Goal: Transaction & Acquisition: Purchase product/service

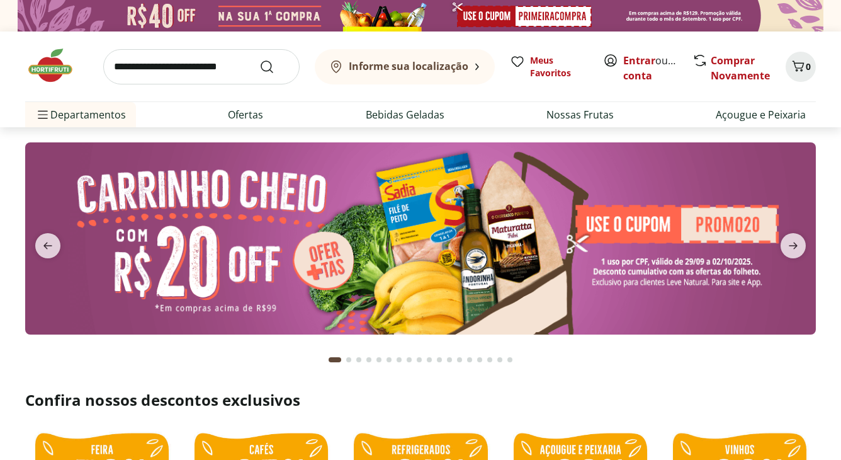
click at [450, 241] on img at bounding box center [420, 237] width 791 height 191
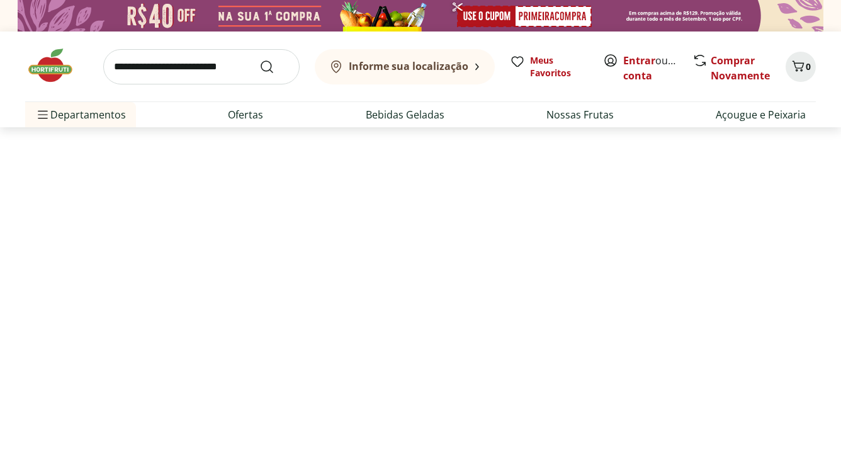
select select "**********"
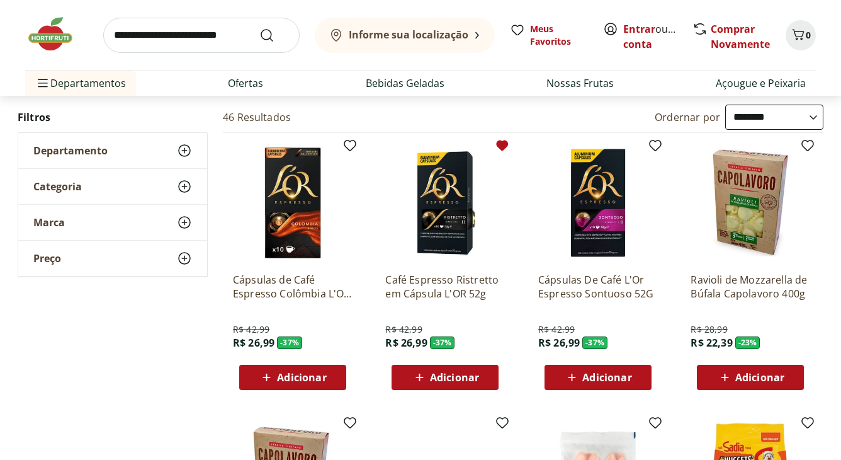
scroll to position [84, 0]
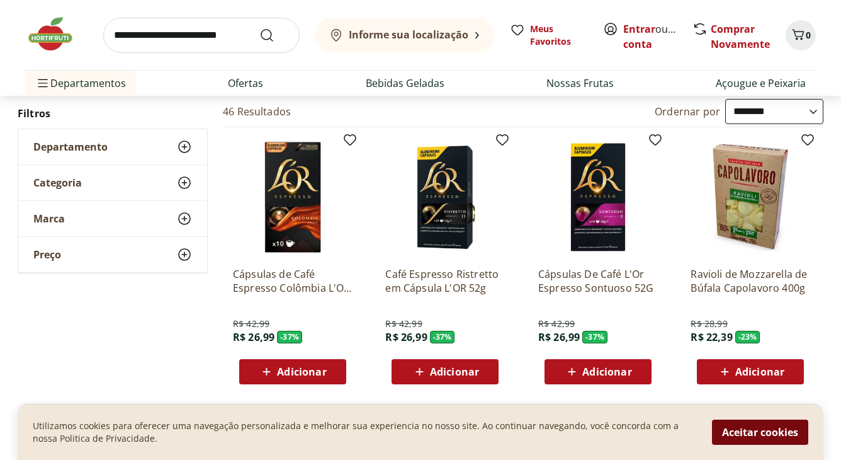
click at [777, 430] on button "Aceitar cookies" at bounding box center [760, 431] width 96 height 25
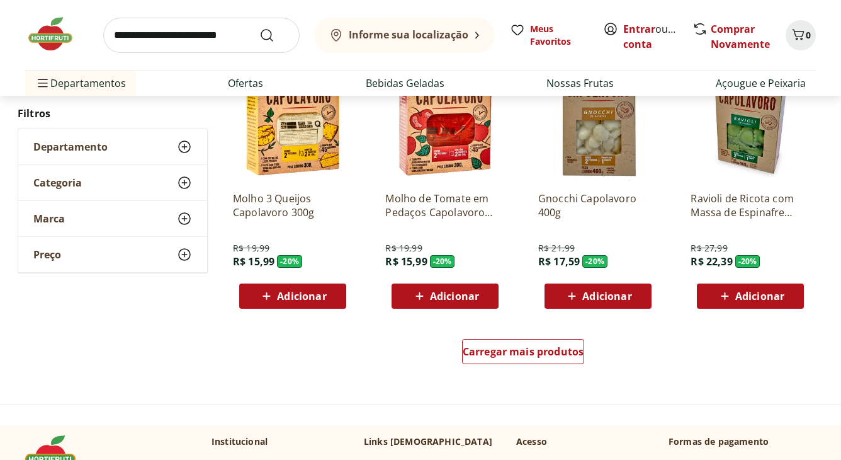
scroll to position [756, 0]
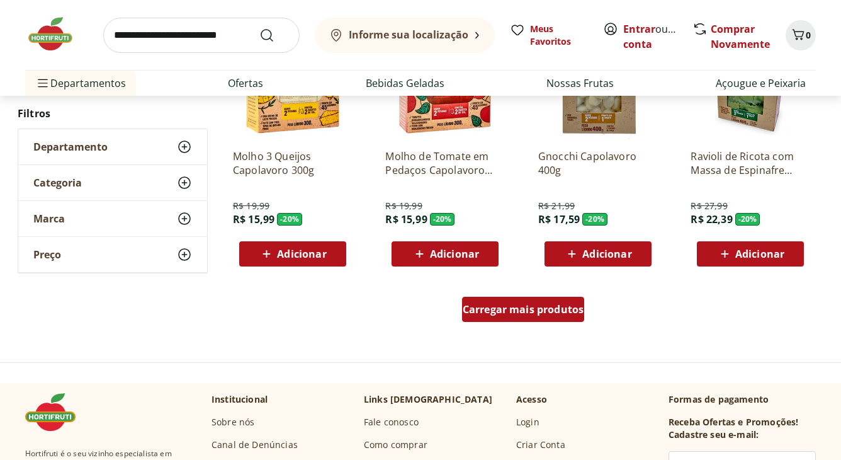
click at [504, 322] on link "Carregar mais produtos" at bounding box center [523, 312] width 123 height 30
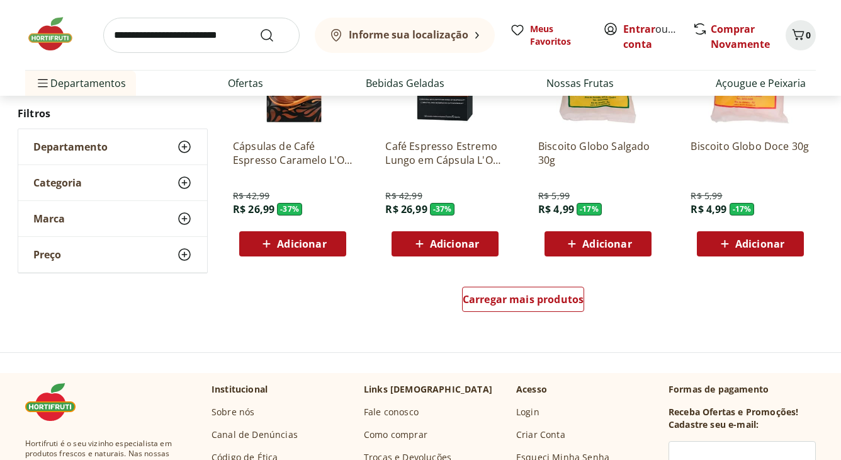
scroll to position [1595, 0]
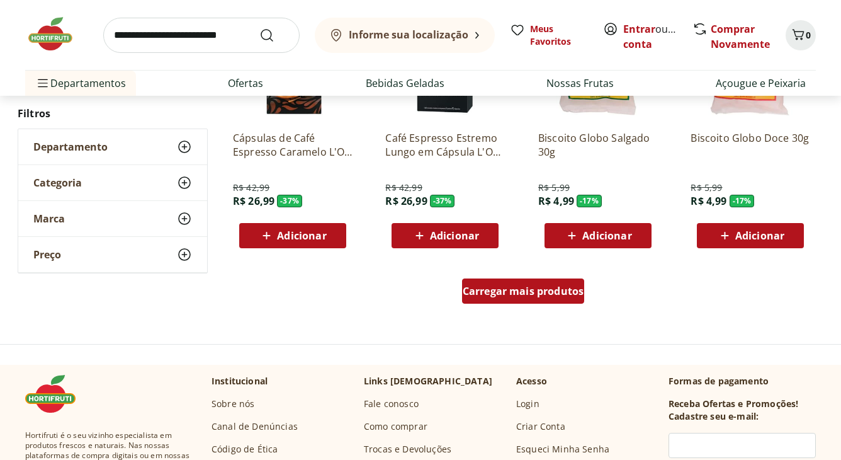
click at [550, 292] on span "Carregar mais produtos" at bounding box center [524, 291] width 122 height 10
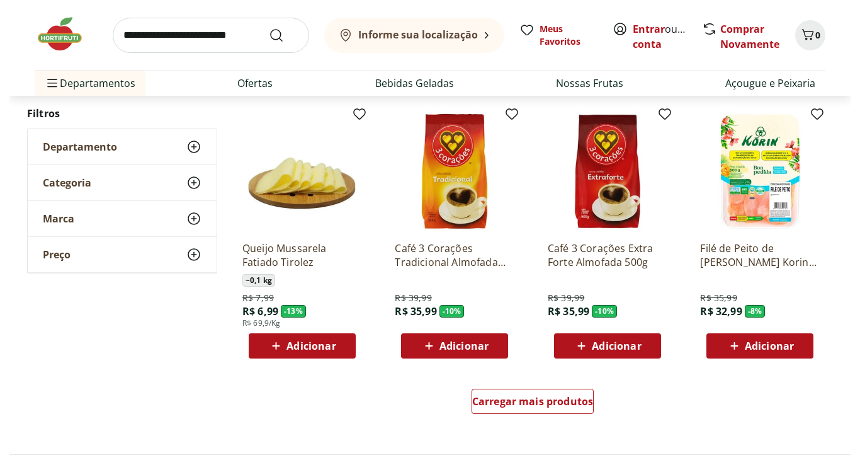
scroll to position [2309, 0]
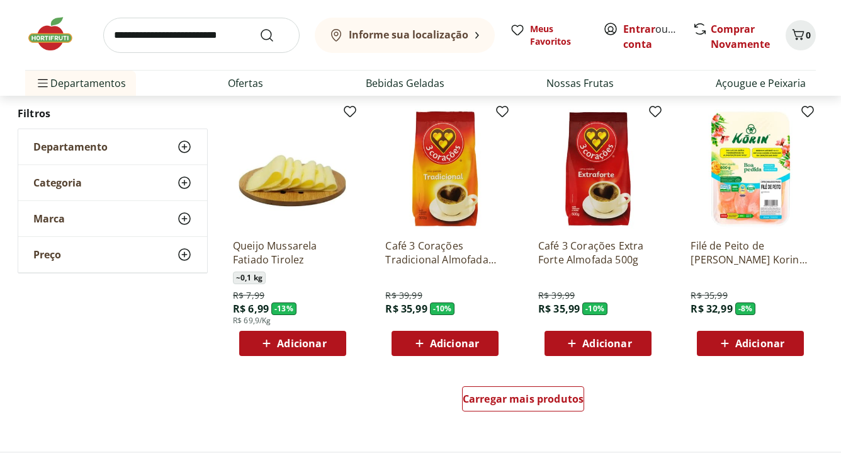
click at [726, 346] on icon at bounding box center [725, 343] width 16 height 15
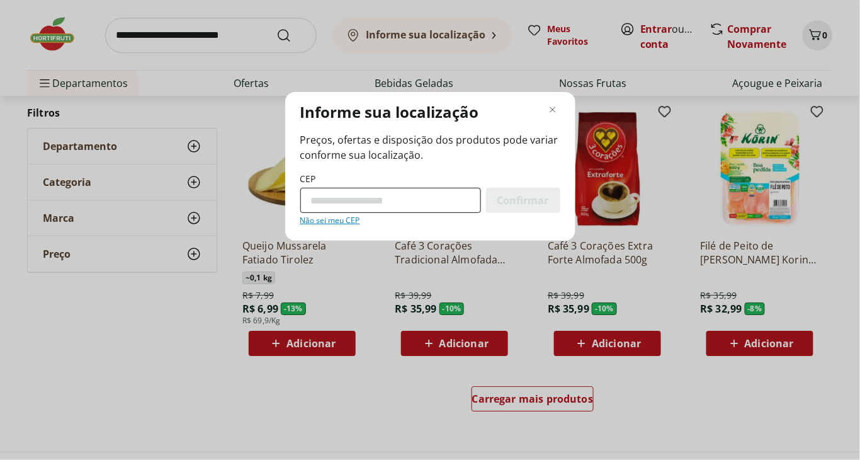
click at [358, 195] on input "CEP" at bounding box center [390, 200] width 181 height 25
type input "*********"
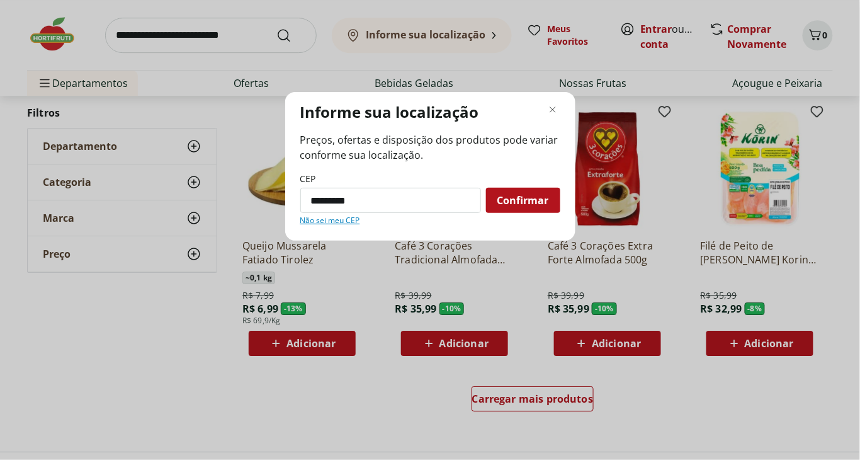
click at [526, 202] on span "Confirmar" at bounding box center [523, 200] width 52 height 10
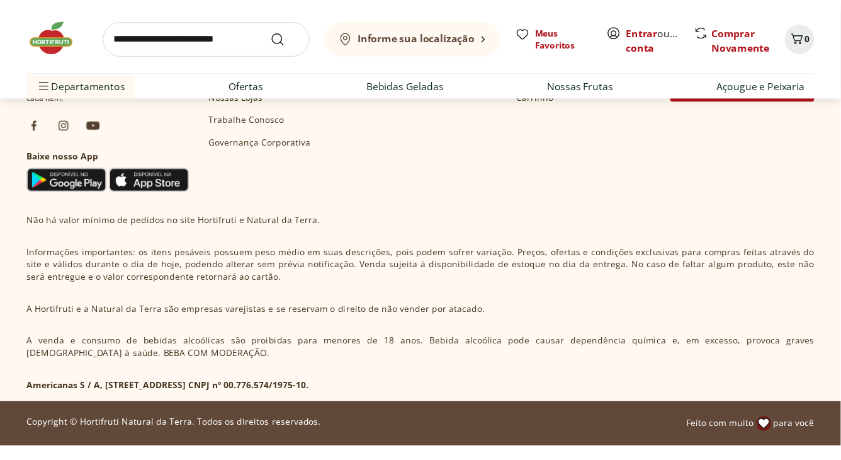
scroll to position [1971, 0]
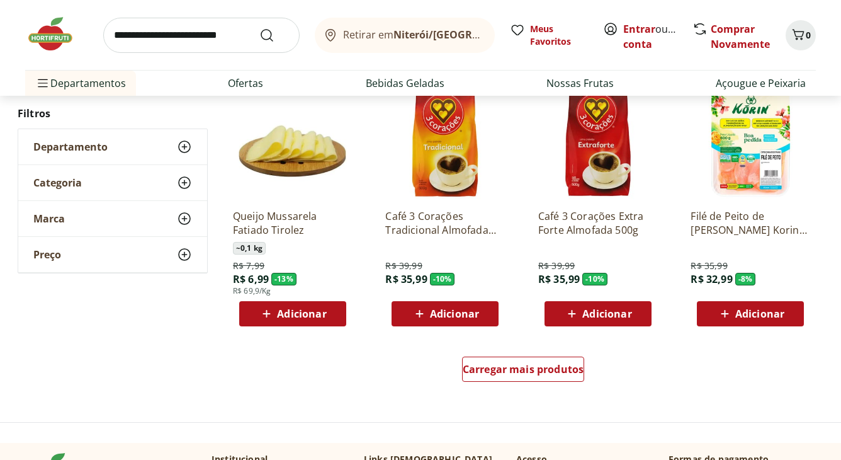
scroll to position [811, 0]
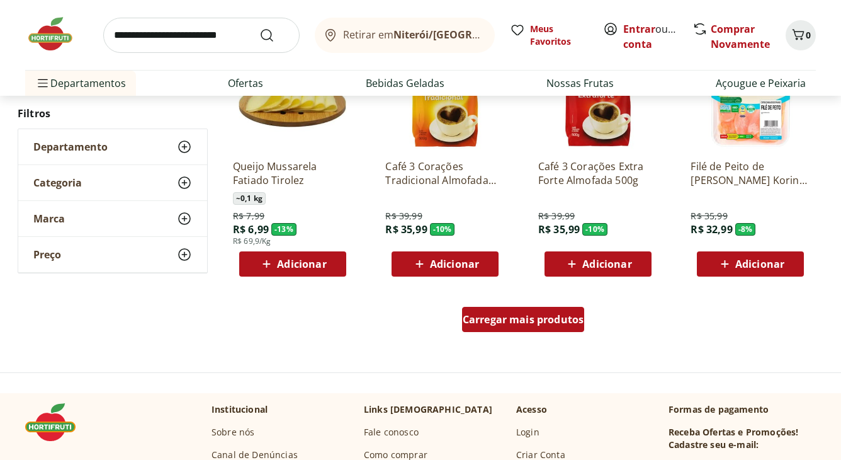
click at [514, 324] on span "Carregar mais produtos" at bounding box center [524, 319] width 122 height 10
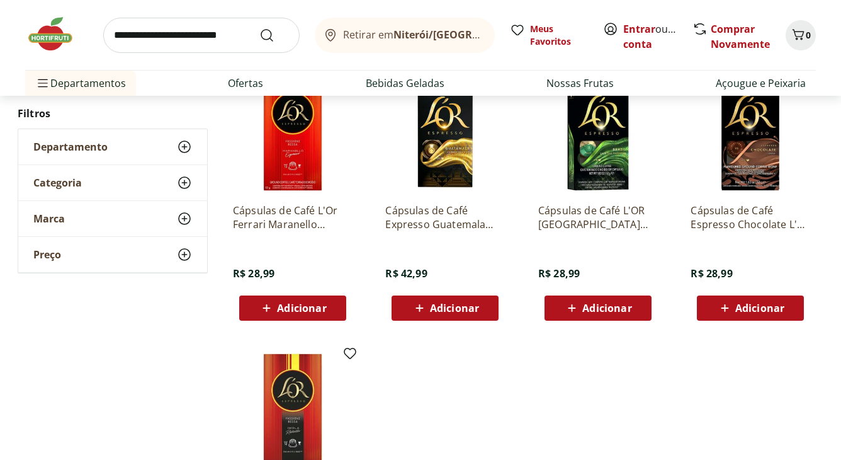
scroll to position [1273, 0]
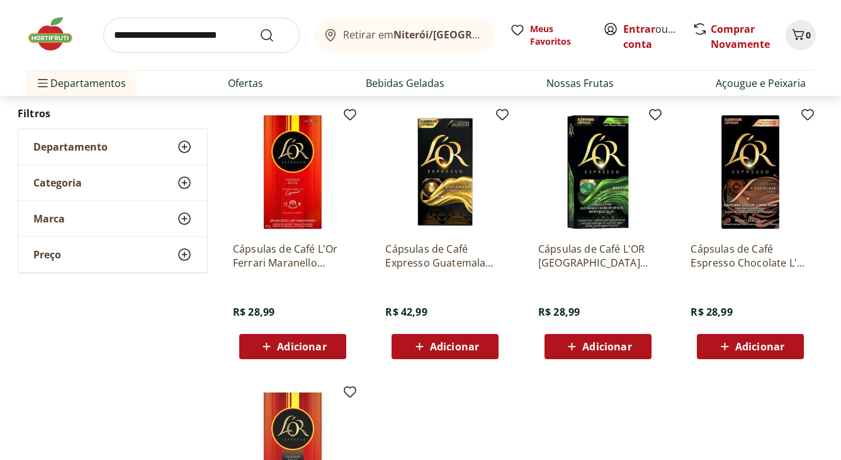
click at [49, 44] on img at bounding box center [56, 34] width 63 height 38
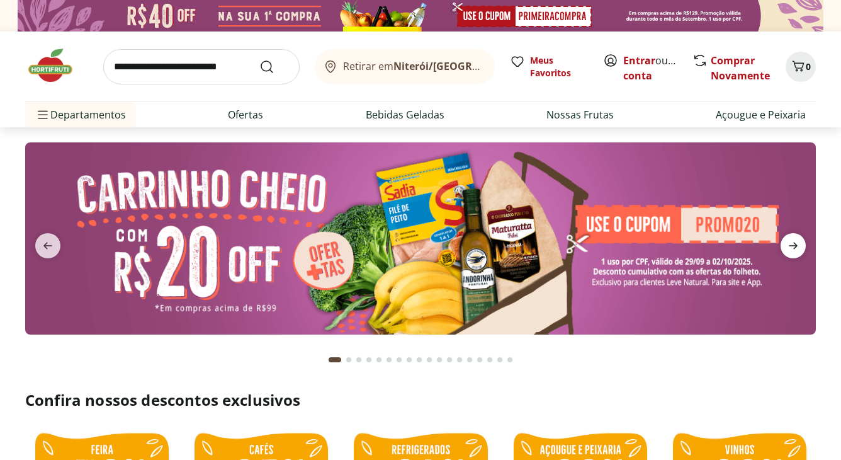
click at [797, 242] on icon "next" at bounding box center [793, 245] width 15 height 15
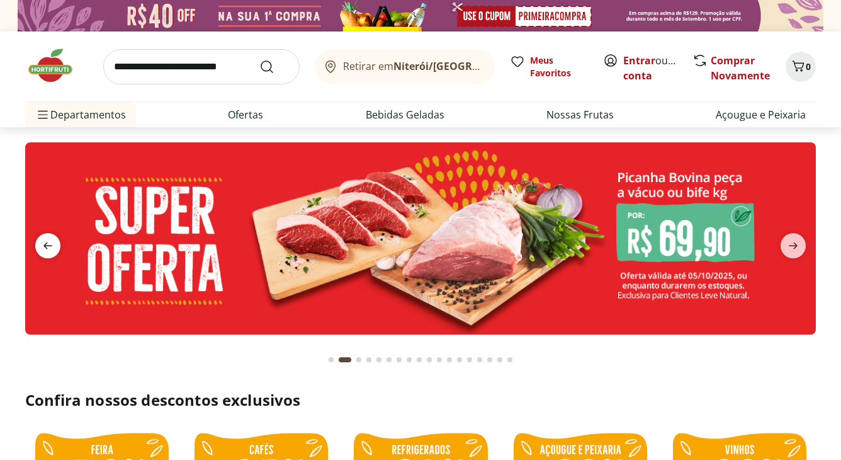
click at [54, 249] on icon "previous" at bounding box center [47, 245] width 15 height 15
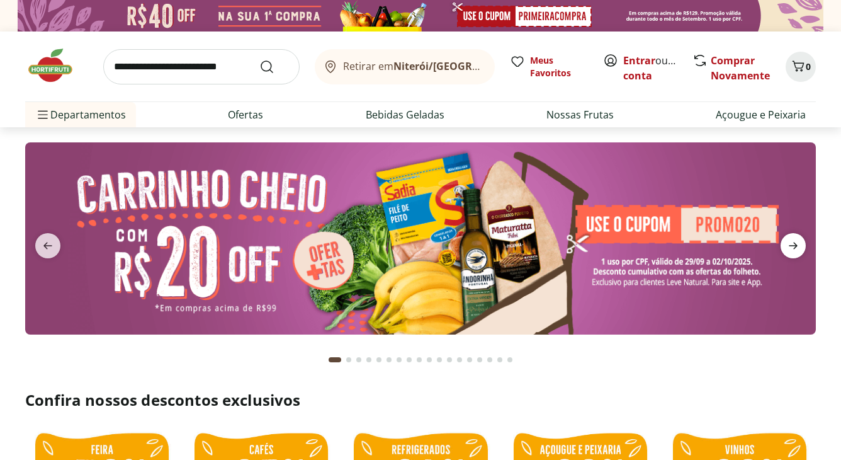
click at [789, 247] on icon "next" at bounding box center [793, 245] width 15 height 15
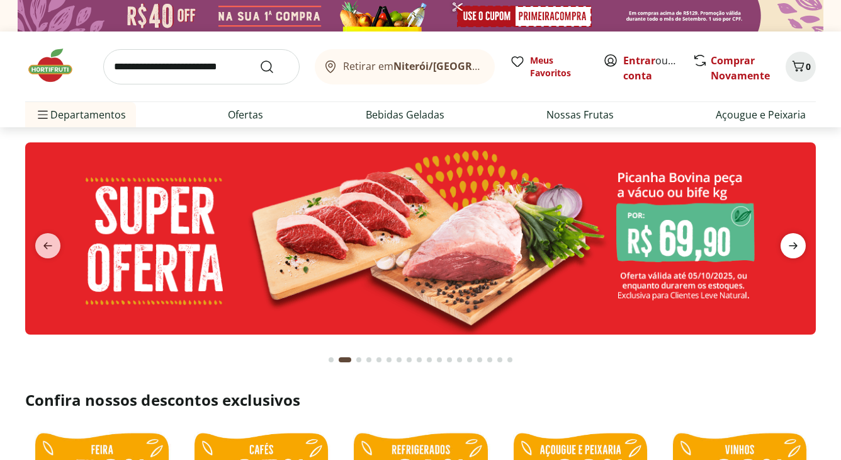
click at [789, 241] on icon "next" at bounding box center [793, 245] width 15 height 15
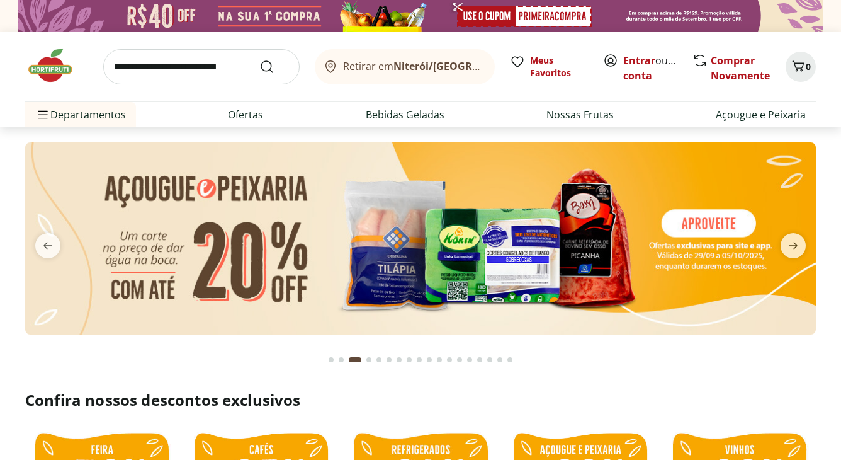
click at [472, 285] on img at bounding box center [420, 237] width 791 height 191
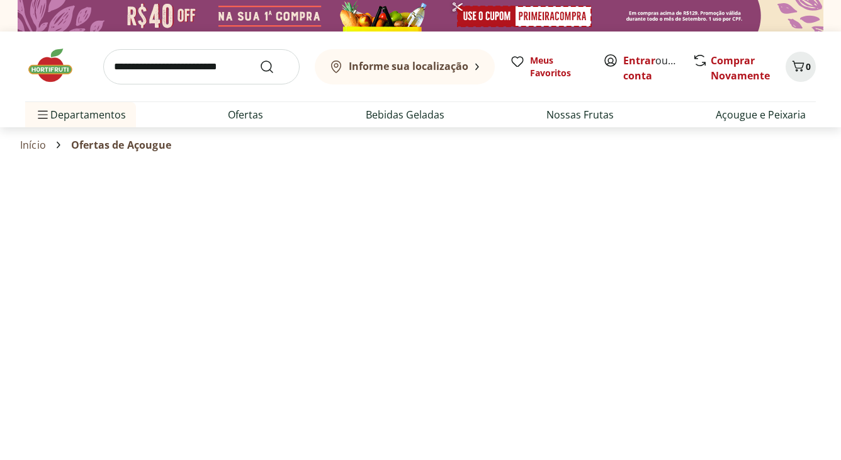
select select "**********"
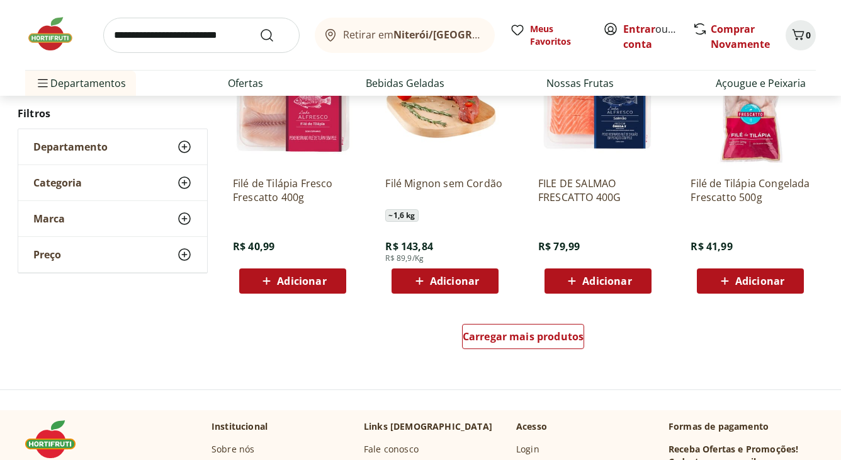
scroll to position [756, 0]
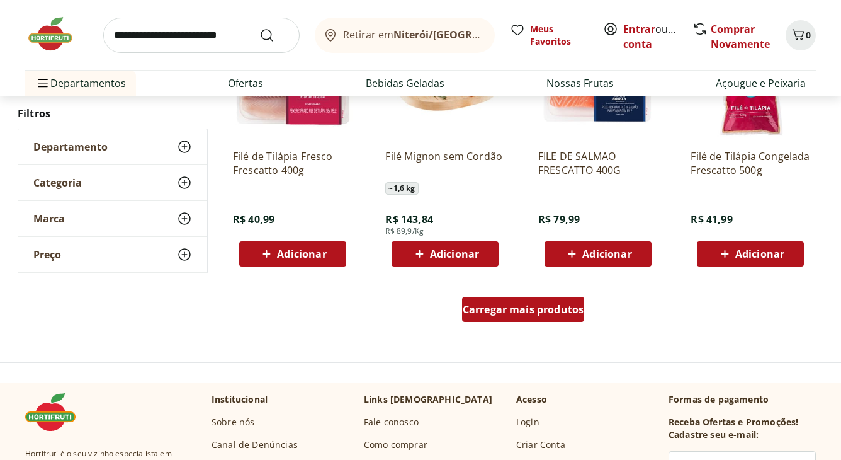
click at [520, 319] on div "Carregar mais produtos" at bounding box center [523, 309] width 123 height 25
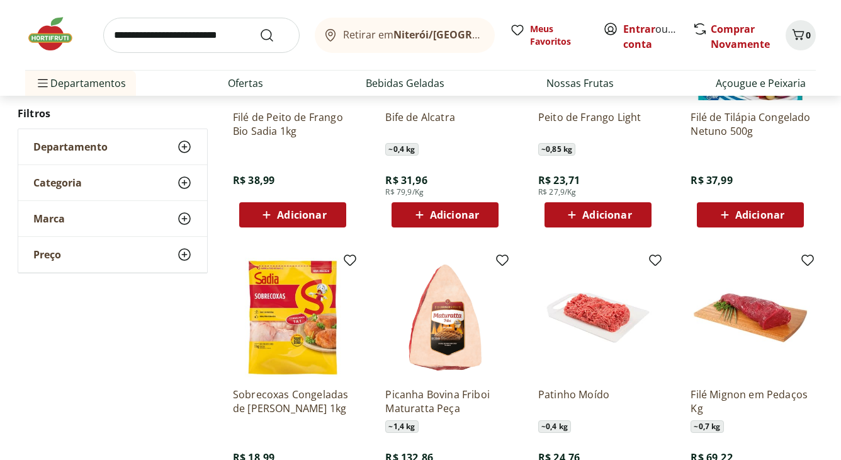
scroll to position [1217, 0]
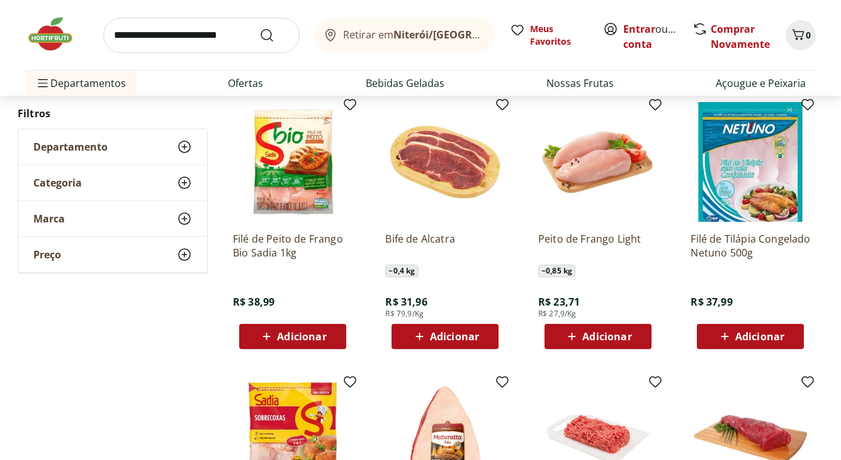
click at [285, 195] on img at bounding box center [293, 162] width 120 height 120
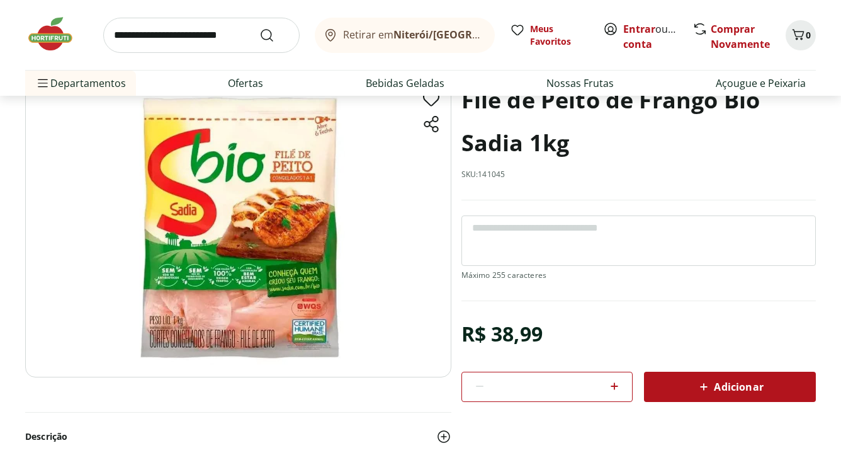
scroll to position [42, 0]
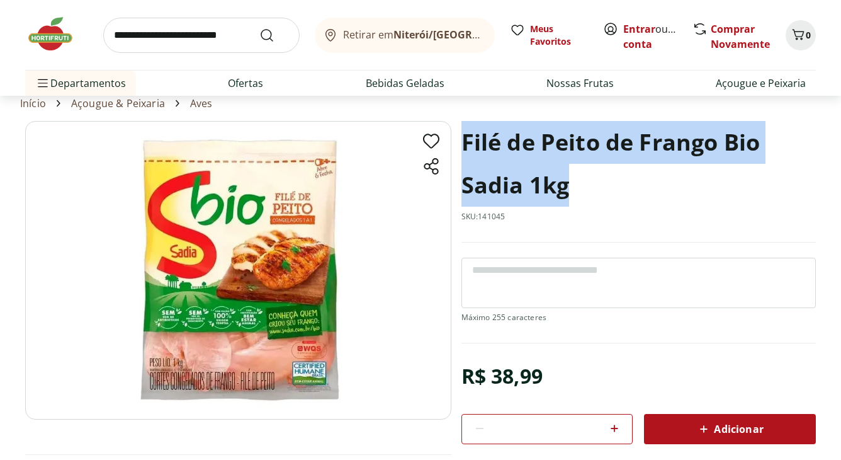
drag, startPoint x: 467, startPoint y: 144, endPoint x: 577, endPoint y: 196, distance: 122.0
click at [577, 196] on h1 "Filé de Peito de Frango Bio Sadia 1kg" at bounding box center [639, 164] width 355 height 86
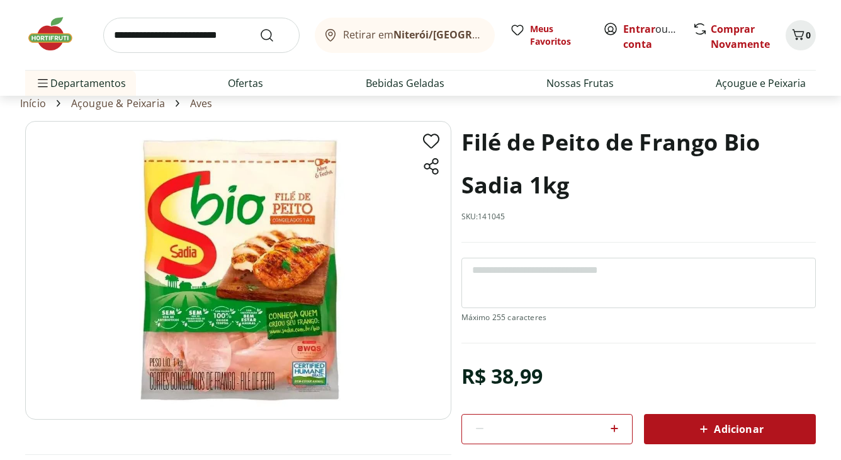
select select "**********"
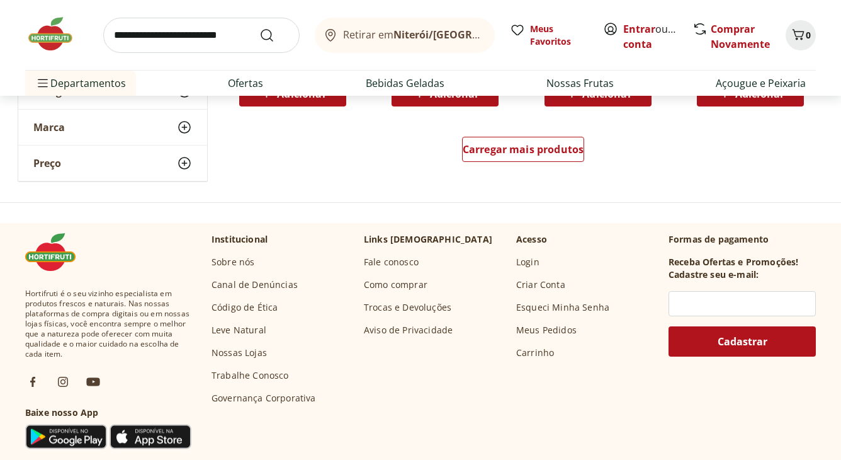
scroll to position [1455, 0]
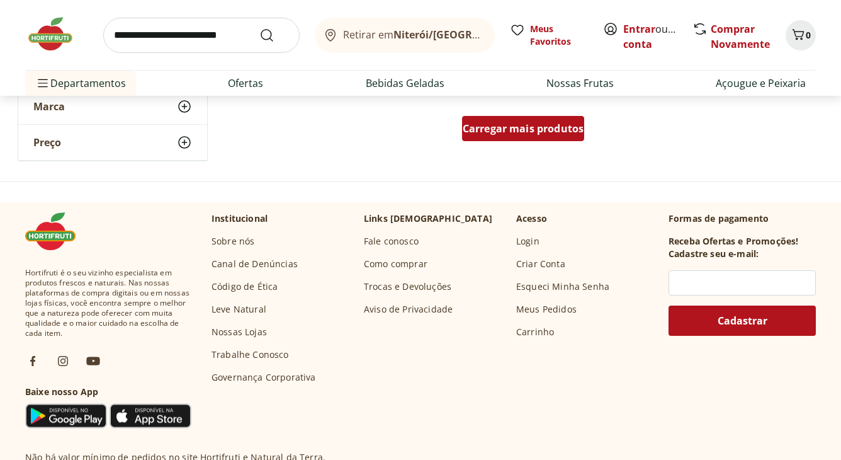
click at [545, 131] on span "Carregar mais produtos" at bounding box center [524, 128] width 122 height 10
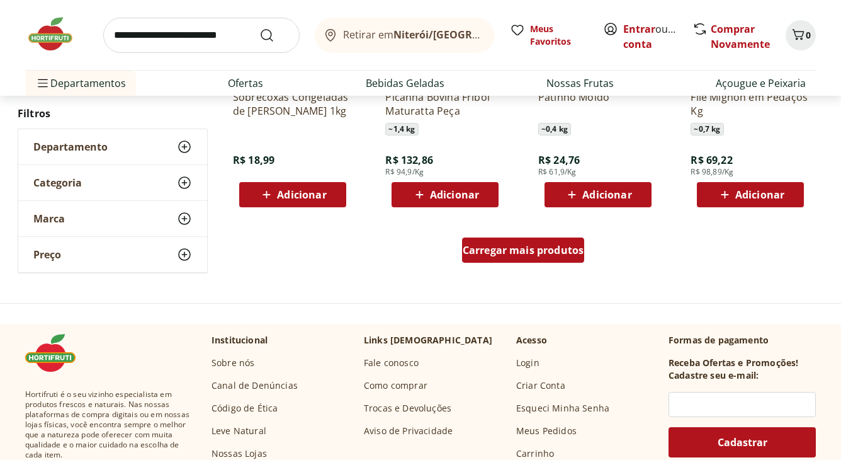
scroll to position [2169, 0]
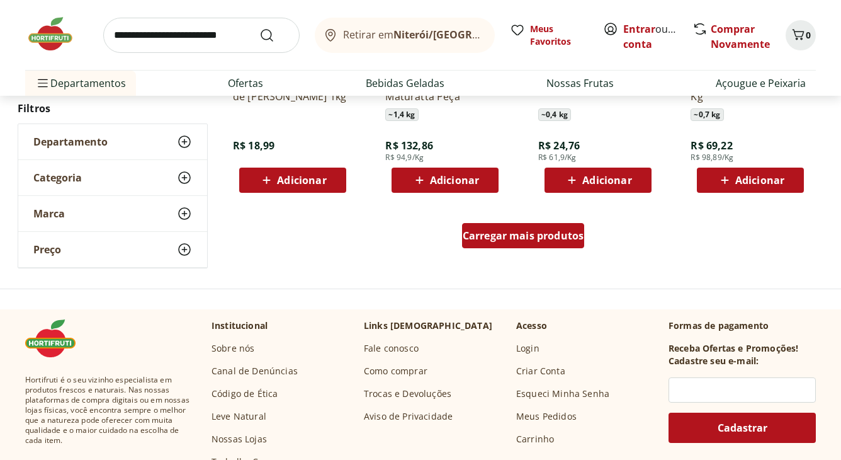
click at [501, 238] on span "Carregar mais produtos" at bounding box center [524, 235] width 122 height 10
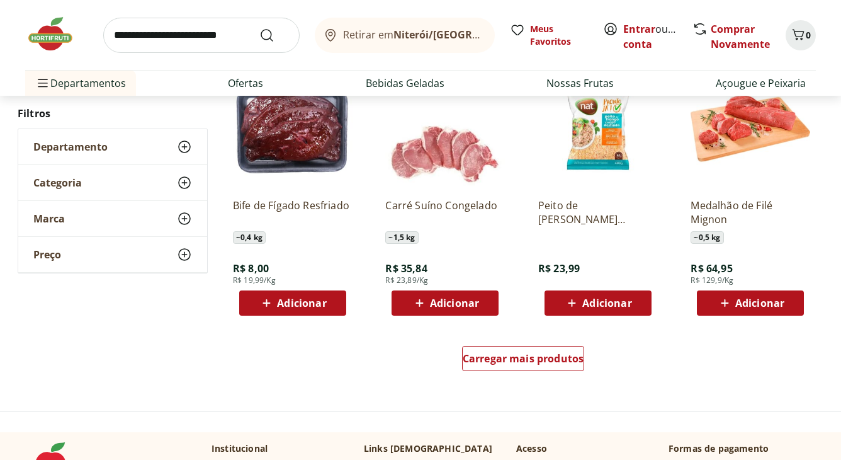
scroll to position [2882, 0]
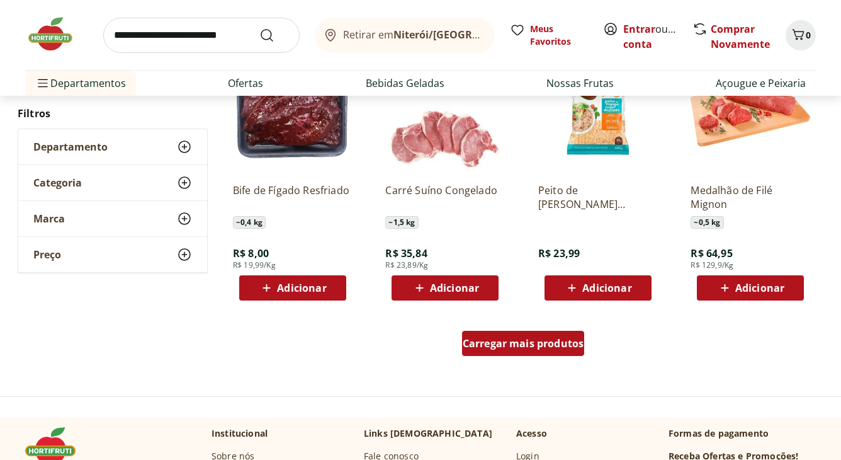
click at [507, 358] on link "Carregar mais produtos" at bounding box center [523, 346] width 123 height 30
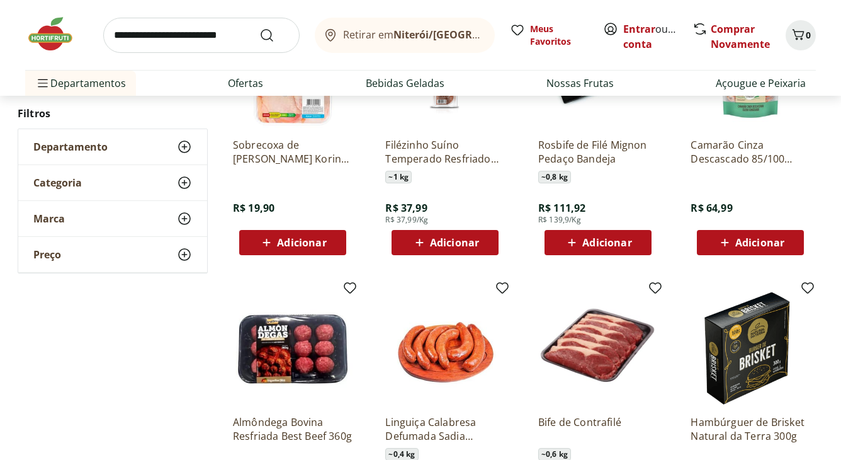
scroll to position [3344, 0]
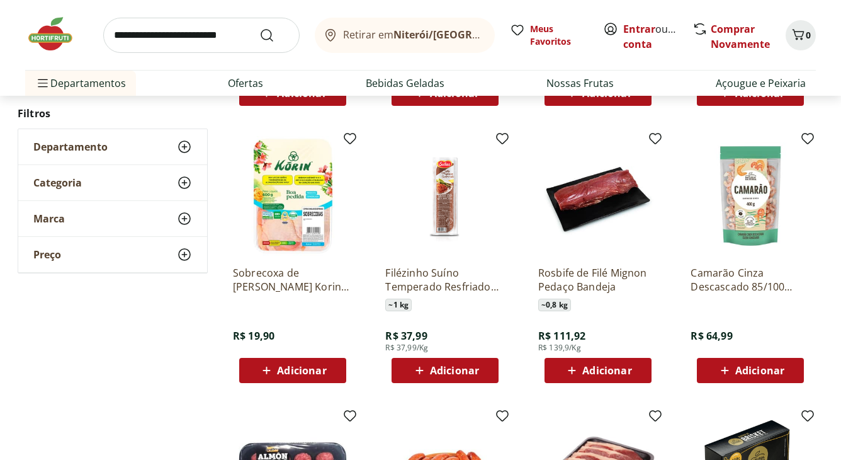
click at [290, 236] on img at bounding box center [293, 196] width 120 height 120
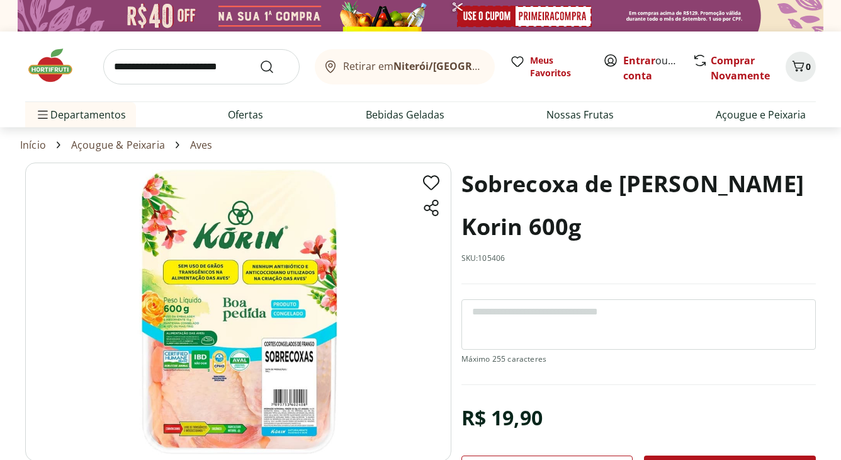
drag, startPoint x: 469, startPoint y: 188, endPoint x: 719, endPoint y: 219, distance: 252.6
click at [719, 219] on h1 "Sobrecoxa de Frango Congelada Korin 600g" at bounding box center [639, 205] width 355 height 86
select select "**********"
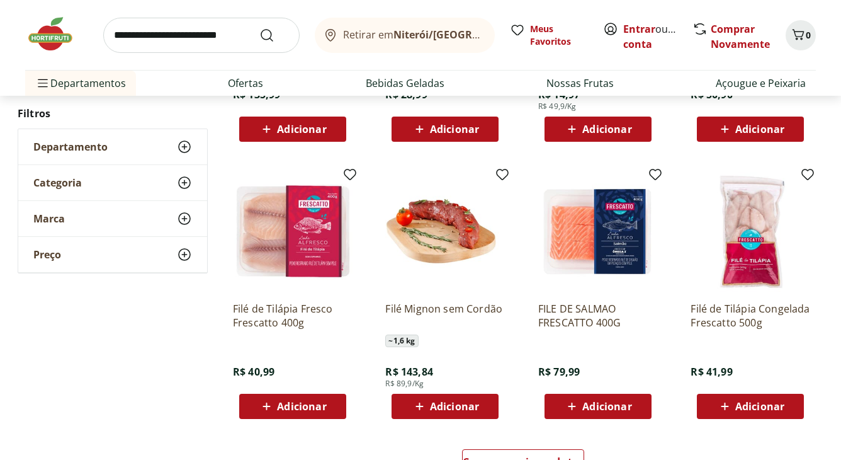
scroll to position [1172, 0]
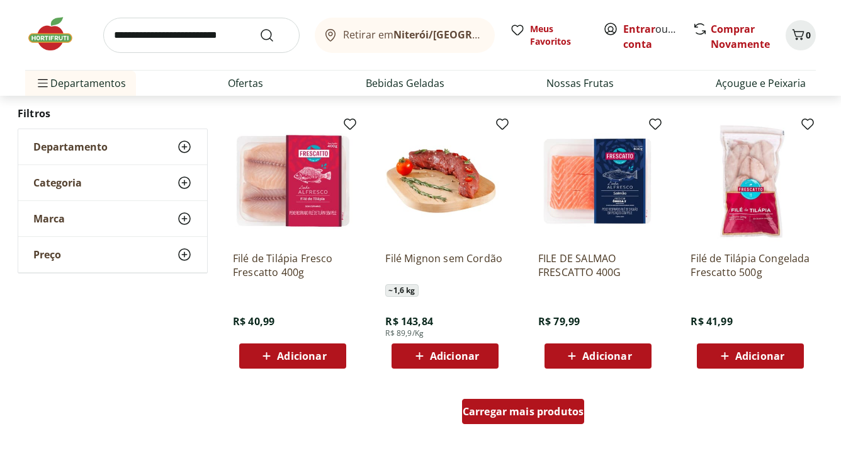
click at [537, 415] on span "Carregar mais produtos" at bounding box center [524, 411] width 122 height 10
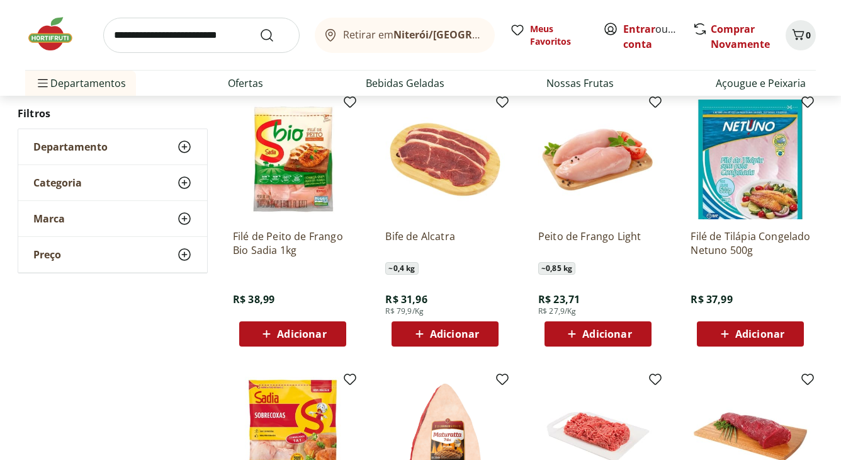
scroll to position [1759, 0]
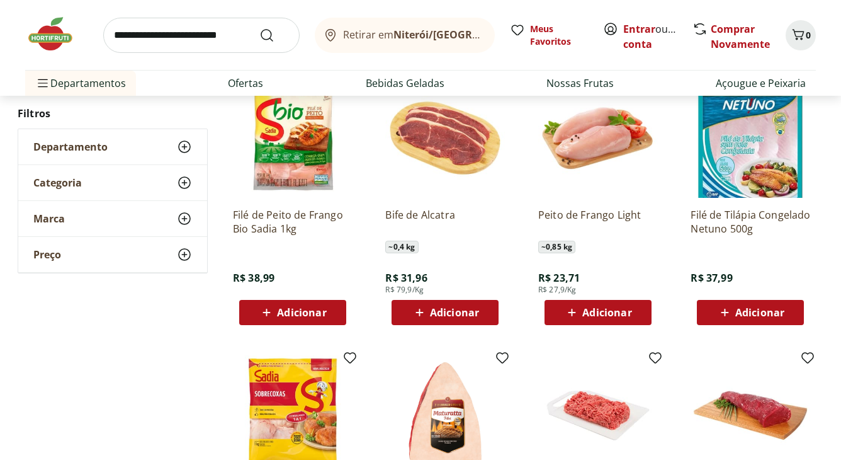
click at [312, 312] on span "Adicionar" at bounding box center [301, 312] width 49 height 10
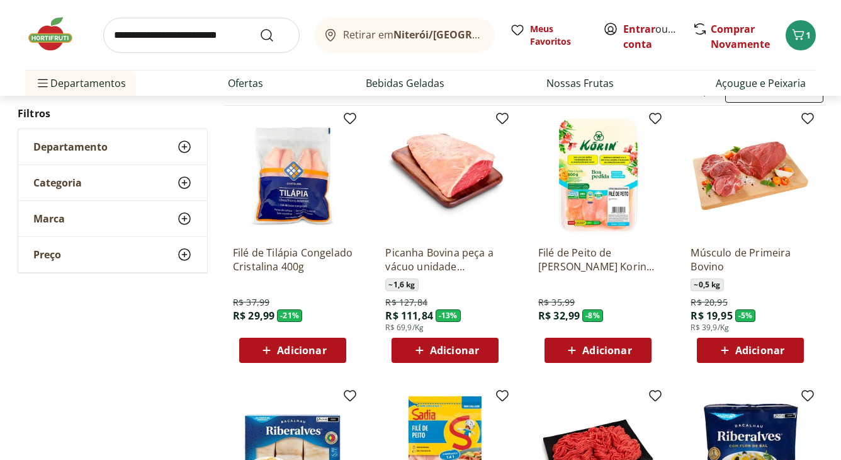
scroll to position [626, 0]
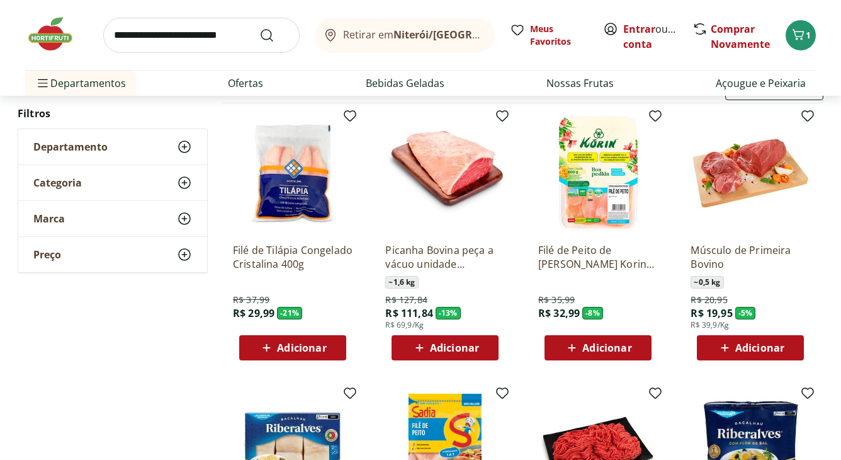
click at [572, 349] on icon at bounding box center [572, 347] width 16 height 15
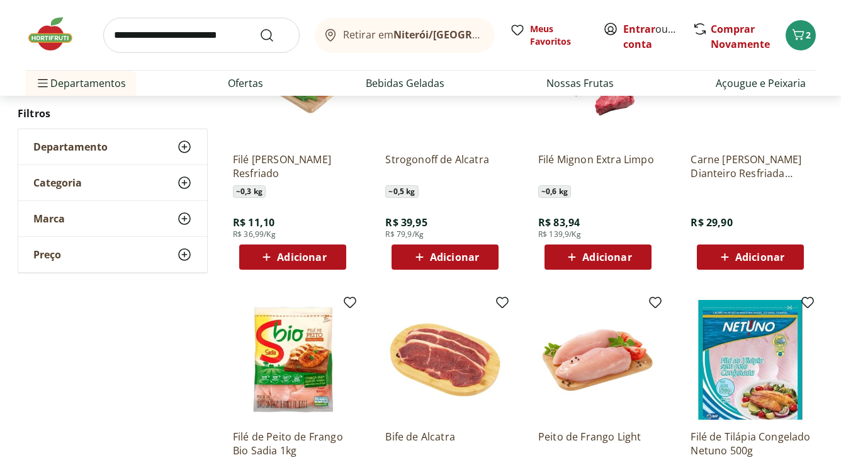
scroll to position [1592, 0]
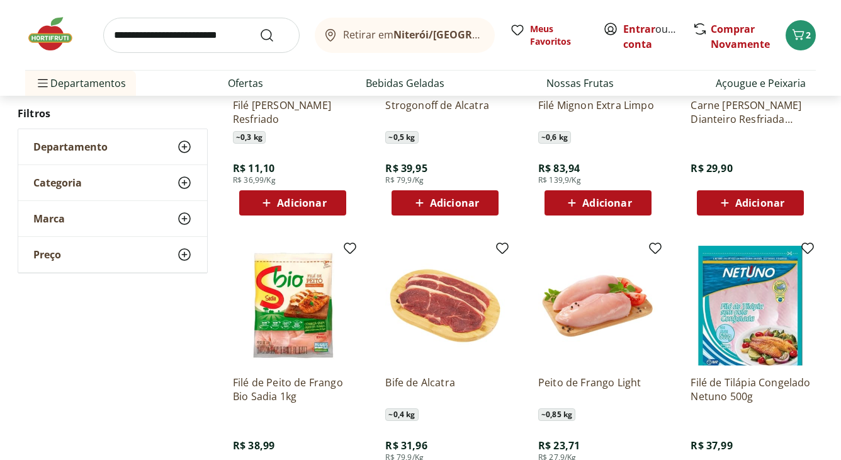
click at [287, 309] on img at bounding box center [293, 306] width 120 height 120
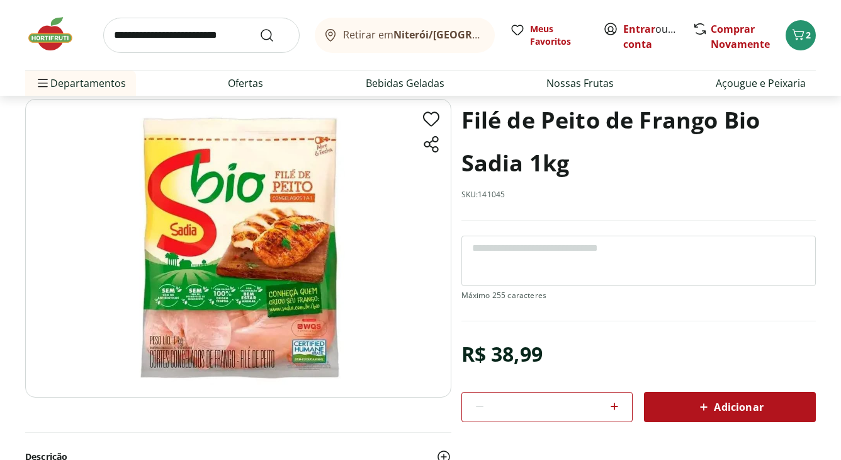
scroll to position [84, 0]
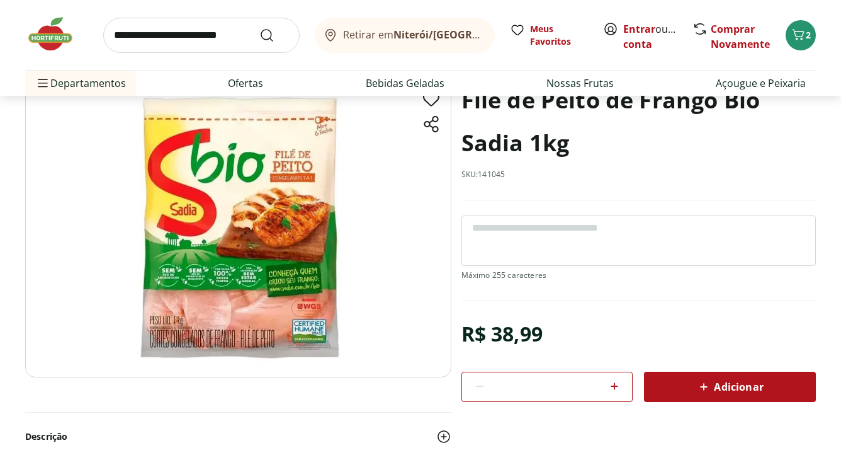
select select "**********"
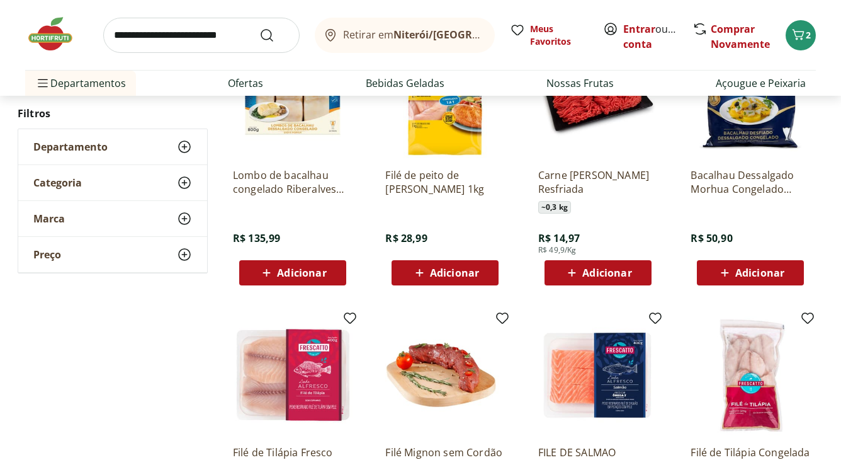
scroll to position [1466, 0]
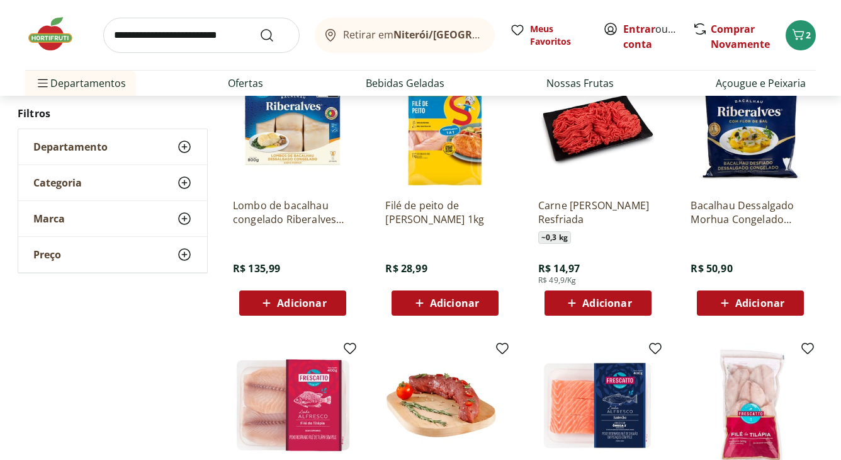
click at [56, 45] on img at bounding box center [56, 34] width 63 height 38
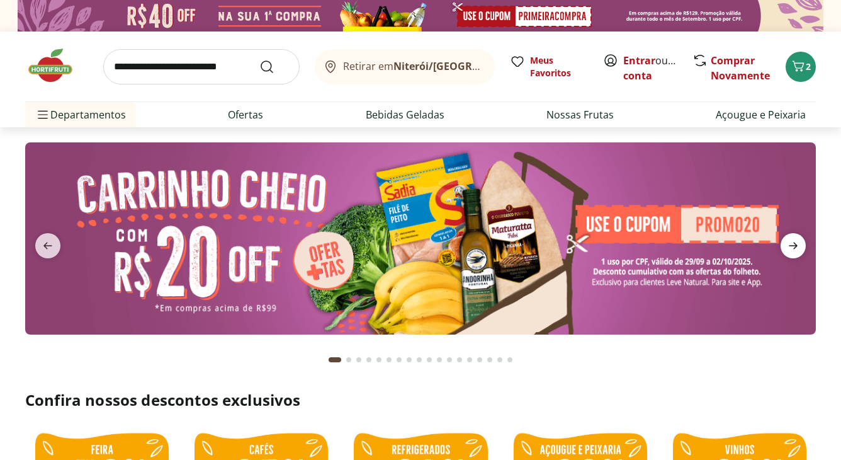
click at [789, 244] on icon "next" at bounding box center [793, 245] width 15 height 15
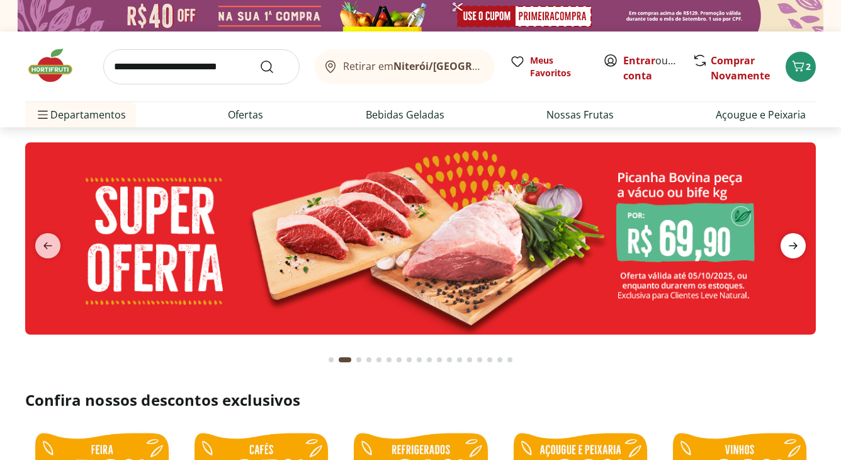
click at [787, 241] on icon "next" at bounding box center [793, 245] width 15 height 15
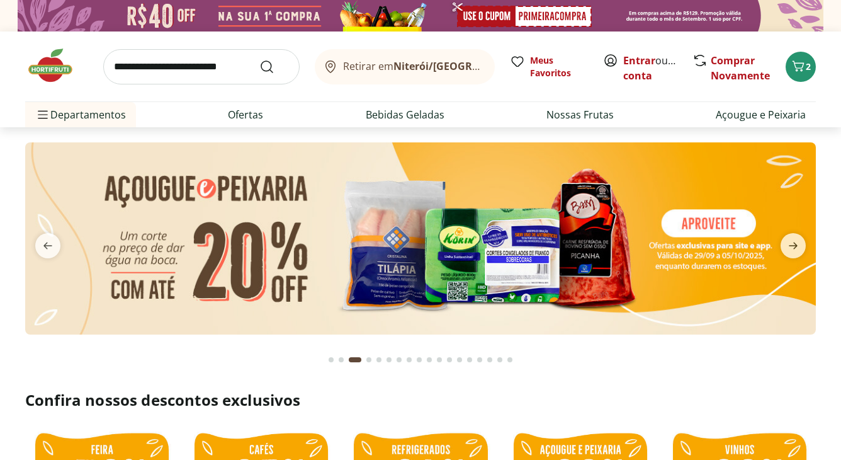
click at [593, 257] on img at bounding box center [420, 237] width 791 height 191
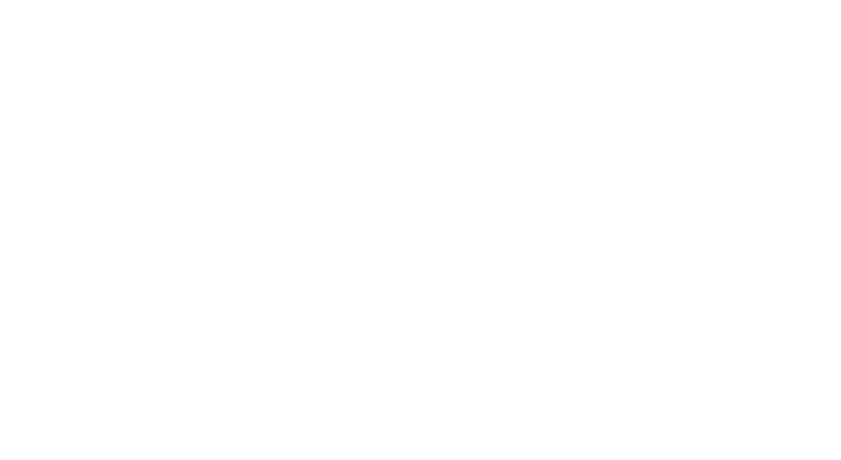
select select "**********"
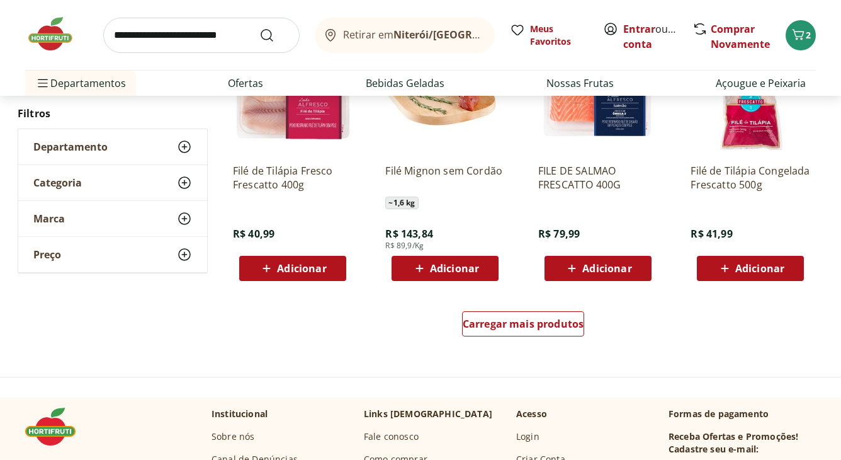
scroll to position [756, 0]
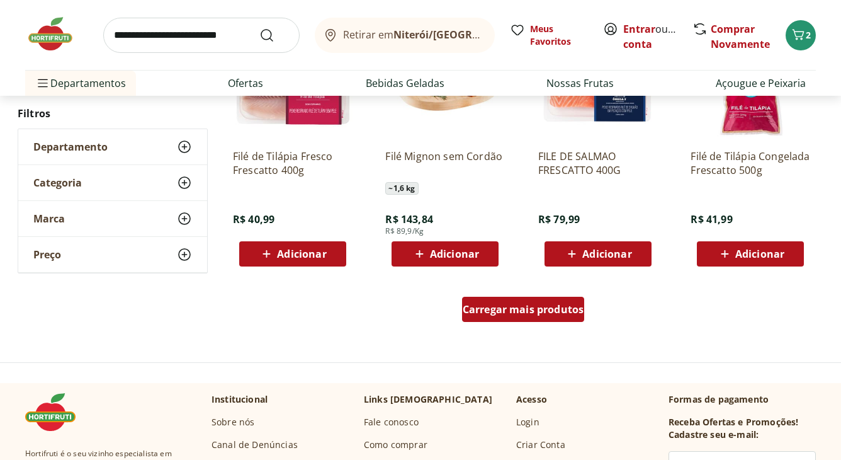
click at [569, 310] on span "Carregar mais produtos" at bounding box center [524, 309] width 122 height 10
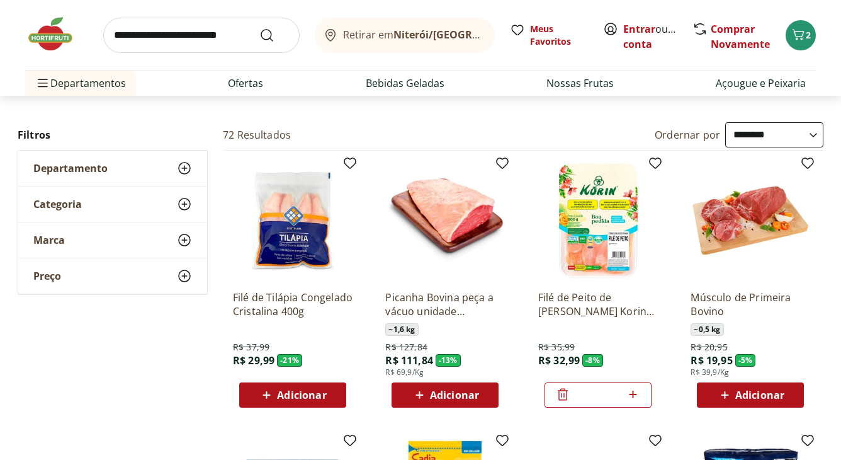
scroll to position [0, 0]
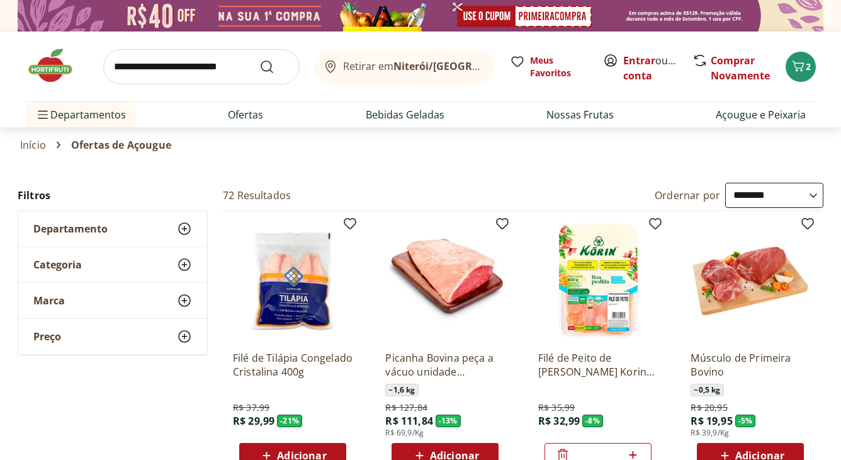
click at [130, 67] on input "search" at bounding box center [201, 66] width 196 height 35
type input "******"
click at [259, 59] on button "Submit Search" at bounding box center [274, 66] width 30 height 15
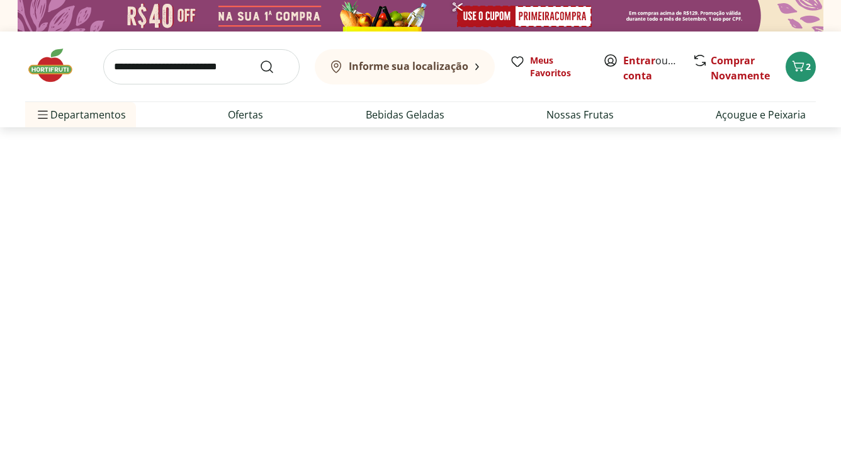
select select "**********"
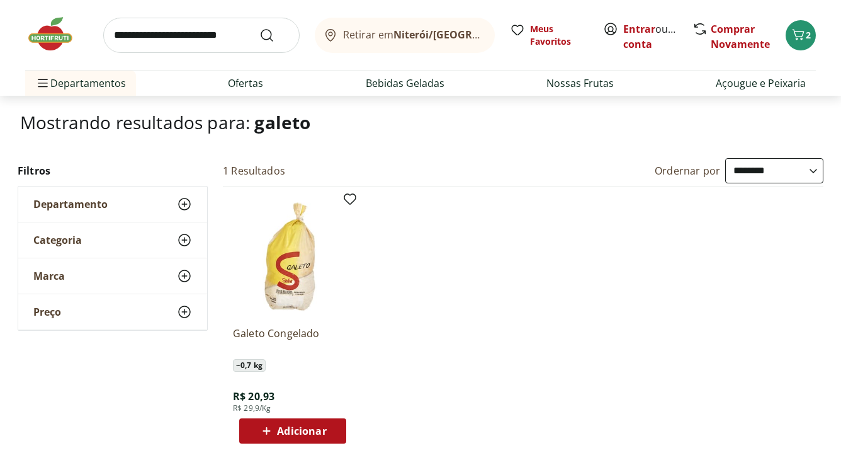
scroll to position [84, 0]
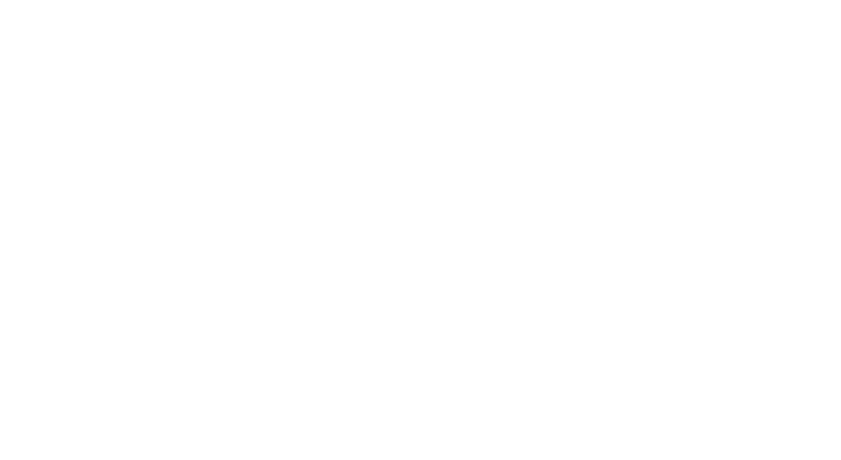
select select "**********"
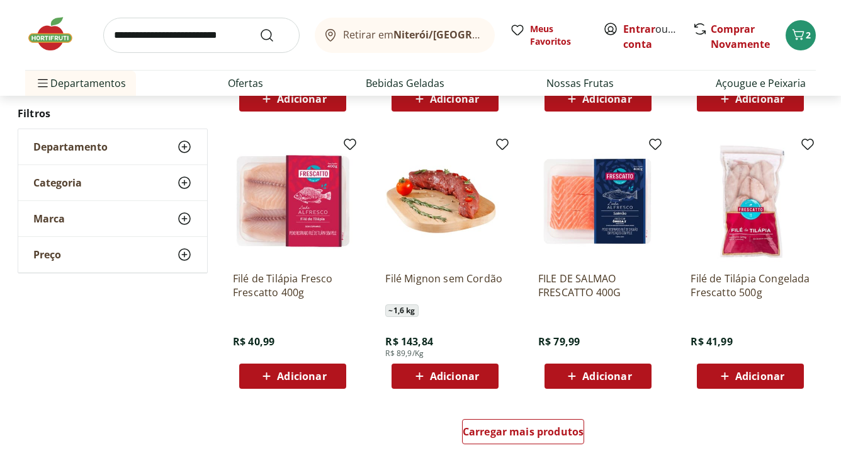
scroll to position [630, 0]
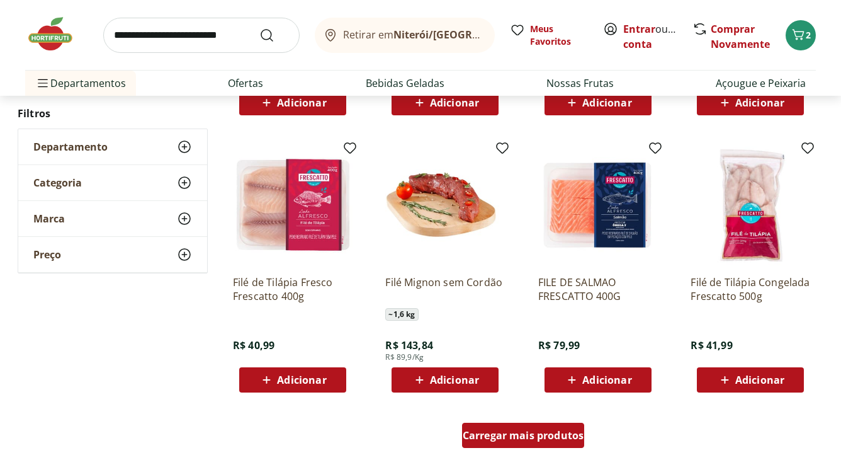
click at [494, 436] on span "Carregar mais produtos" at bounding box center [524, 435] width 122 height 10
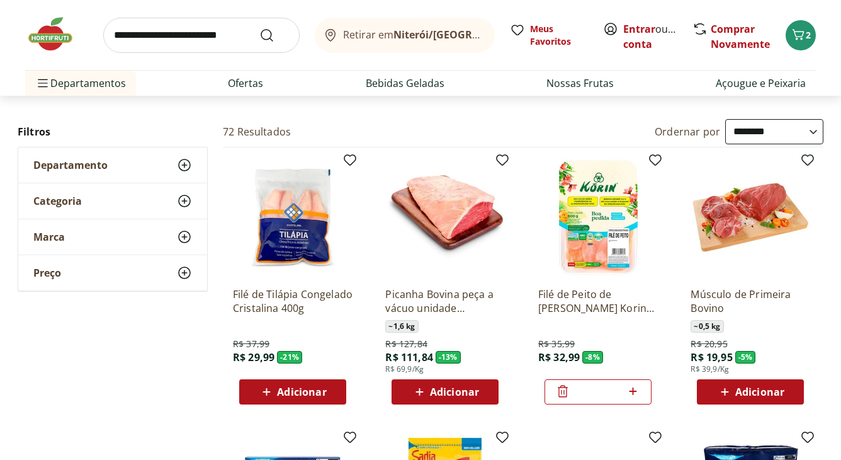
scroll to position [0, 0]
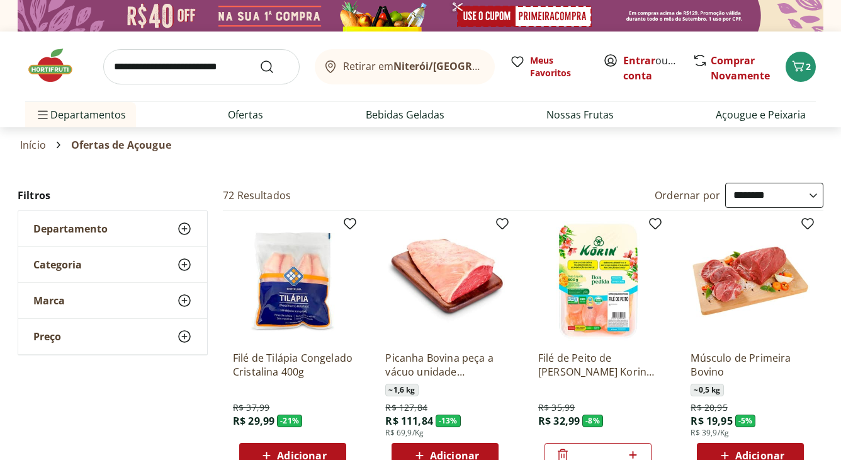
click at [42, 63] on img at bounding box center [56, 66] width 63 height 38
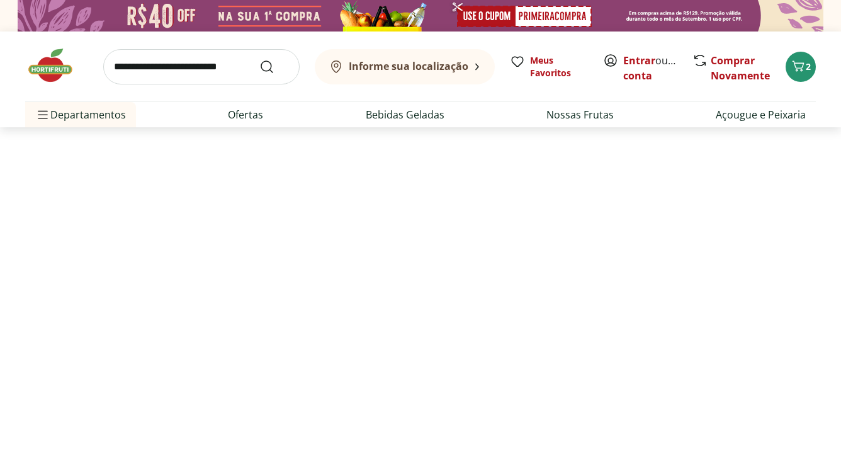
type input "*"
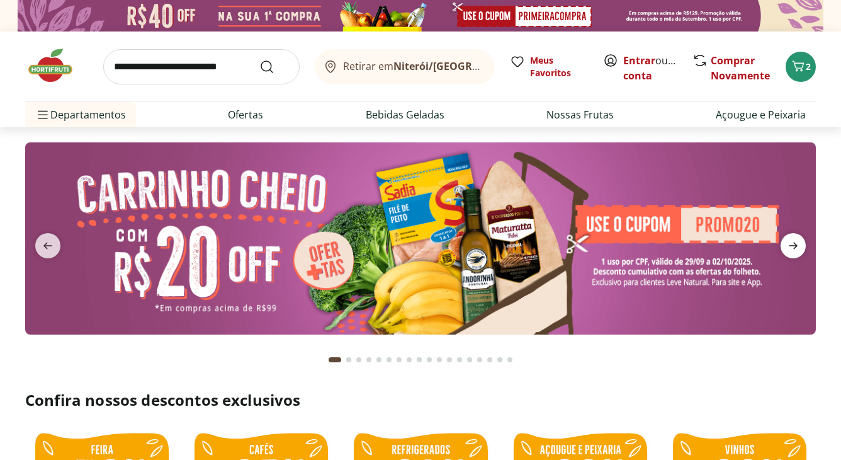
click at [797, 244] on icon "next" at bounding box center [793, 245] width 15 height 15
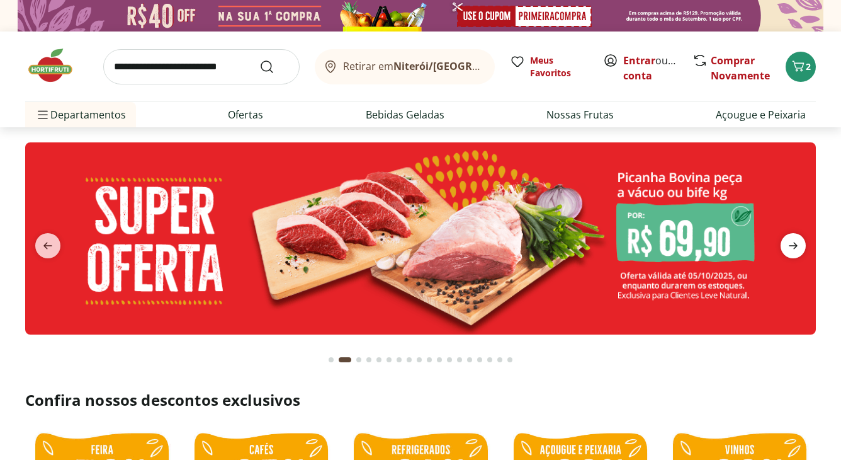
click at [797, 244] on icon "next" at bounding box center [793, 245] width 15 height 15
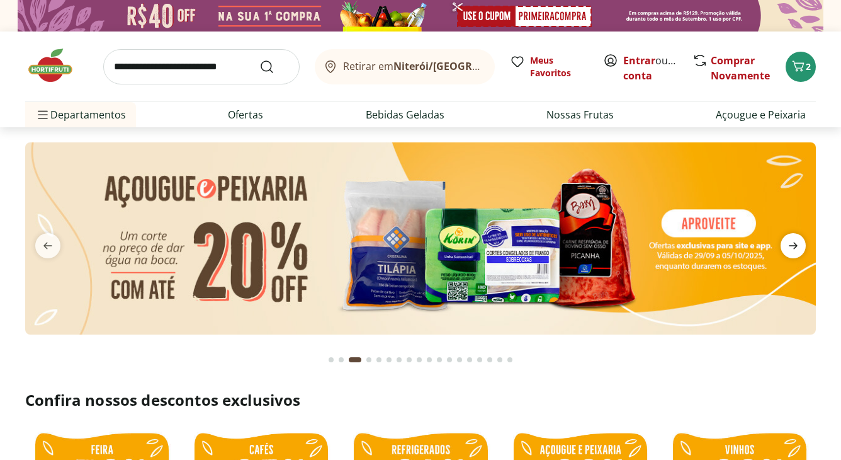
click at [796, 244] on icon "next" at bounding box center [793, 245] width 15 height 15
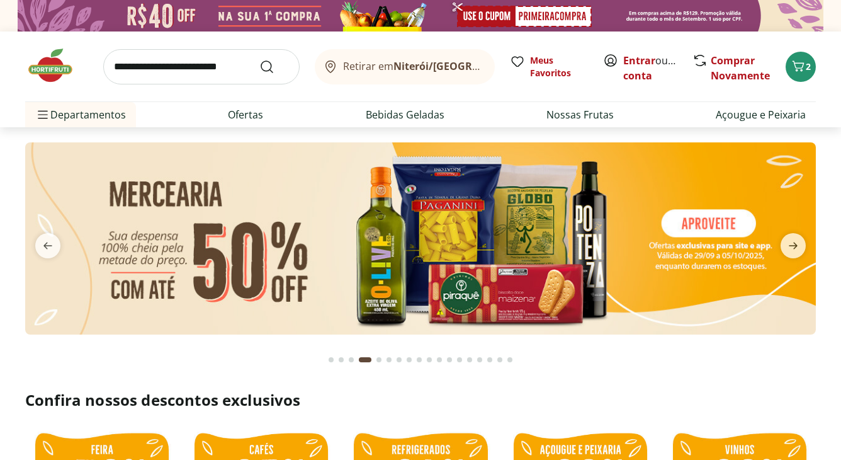
click at [540, 256] on img at bounding box center [420, 237] width 791 height 191
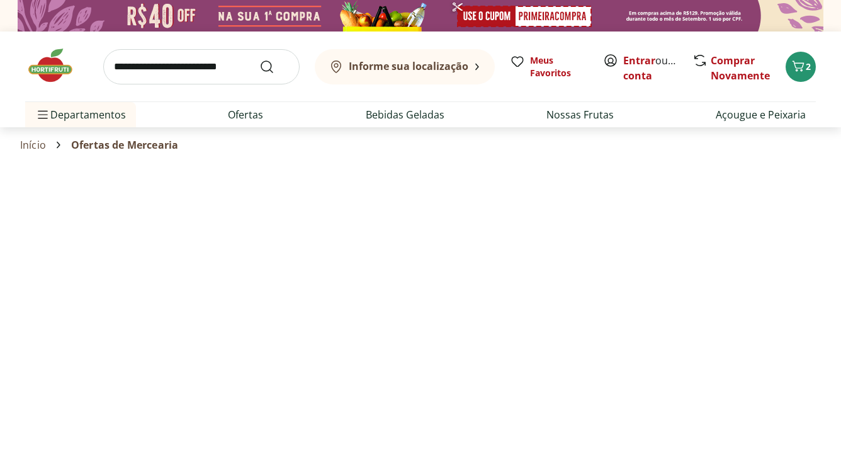
select select "**********"
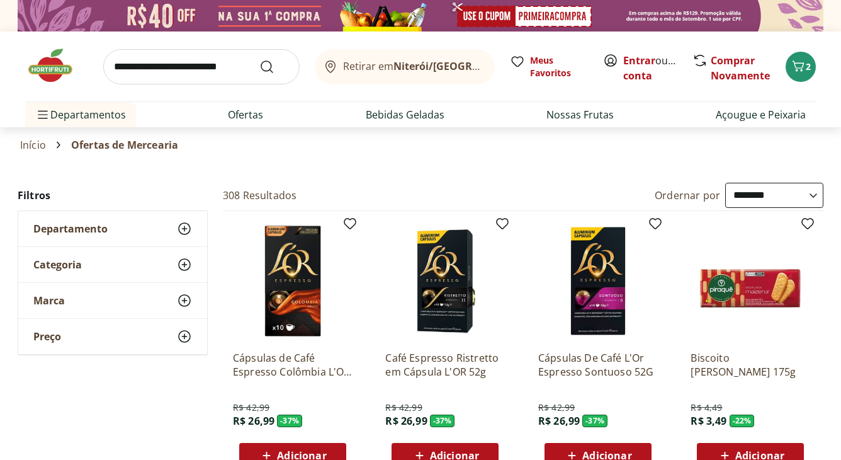
select select "**********"
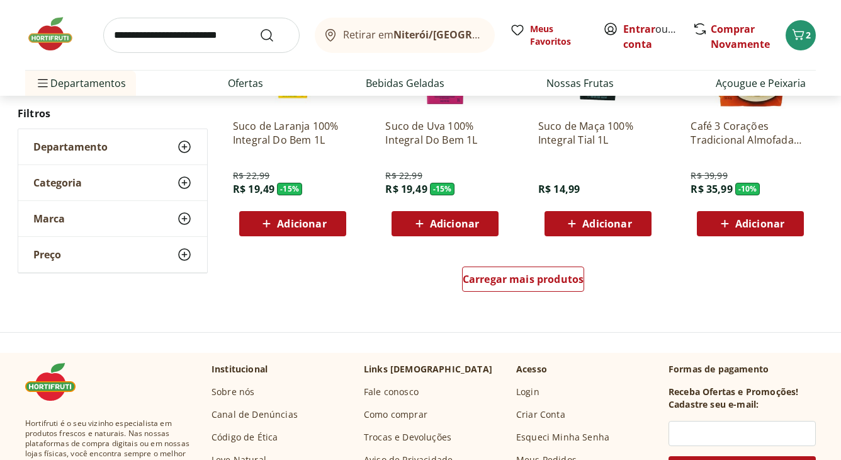
scroll to position [797, 0]
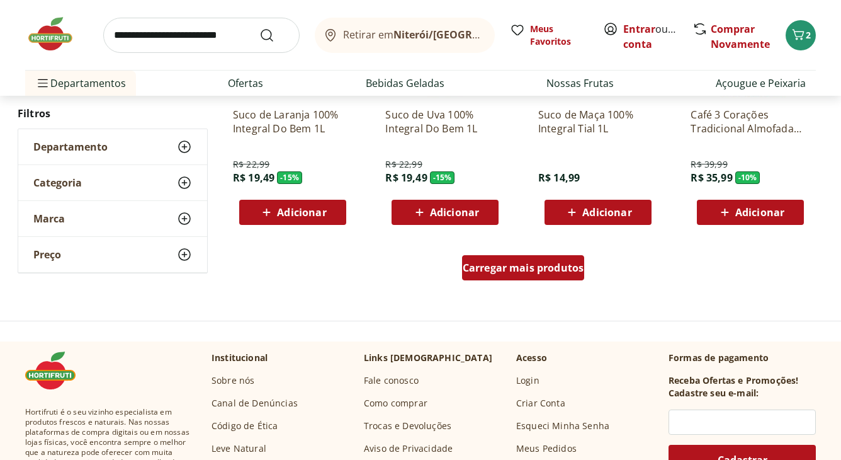
click at [485, 278] on div "Carregar mais produtos" at bounding box center [523, 267] width 123 height 25
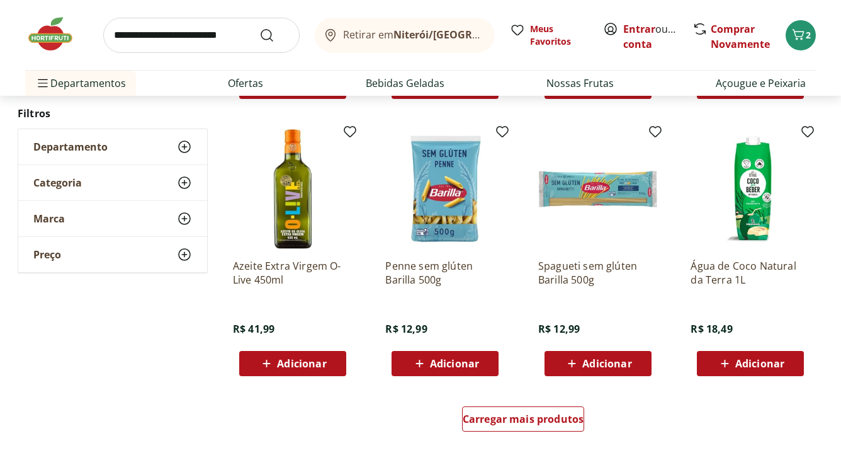
scroll to position [1469, 0]
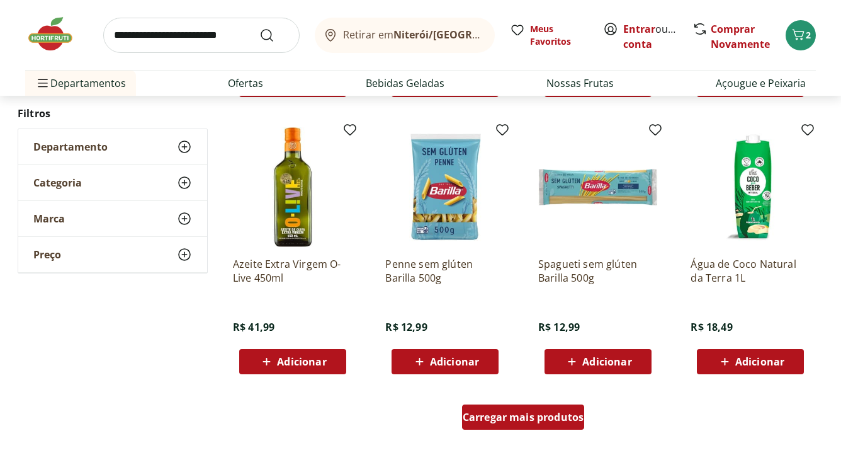
click at [537, 420] on span "Carregar mais produtos" at bounding box center [524, 417] width 122 height 10
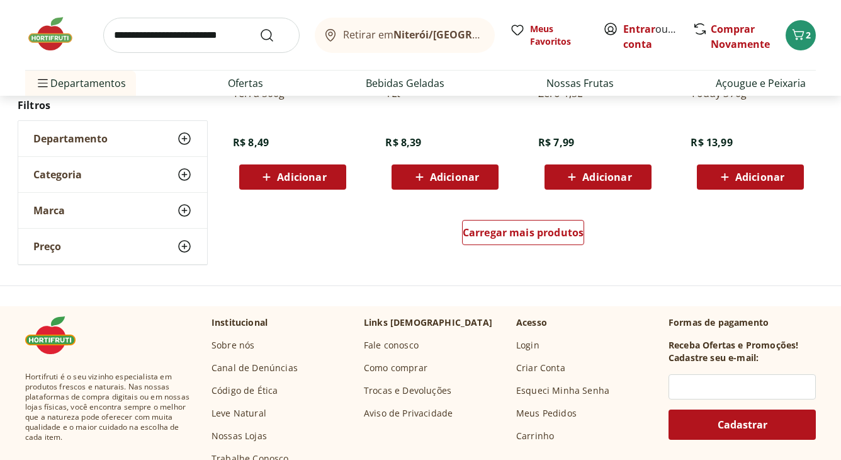
scroll to position [2477, 0]
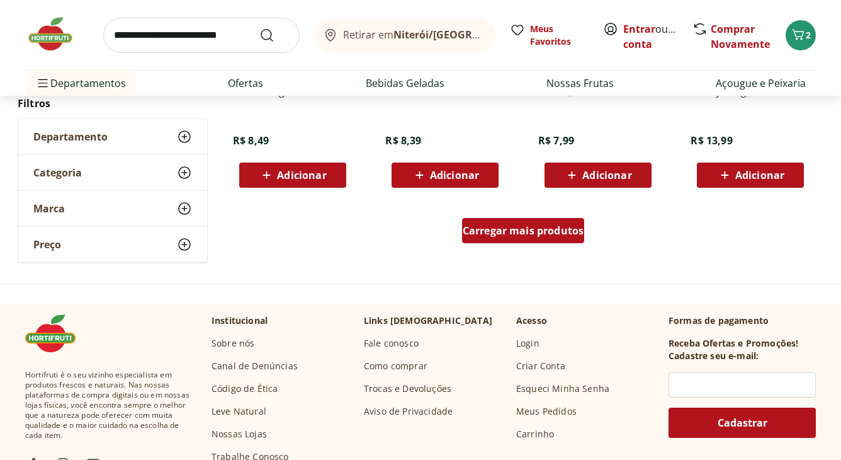
click at [574, 232] on span "Carregar mais produtos" at bounding box center [524, 230] width 122 height 10
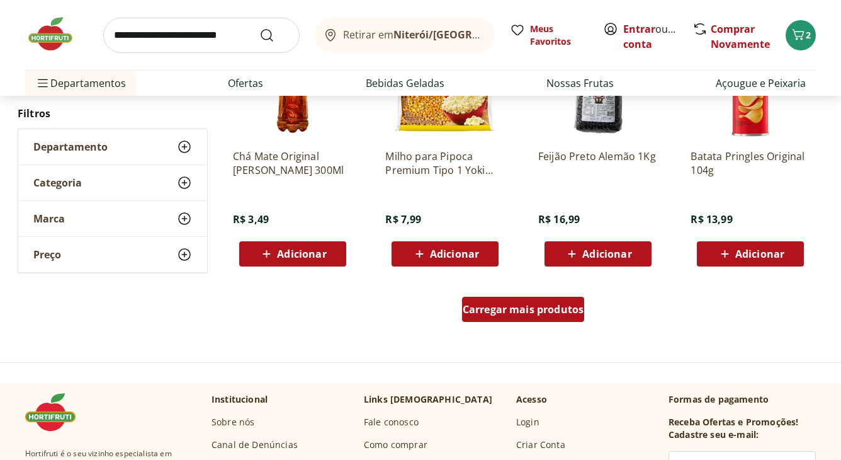
scroll to position [3232, 0]
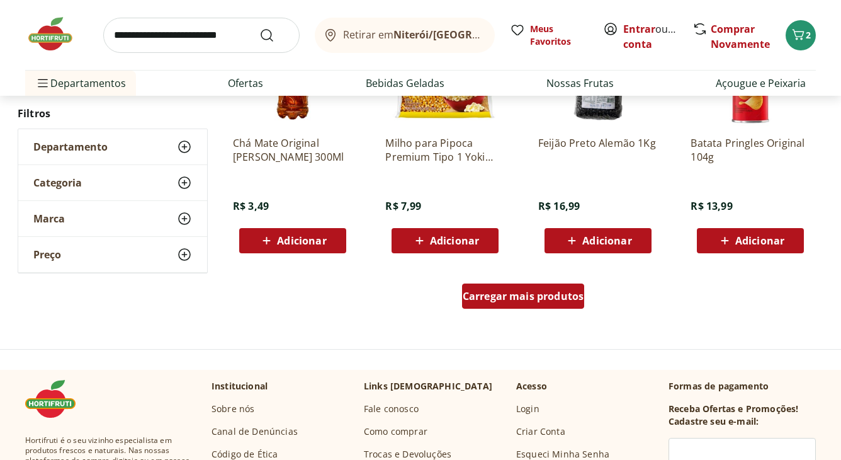
click at [552, 292] on span "Carregar mais produtos" at bounding box center [524, 296] width 122 height 10
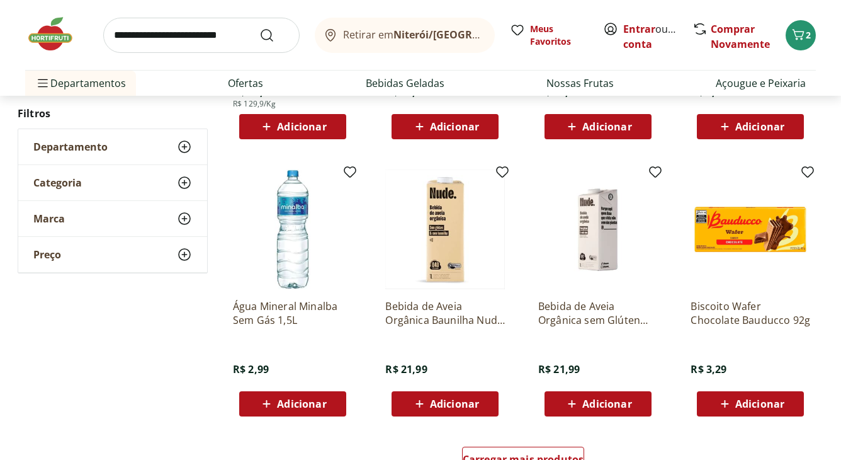
scroll to position [3946, 0]
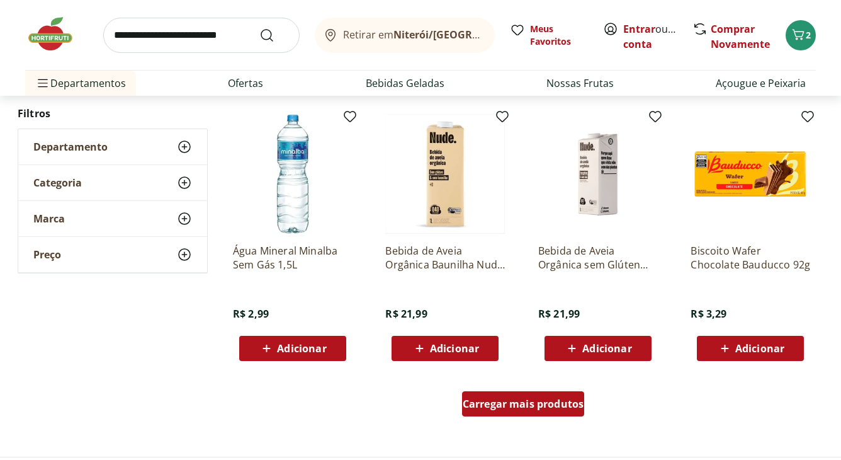
click at [560, 402] on span "Carregar mais produtos" at bounding box center [524, 404] width 122 height 10
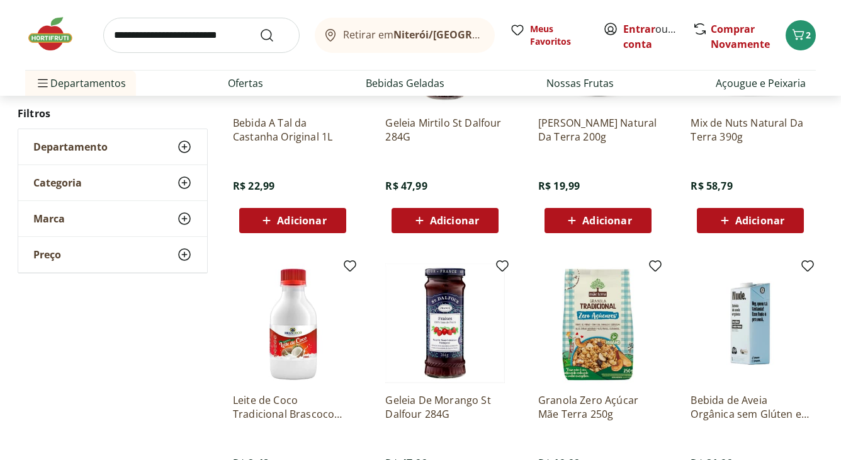
scroll to position [4576, 0]
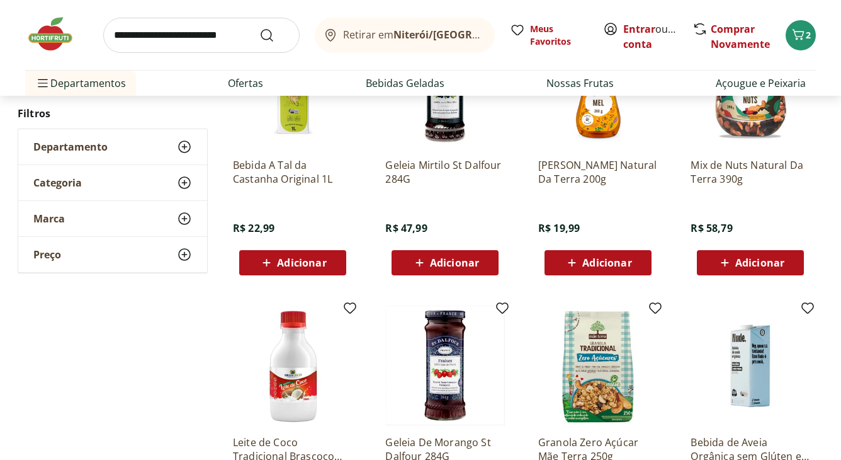
click at [51, 37] on img at bounding box center [56, 34] width 63 height 38
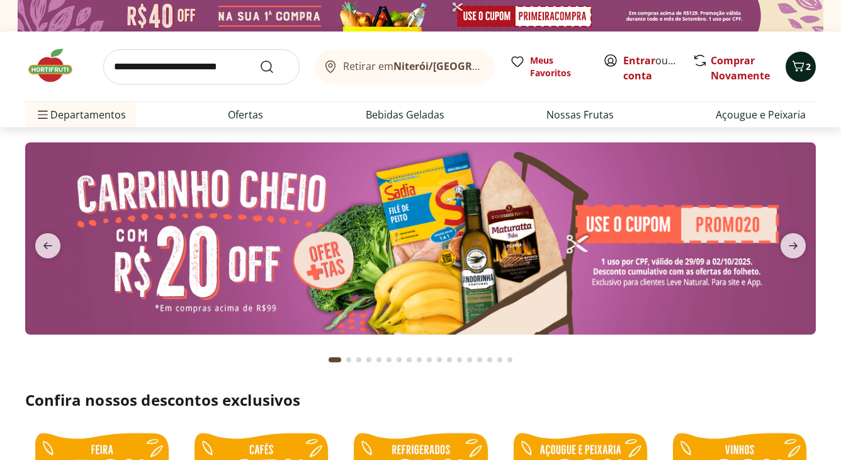
click at [801, 72] on icon "Carrinho" at bounding box center [798, 66] width 15 height 15
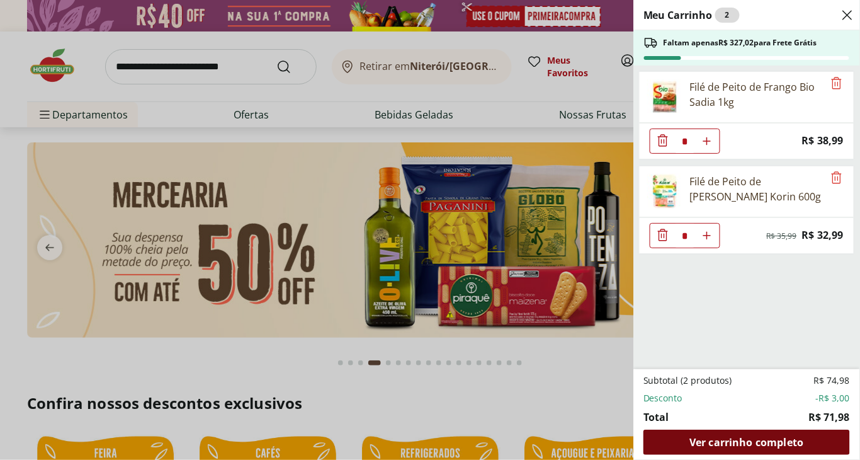
click at [759, 440] on span "Ver carrinho completo" at bounding box center [747, 442] width 114 height 10
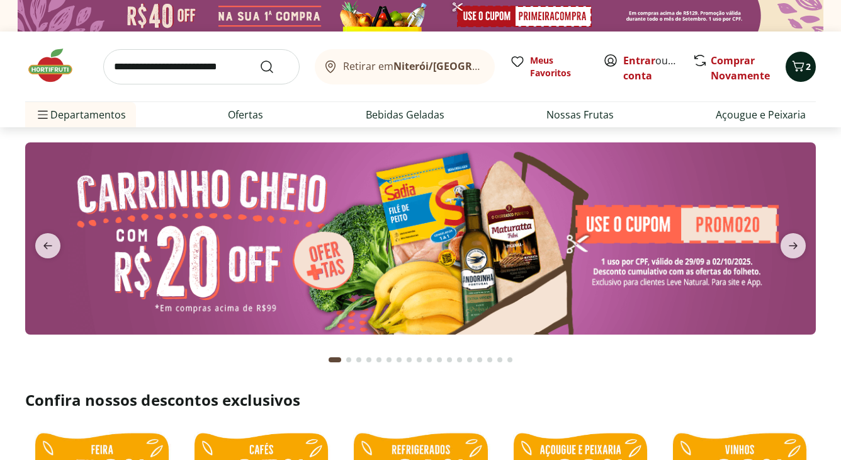
click at [809, 70] on span "2" at bounding box center [808, 66] width 5 height 12
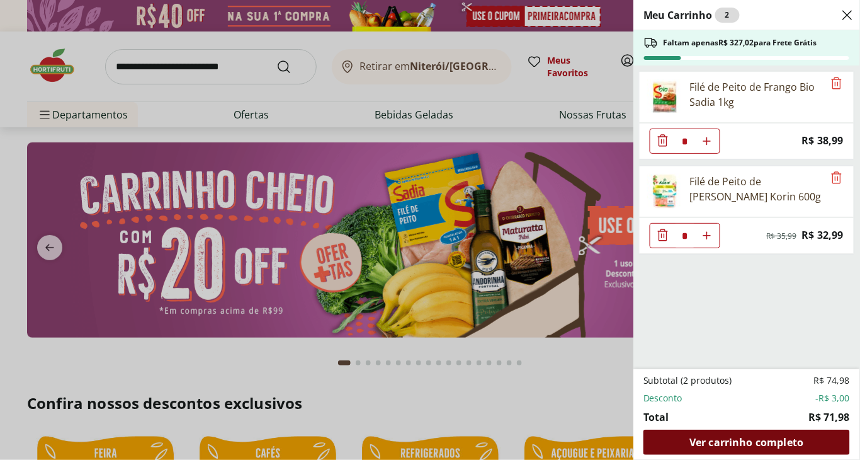
click at [715, 447] on span "Ver carrinho completo" at bounding box center [747, 442] width 114 height 10
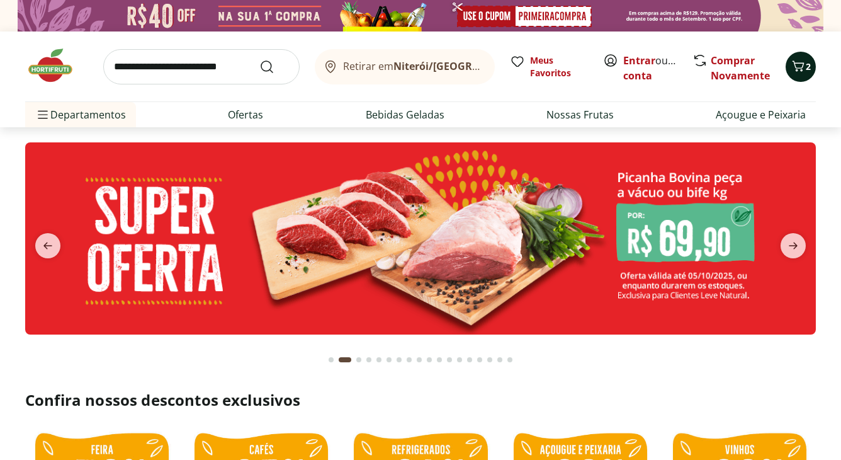
type input "*"
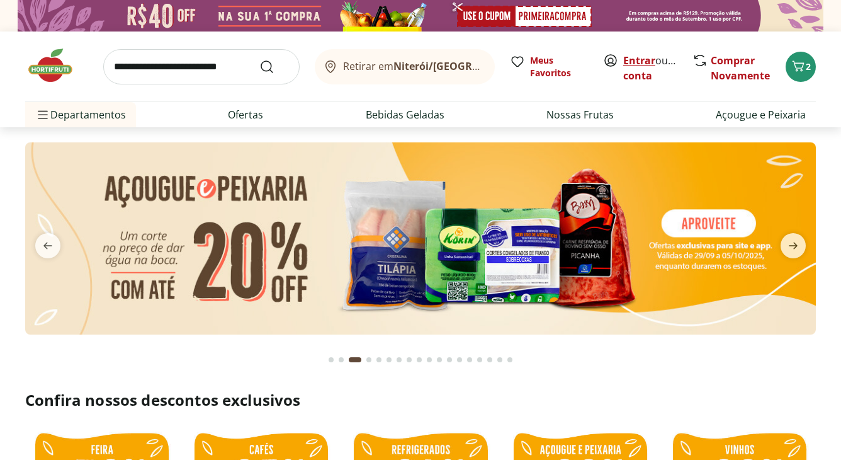
click at [636, 62] on link "Entrar" at bounding box center [639, 61] width 32 height 14
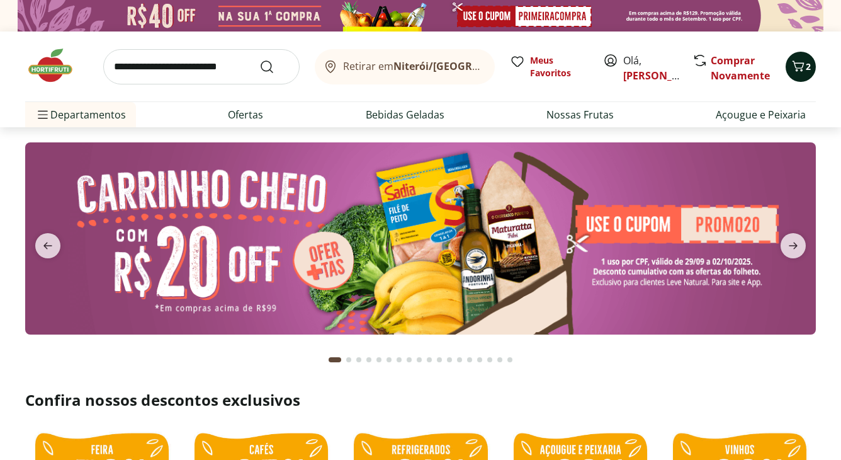
click at [805, 65] on icon "Carrinho" at bounding box center [798, 66] width 15 height 15
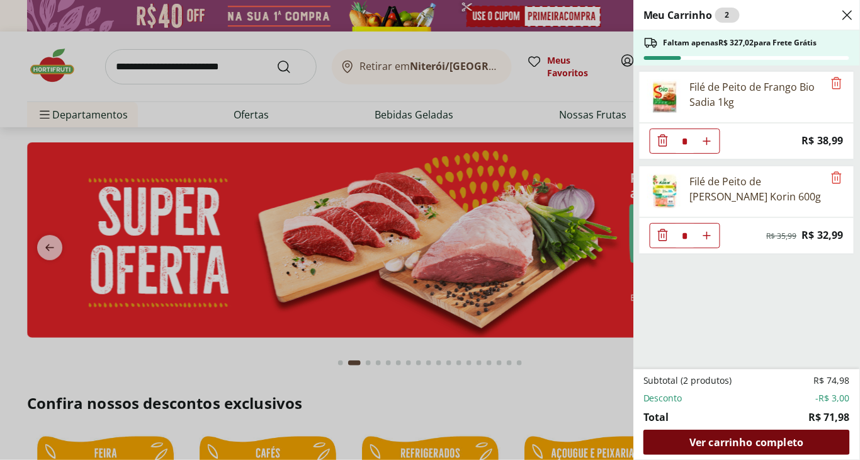
click at [731, 441] on span "Ver carrinho completo" at bounding box center [747, 442] width 114 height 10
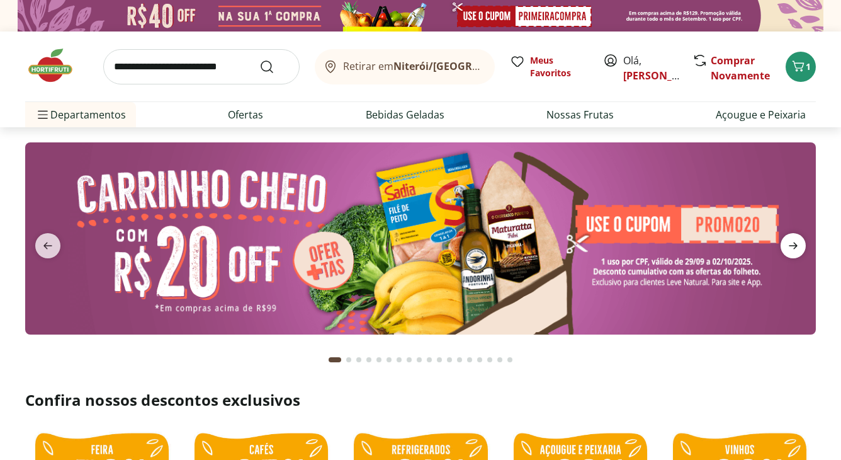
click at [798, 248] on icon "next" at bounding box center [793, 245] width 15 height 15
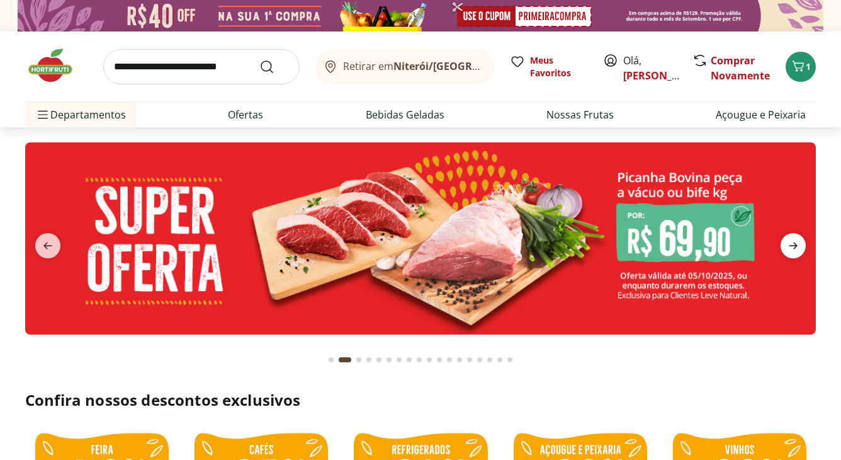
click at [790, 244] on icon "next" at bounding box center [793, 245] width 15 height 15
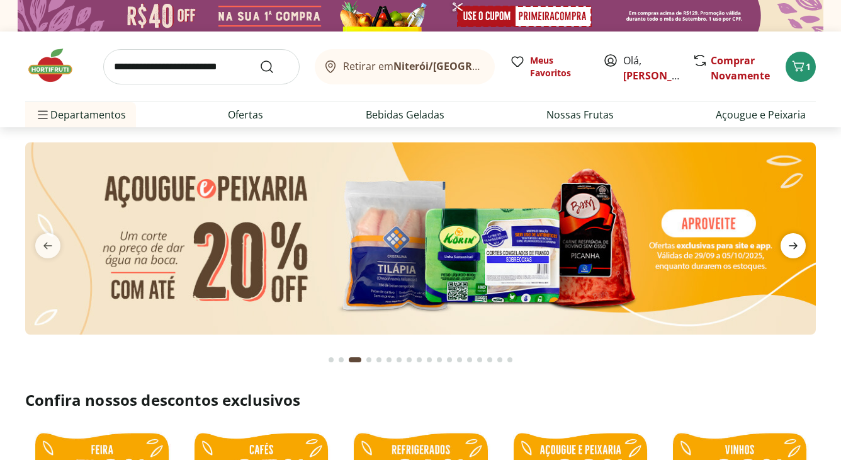
click at [790, 244] on icon "next" at bounding box center [793, 245] width 15 height 15
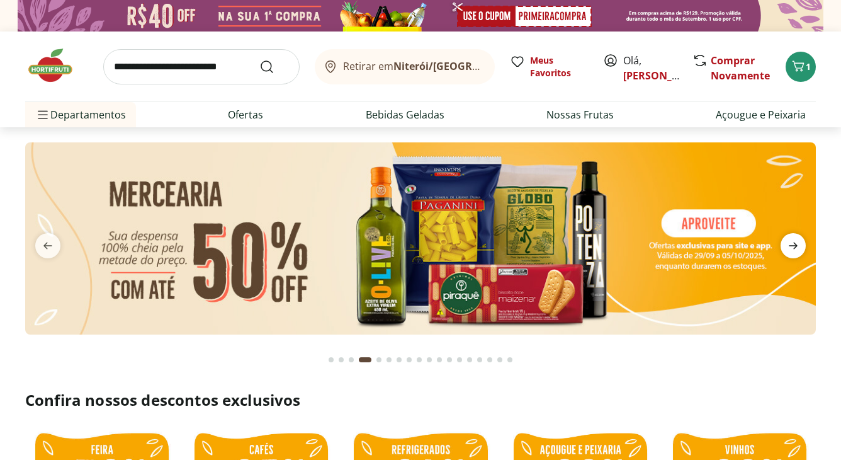
click at [794, 246] on icon "next" at bounding box center [793, 245] width 9 height 7
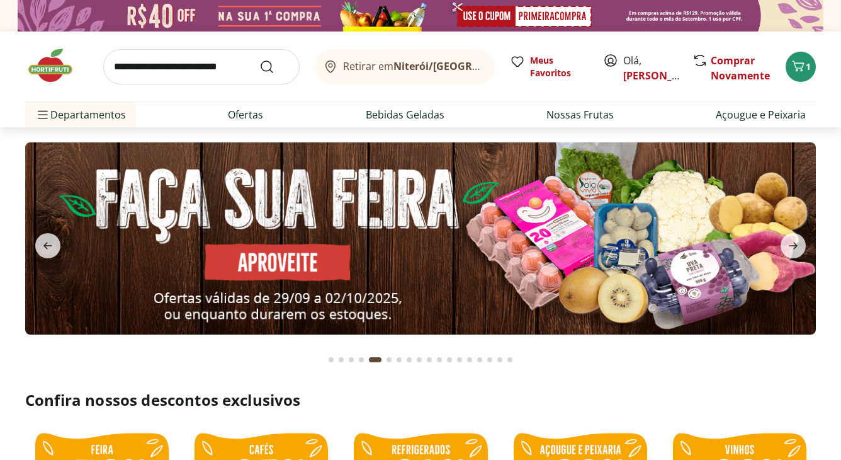
click at [529, 241] on img at bounding box center [420, 237] width 791 height 191
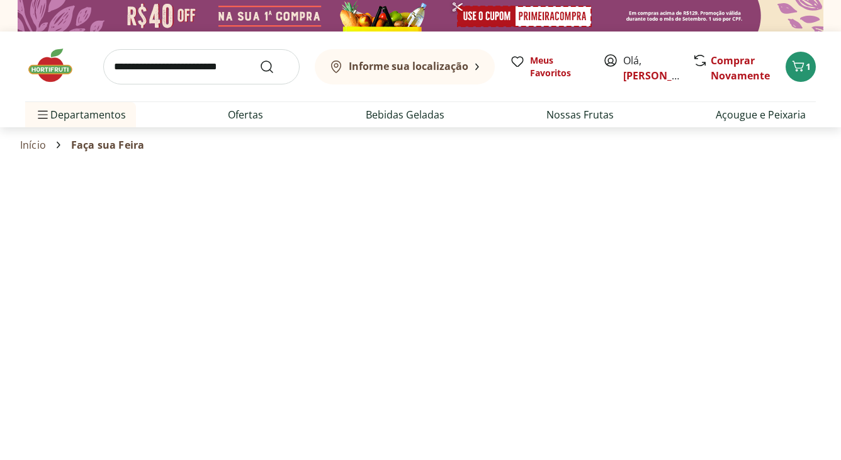
select select "**********"
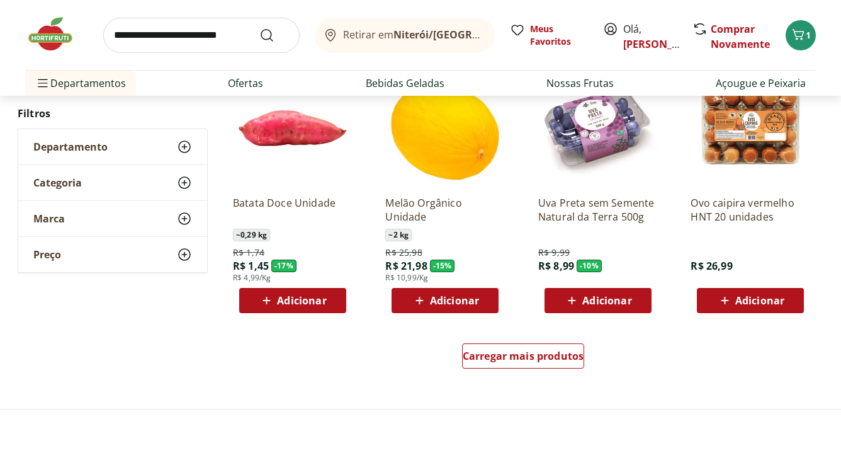
scroll to position [713, 0]
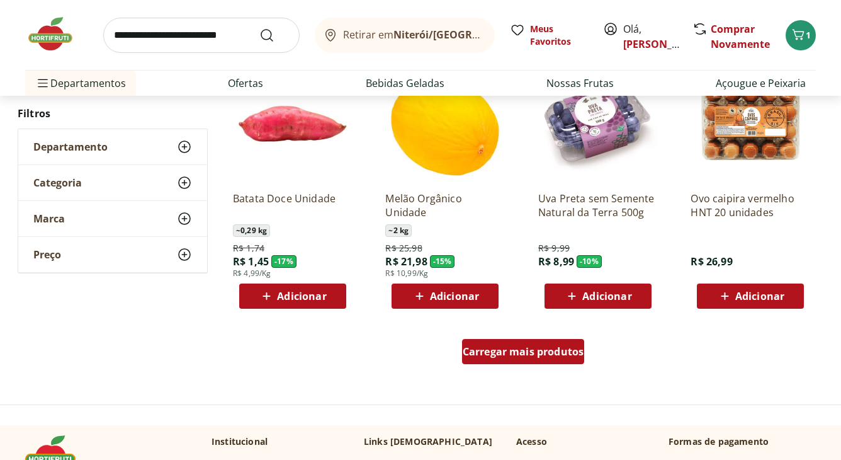
click at [547, 354] on span "Carregar mais produtos" at bounding box center [524, 351] width 122 height 10
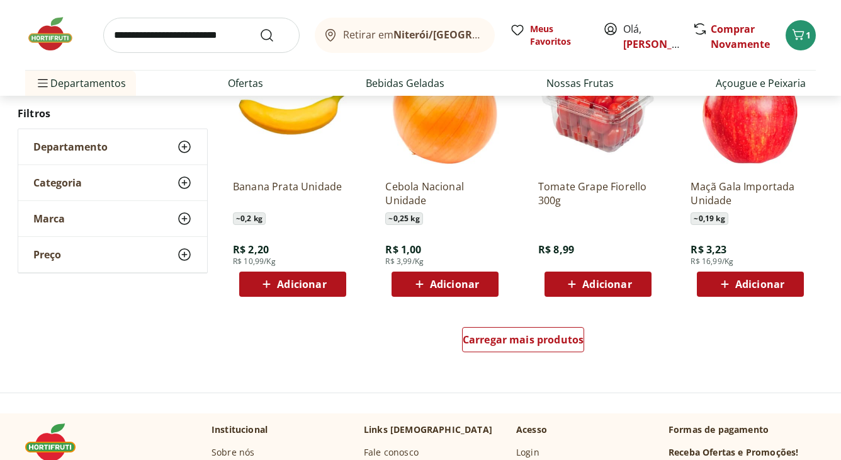
scroll to position [1553, 0]
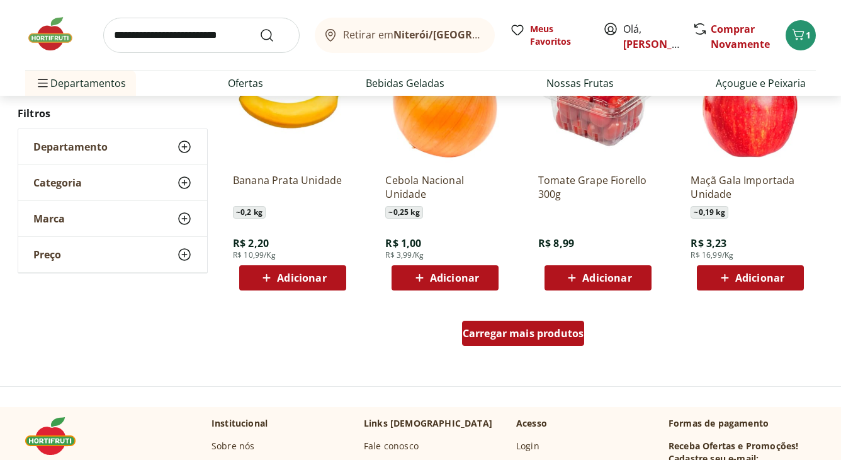
click at [500, 331] on span "Carregar mais produtos" at bounding box center [524, 333] width 122 height 10
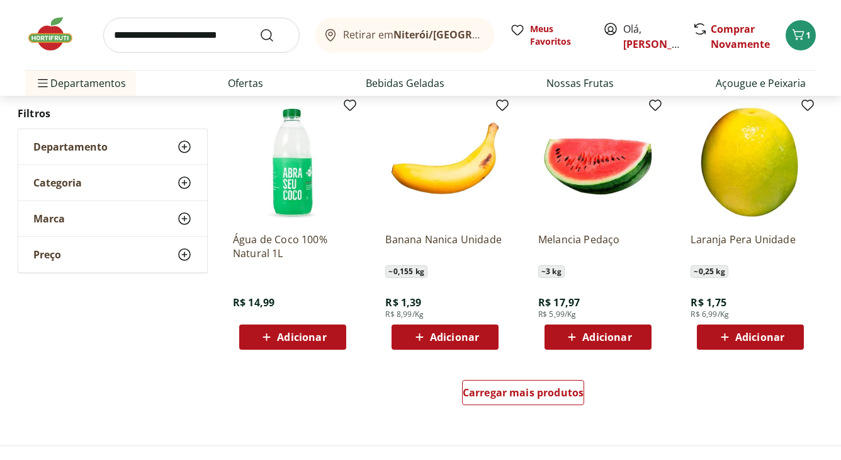
scroll to position [2351, 0]
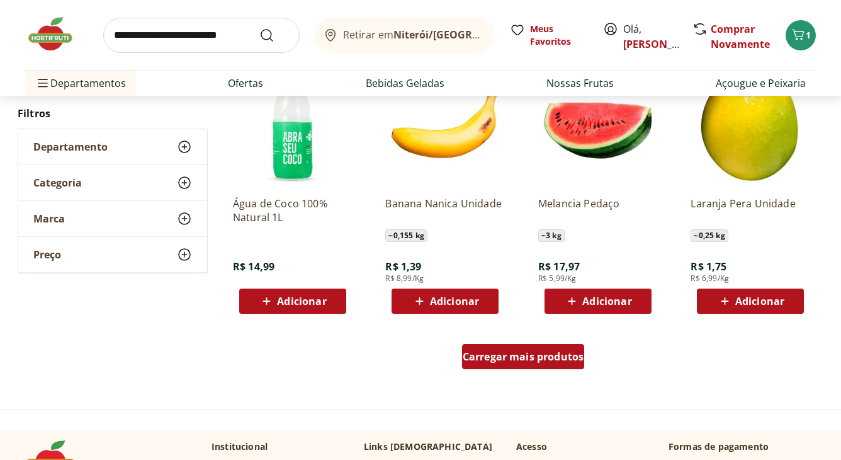
click at [510, 352] on span "Carregar mais produtos" at bounding box center [524, 356] width 122 height 10
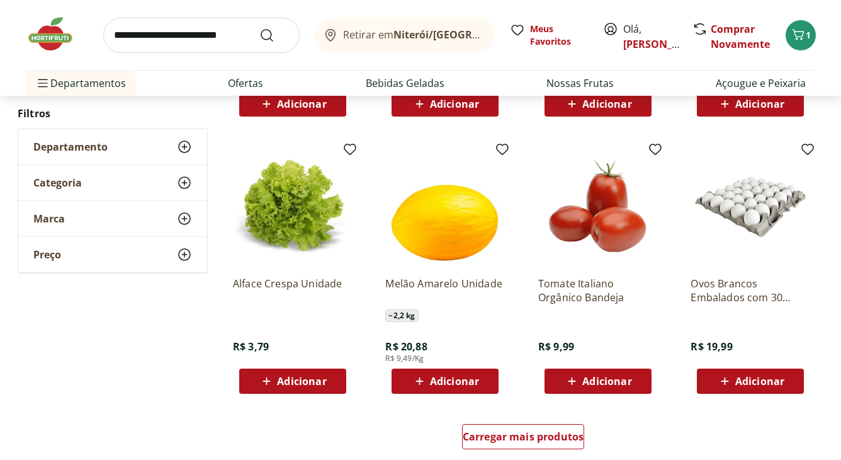
scroll to position [3106, 0]
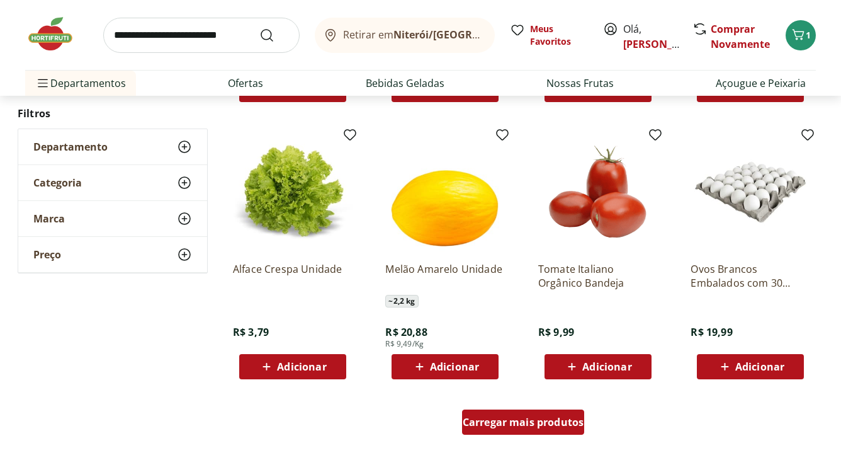
click at [512, 423] on span "Carregar mais produtos" at bounding box center [524, 422] width 122 height 10
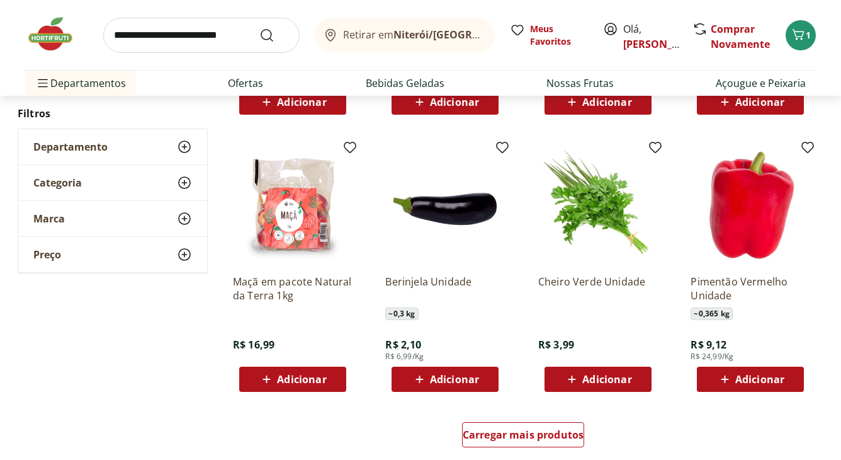
scroll to position [3946, 0]
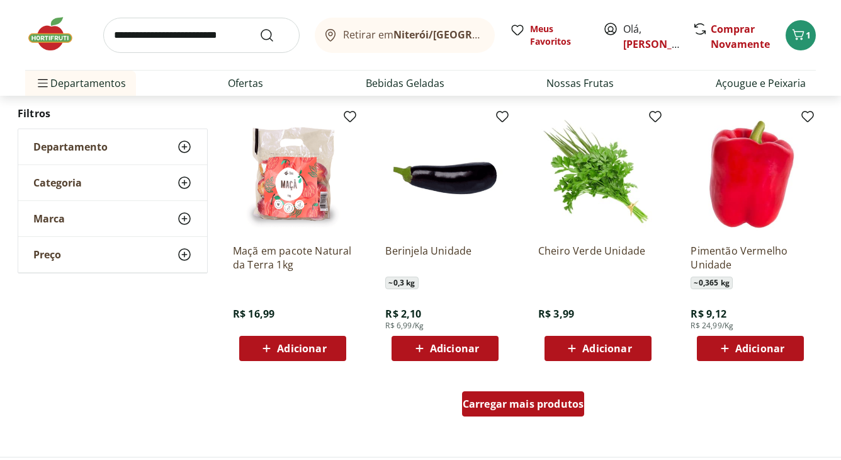
click at [505, 399] on span "Carregar mais produtos" at bounding box center [524, 404] width 122 height 10
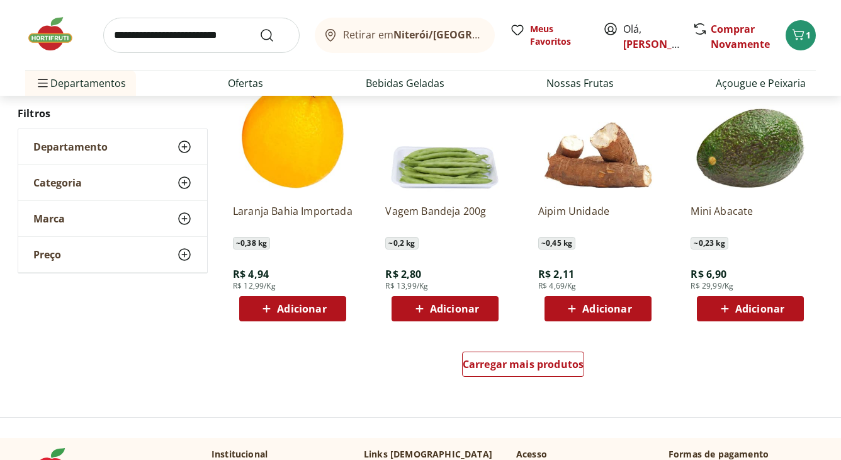
scroll to position [4827, 0]
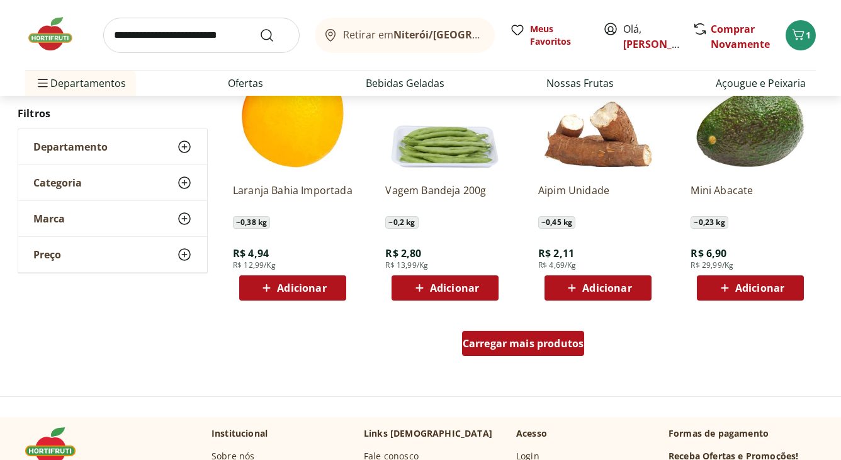
click at [504, 344] on span "Carregar mais produtos" at bounding box center [524, 343] width 122 height 10
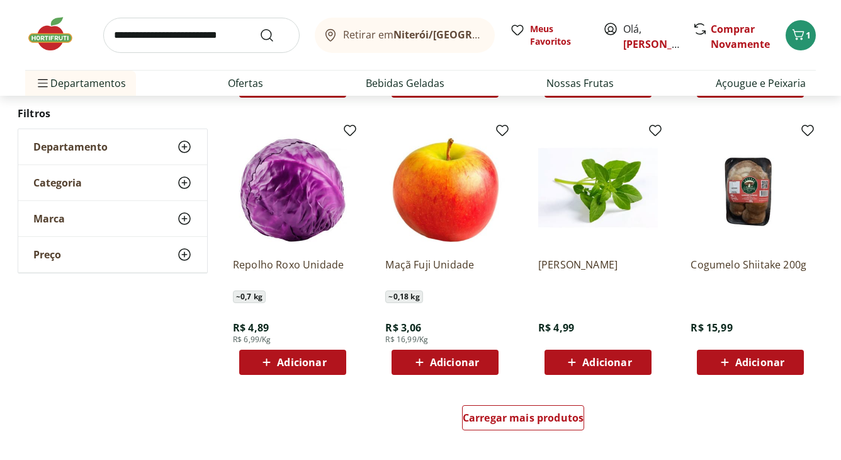
scroll to position [5583, 0]
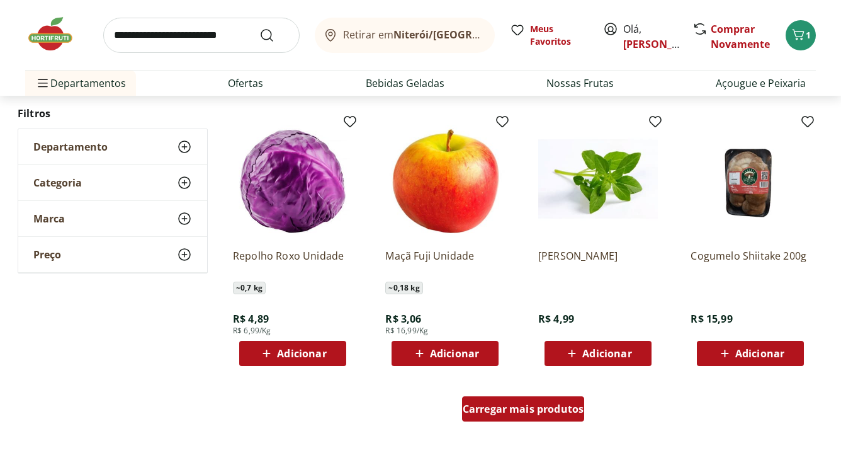
click at [548, 414] on span "Carregar mais produtos" at bounding box center [524, 409] width 122 height 10
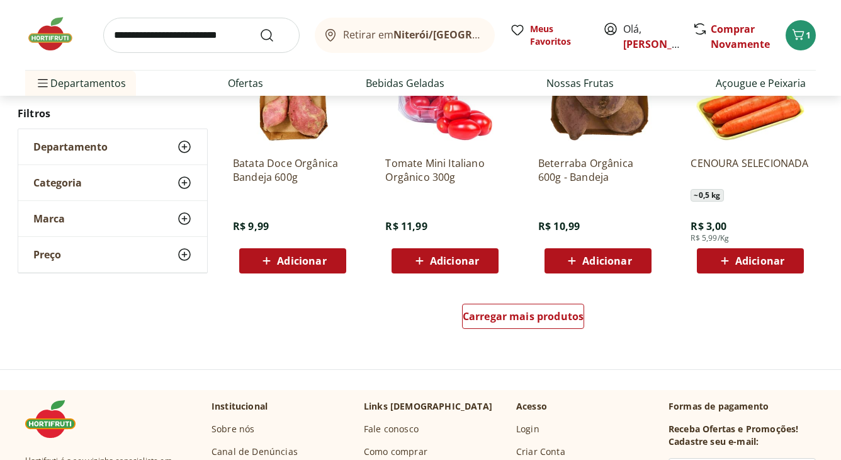
scroll to position [6507, 0]
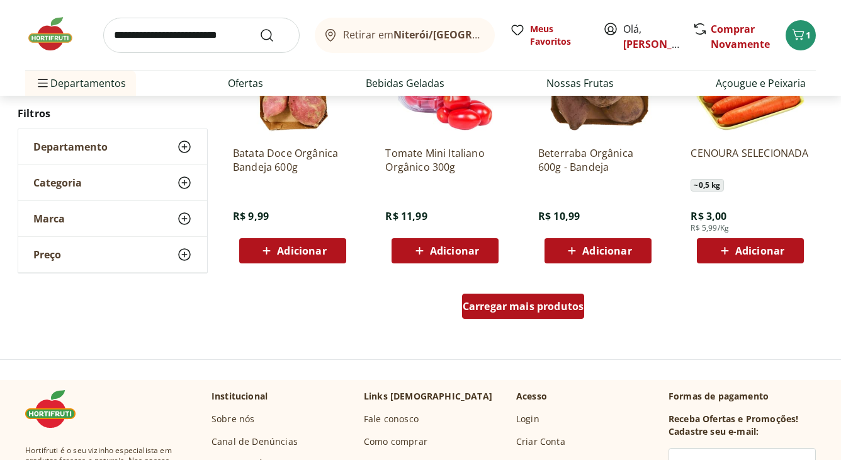
click at [560, 309] on span "Carregar mais produtos" at bounding box center [524, 306] width 122 height 10
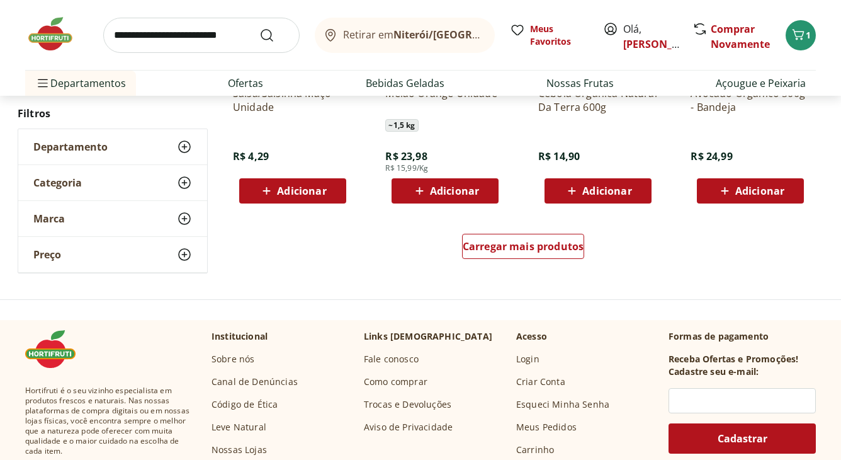
scroll to position [7389, 0]
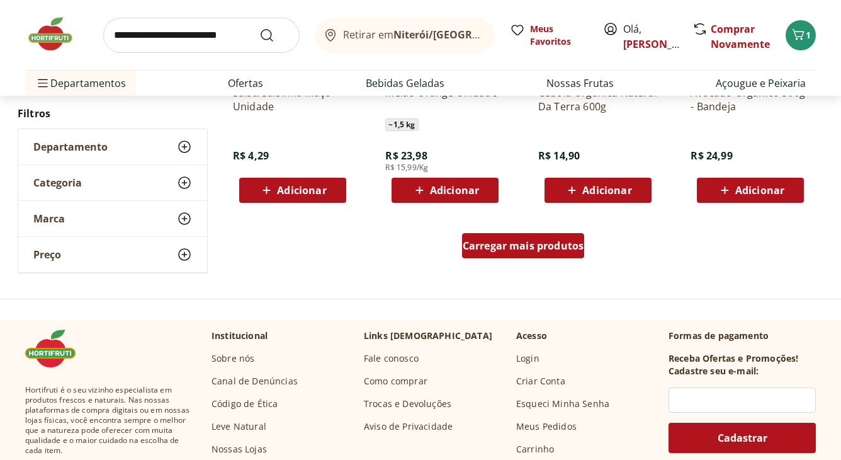
click at [557, 249] on span "Carregar mais produtos" at bounding box center [524, 246] width 122 height 10
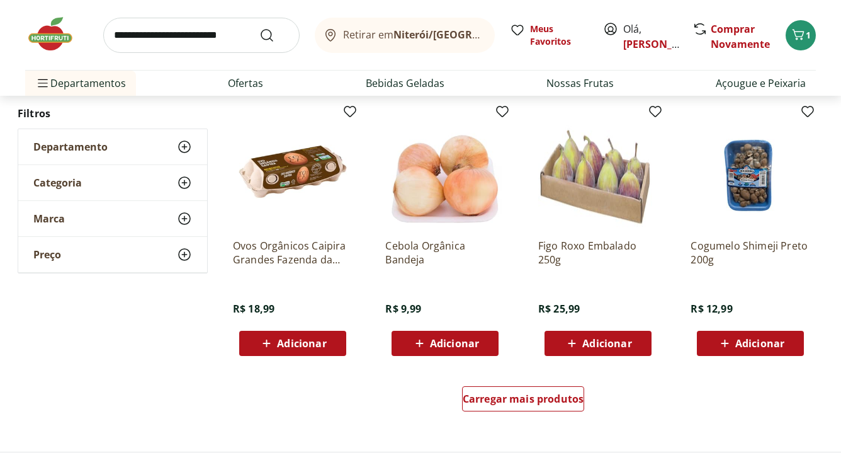
scroll to position [8061, 0]
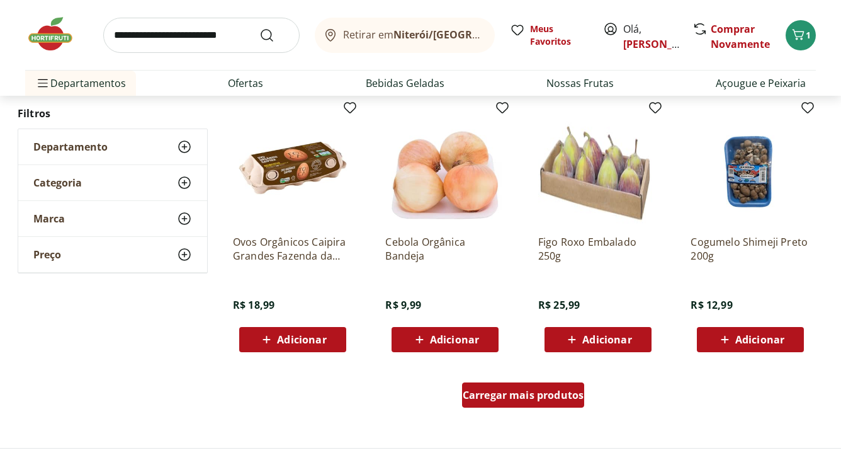
click at [537, 398] on span "Carregar mais produtos" at bounding box center [524, 395] width 122 height 10
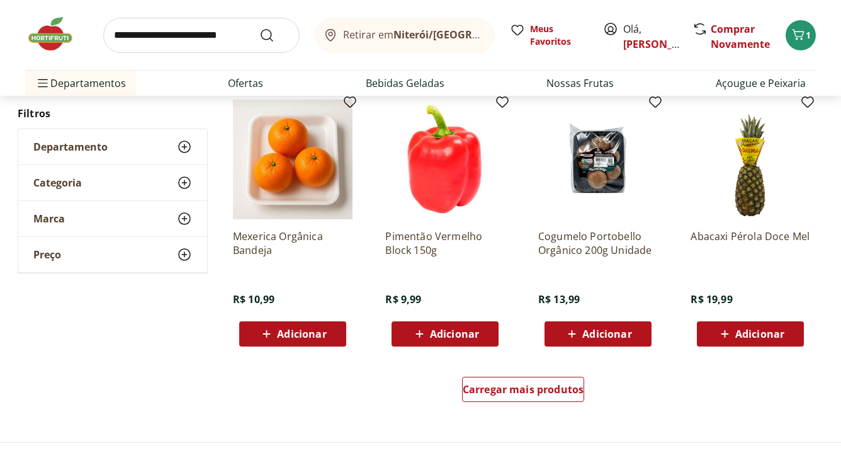
scroll to position [8942, 0]
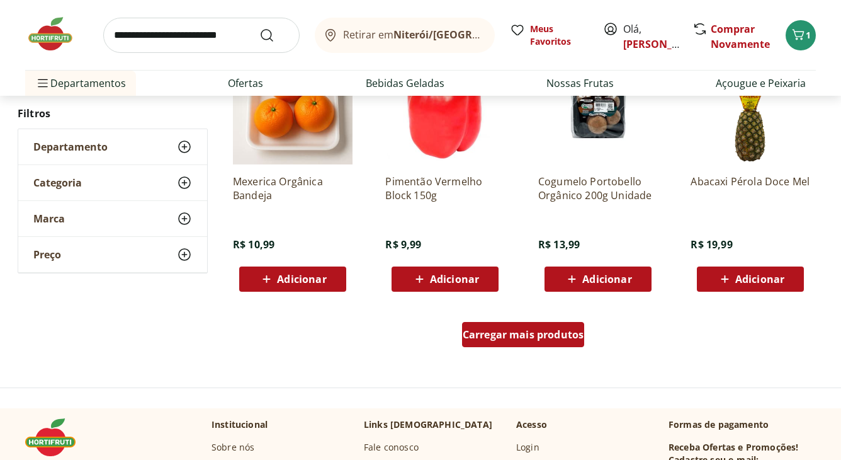
click at [540, 338] on span "Carregar mais produtos" at bounding box center [524, 334] width 122 height 10
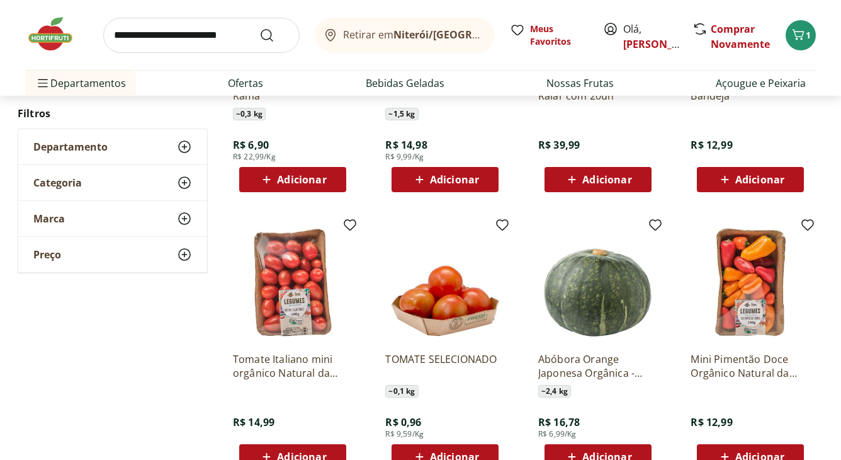
scroll to position [9572, 0]
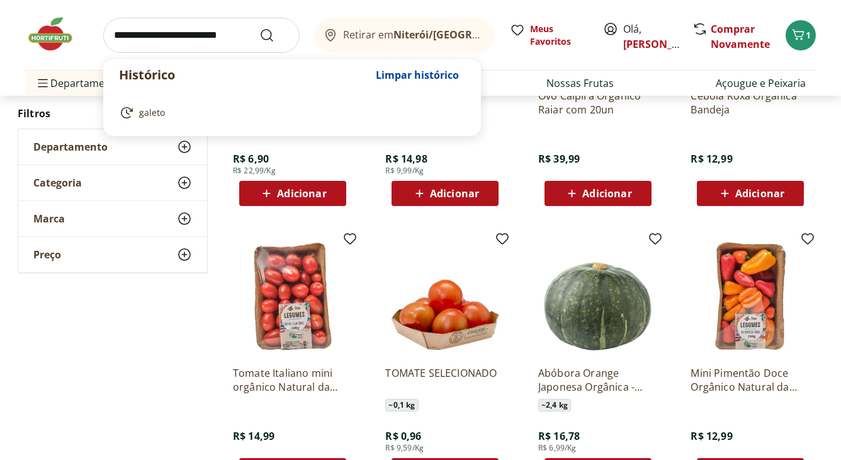
click at [154, 33] on input "search" at bounding box center [201, 35] width 196 height 35
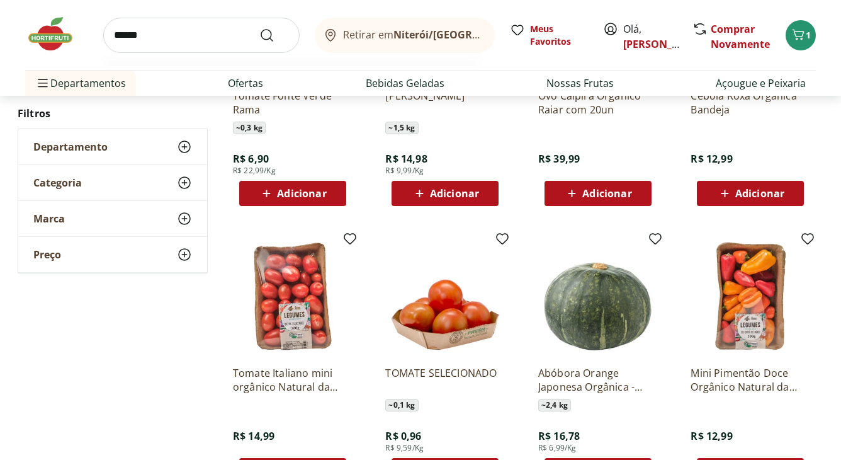
type input "******"
click at [259, 28] on button "Submit Search" at bounding box center [274, 35] width 30 height 15
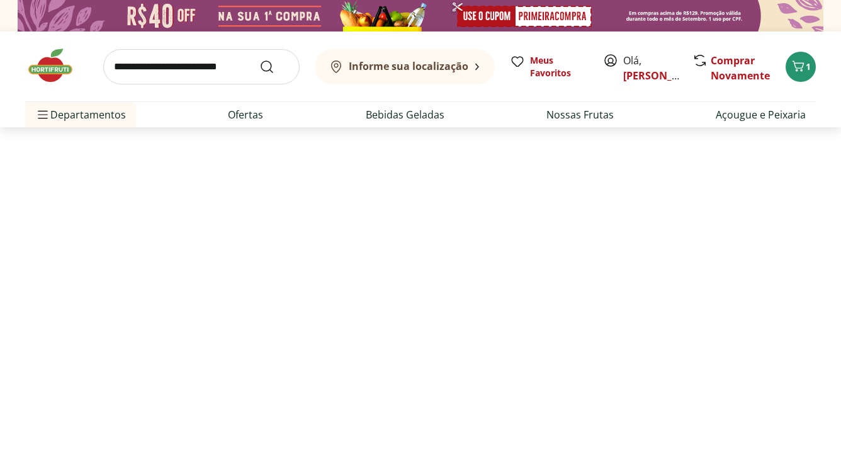
select select "**********"
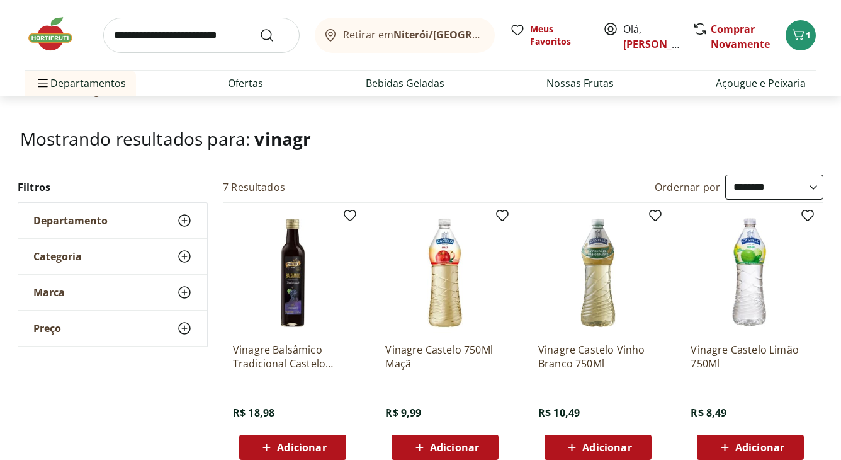
scroll to position [42, 0]
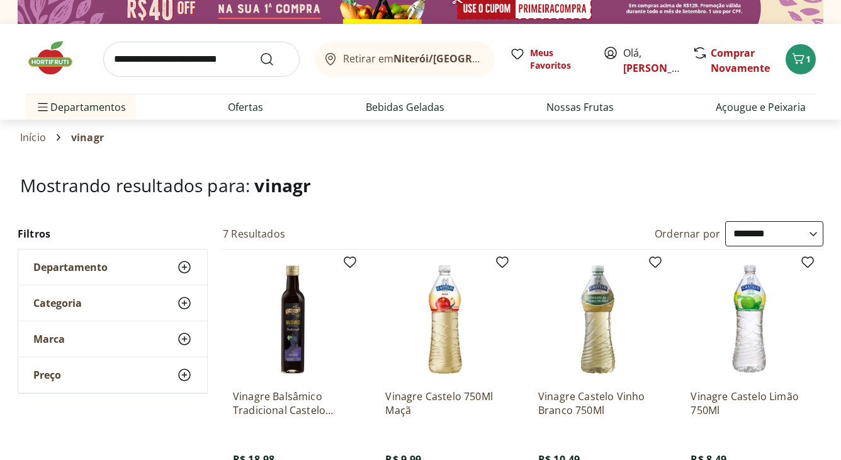
scroll to position [0, 0]
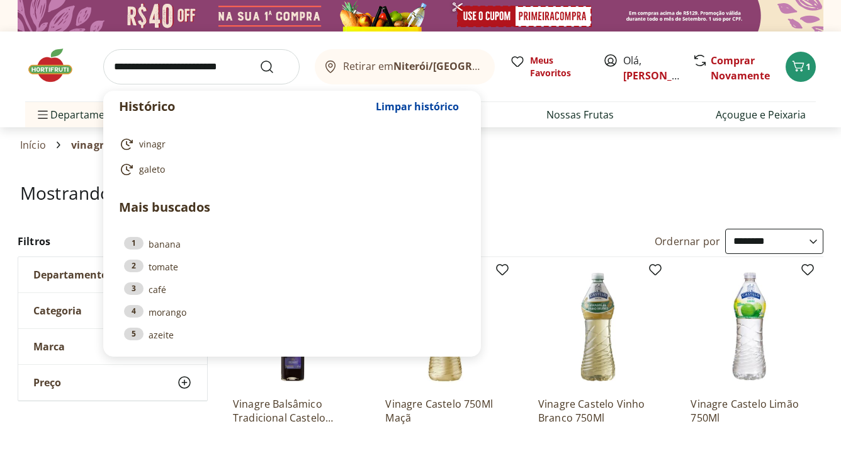
click at [147, 62] on input "search" at bounding box center [201, 66] width 196 height 35
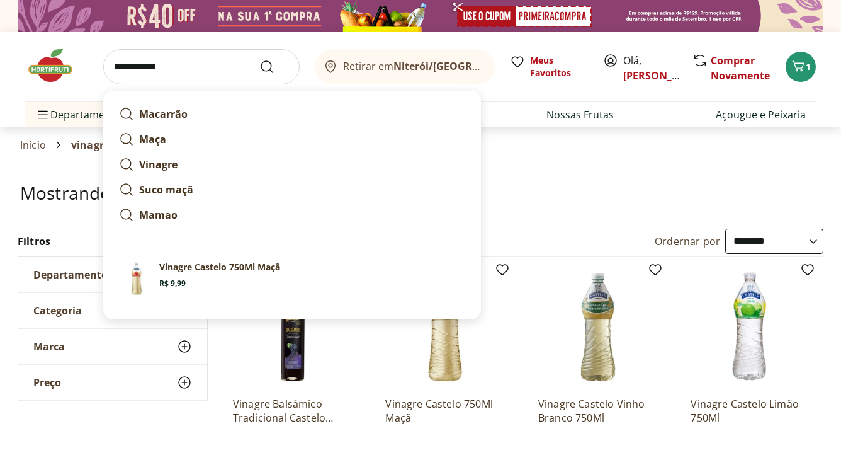
click at [144, 63] on input "**********" at bounding box center [201, 66] width 196 height 35
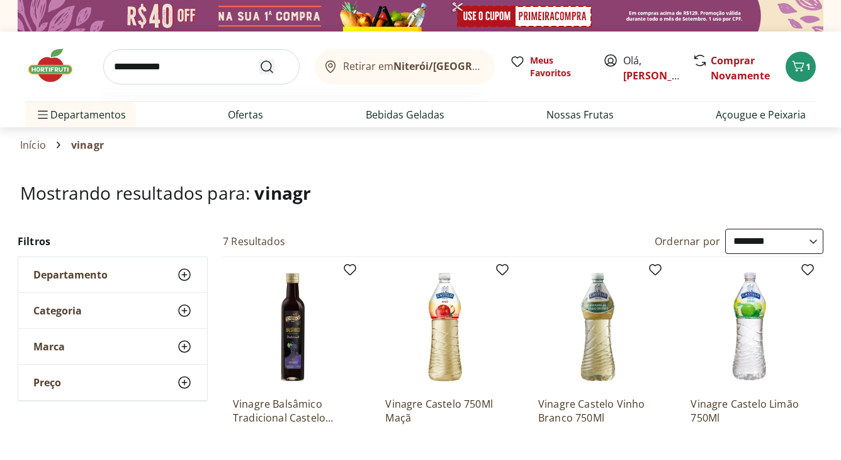
type input "**********"
click at [271, 65] on use "Submit Search" at bounding box center [266, 66] width 15 height 15
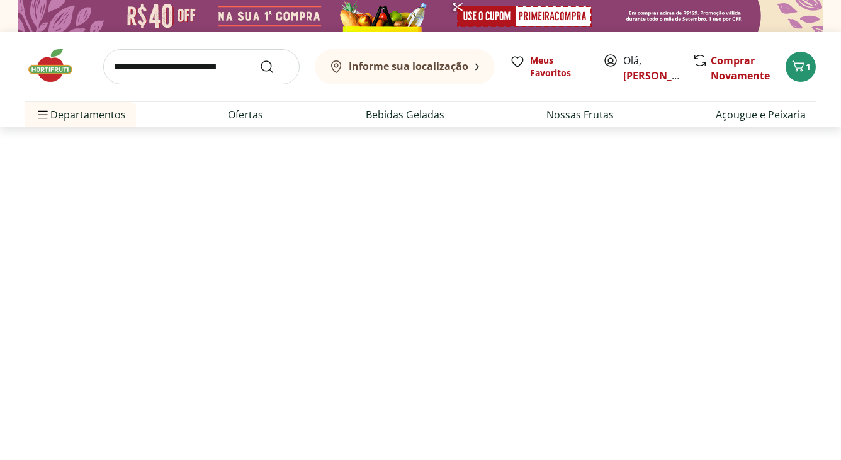
select select "**********"
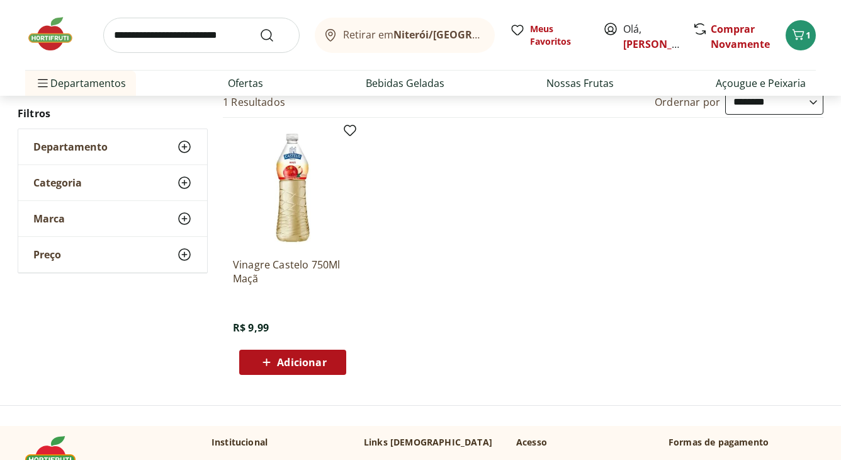
scroll to position [126, 0]
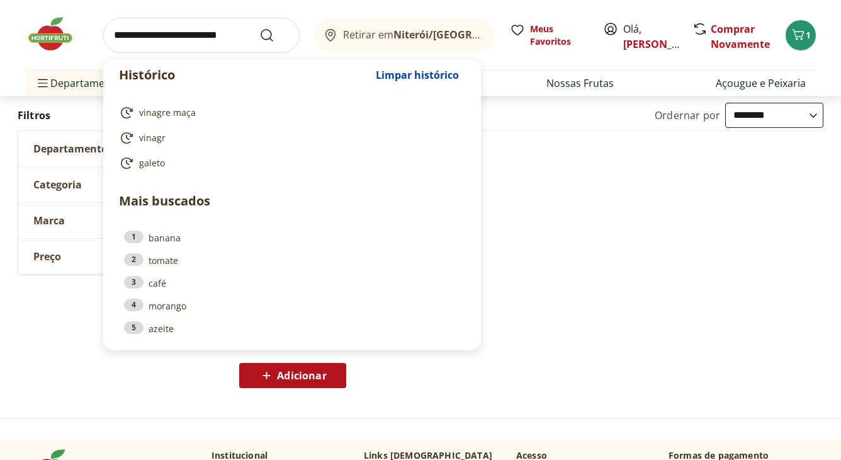
click at [147, 31] on input "search" at bounding box center [201, 35] width 196 height 35
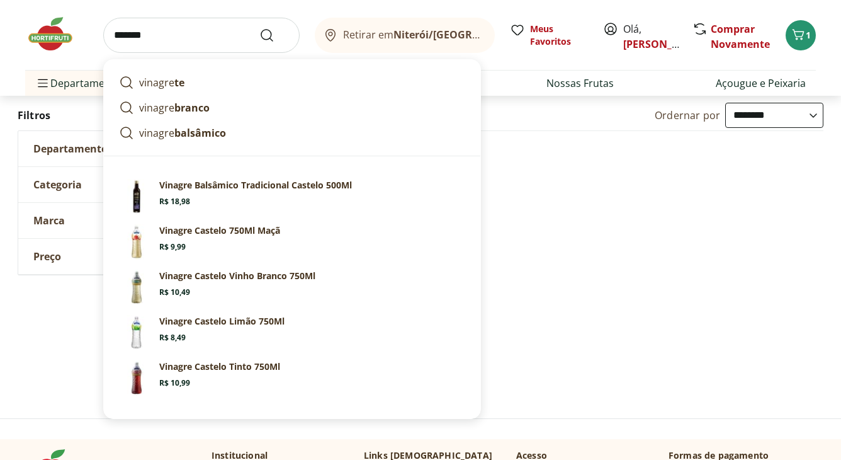
type input "*******"
click at [259, 28] on button "Submit Search" at bounding box center [274, 35] width 30 height 15
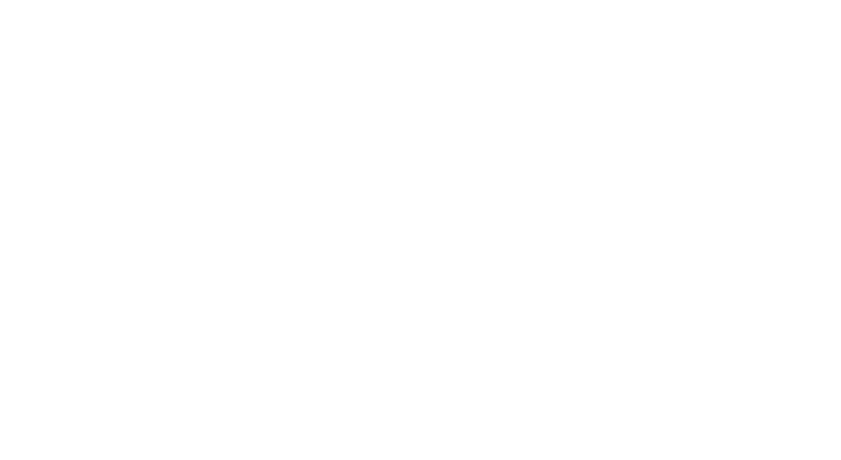
select select "**********"
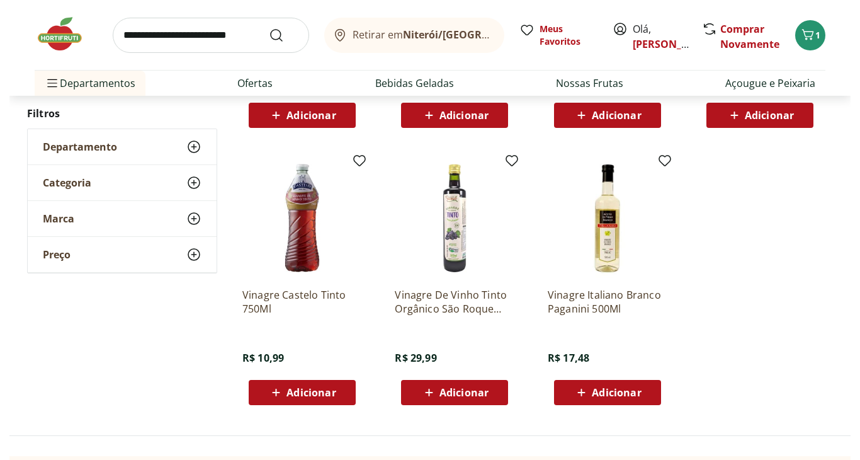
scroll to position [378, 0]
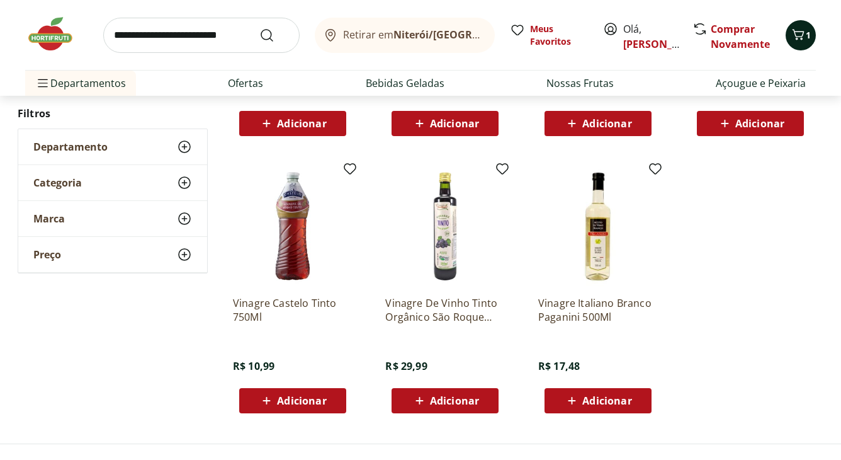
click at [802, 39] on icon "Carrinho" at bounding box center [799, 34] width 12 height 11
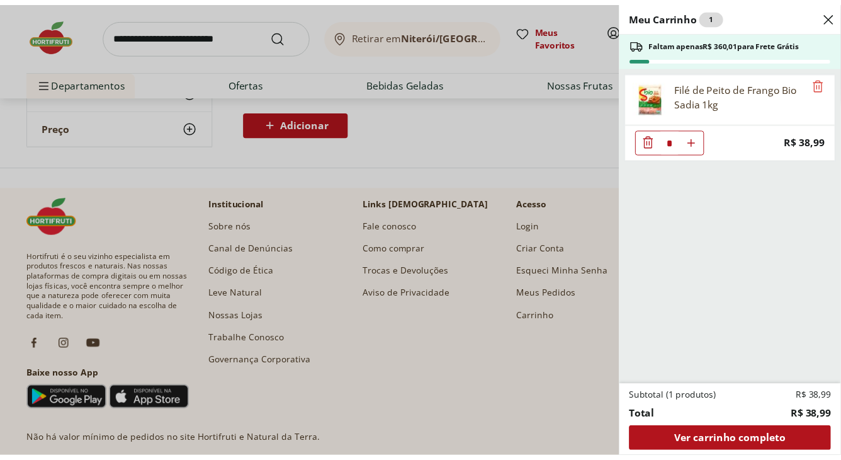
scroll to position [126, 0]
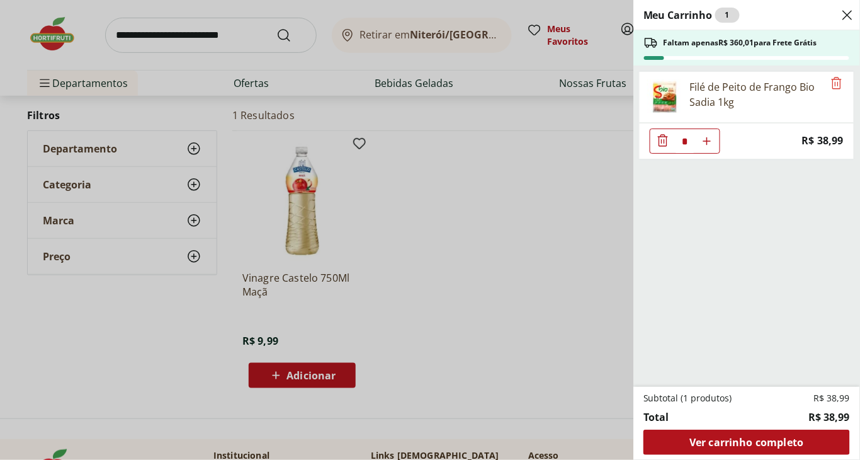
click at [50, 35] on div "Meu Carrinho 1 Faltam apenas R$ 360,01 para Frete Grátis Filé de Peito de Frang…" at bounding box center [430, 230] width 860 height 460
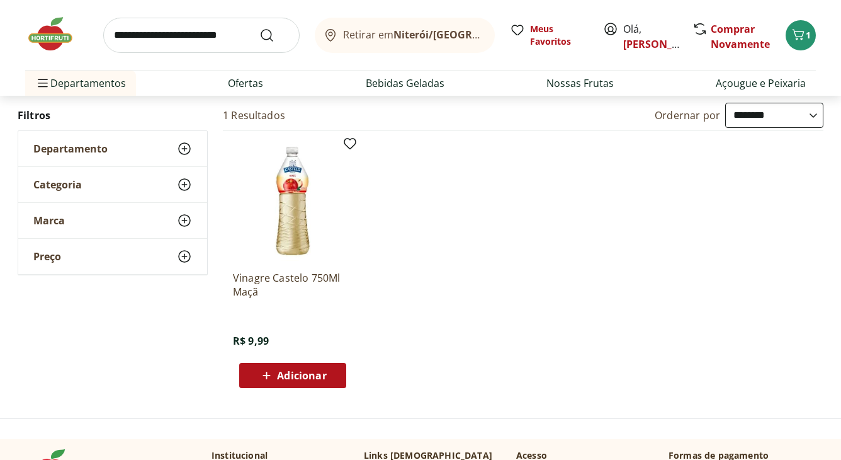
click at [53, 35] on img at bounding box center [56, 34] width 63 height 38
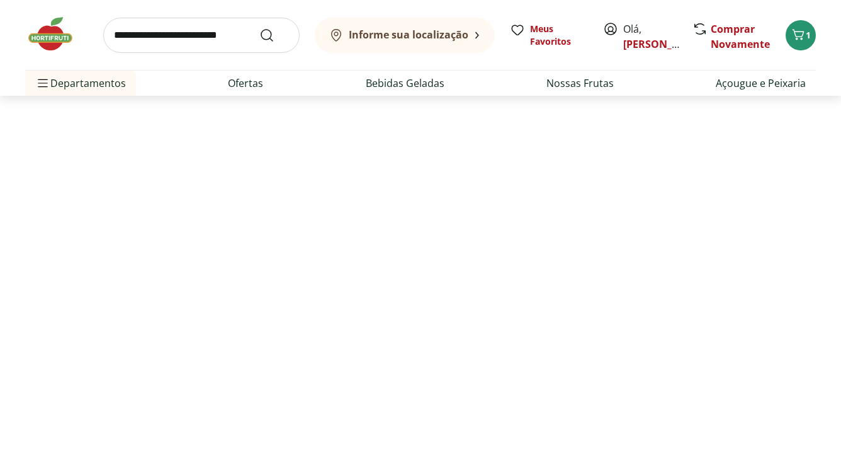
click at [53, 35] on div "Informe sua localização Meus Favoritos Olá, Andre Comprar Novamente 1" at bounding box center [420, 35] width 791 height 70
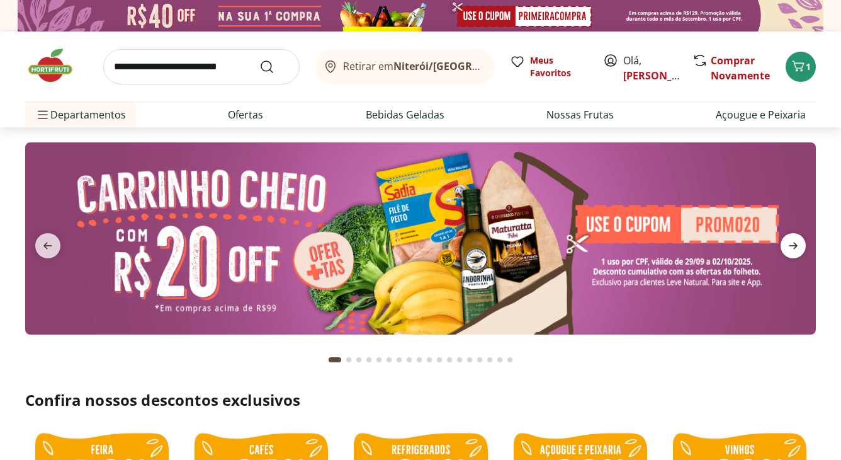
click at [797, 249] on icon "next" at bounding box center [793, 245] width 15 height 15
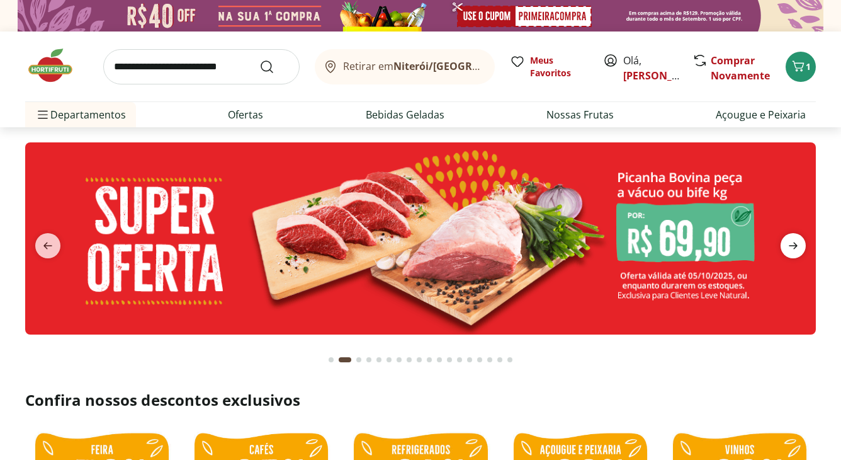
click at [797, 249] on icon "next" at bounding box center [793, 245] width 15 height 15
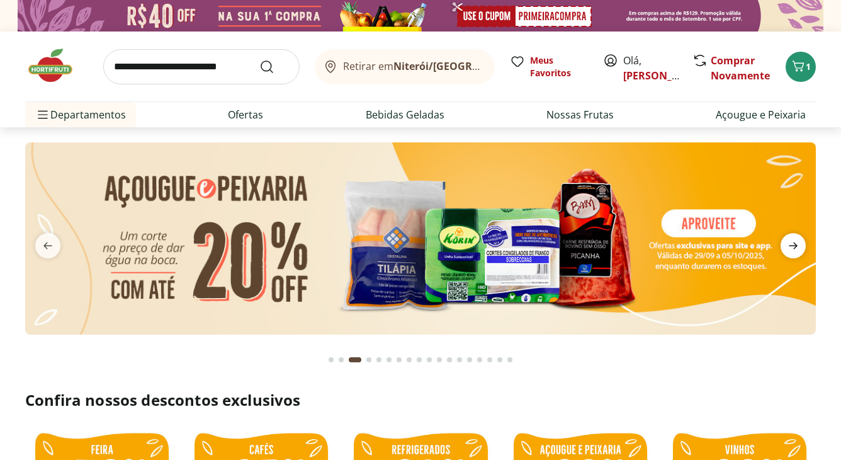
click at [797, 249] on icon "next" at bounding box center [793, 245] width 15 height 15
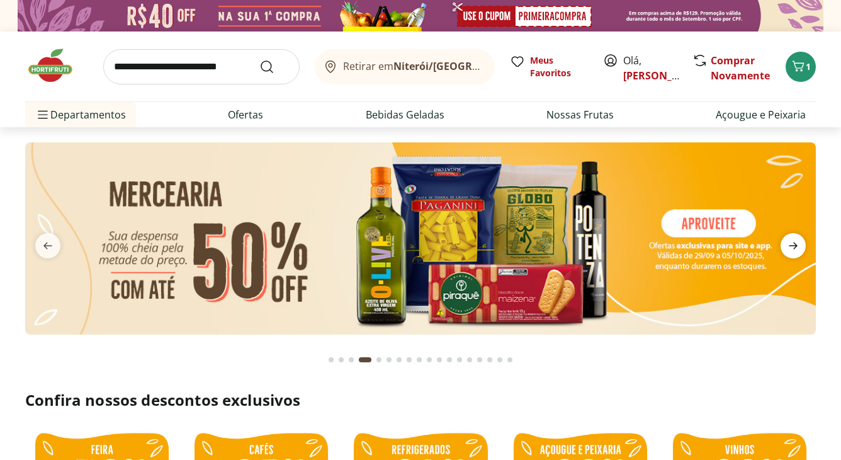
click at [797, 248] on icon "next" at bounding box center [793, 245] width 15 height 15
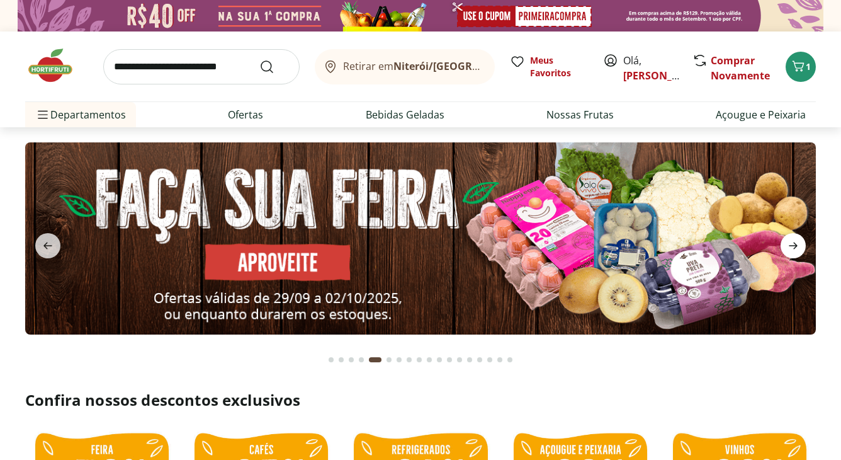
click at [794, 247] on icon "next" at bounding box center [793, 245] width 15 height 15
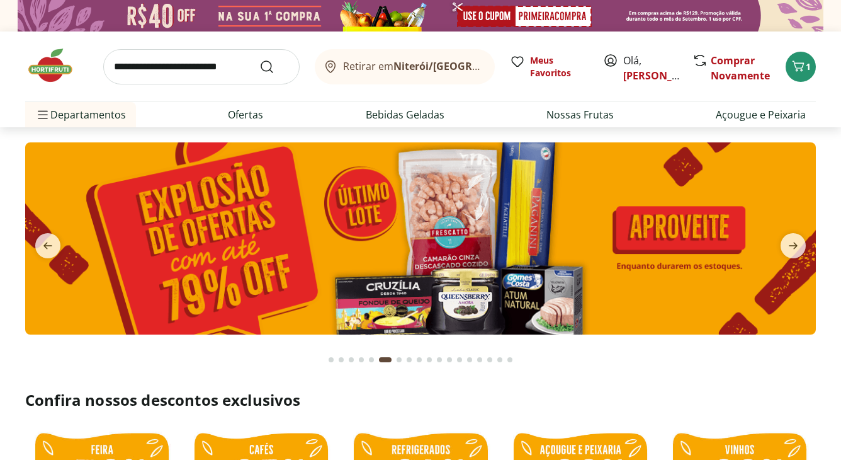
click at [490, 241] on img at bounding box center [420, 237] width 791 height 191
select select "**********"
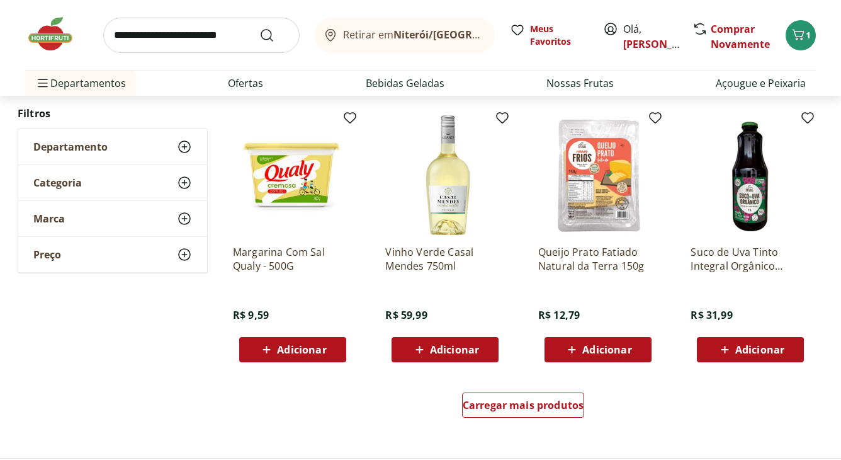
scroll to position [756, 0]
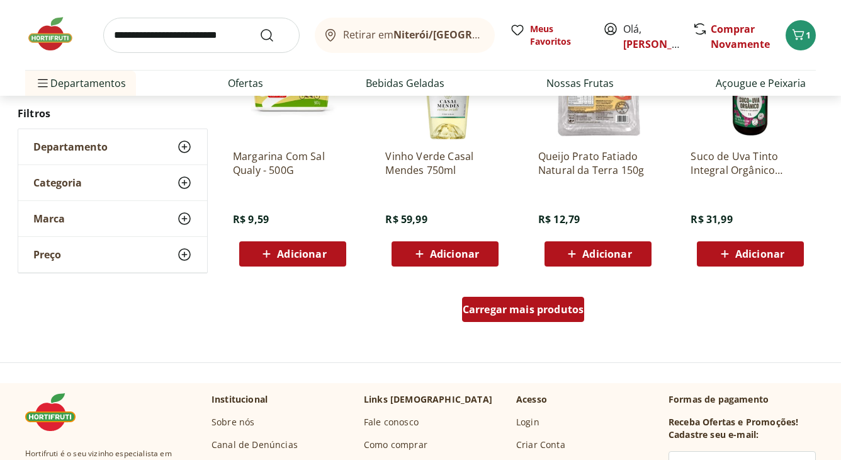
click at [525, 317] on div "Carregar mais produtos" at bounding box center [523, 309] width 123 height 25
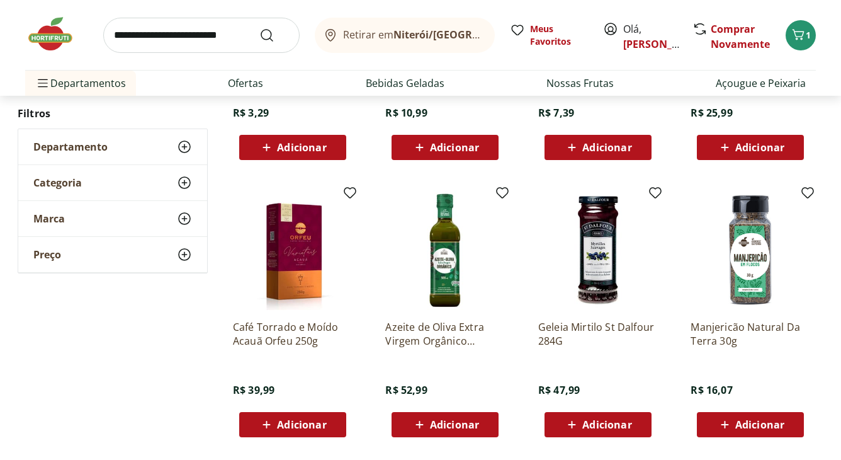
scroll to position [1385, 0]
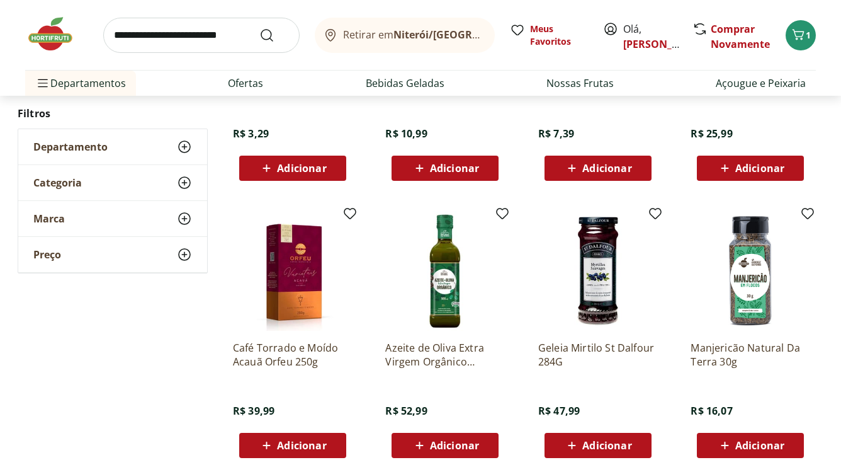
click at [56, 35] on img at bounding box center [56, 34] width 63 height 38
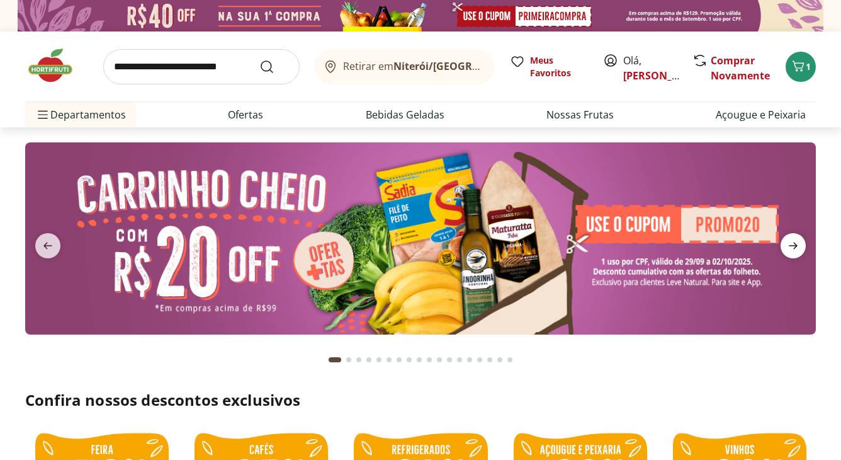
click at [796, 243] on icon "next" at bounding box center [793, 245] width 15 height 15
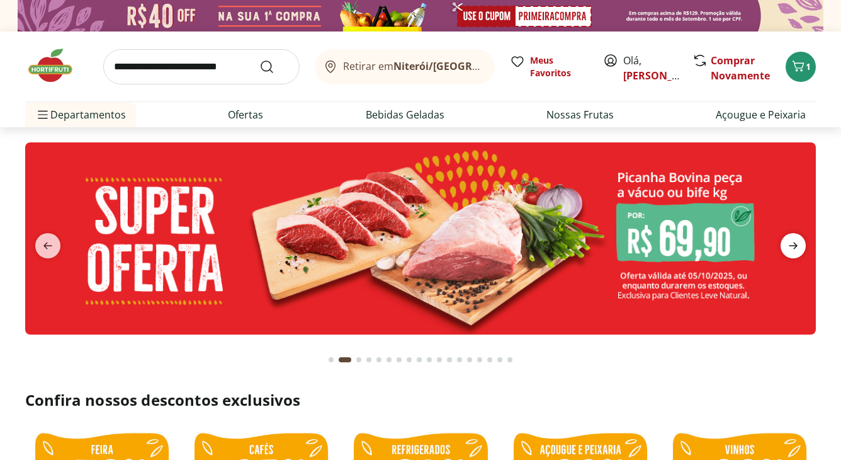
click at [796, 243] on icon "next" at bounding box center [793, 245] width 15 height 15
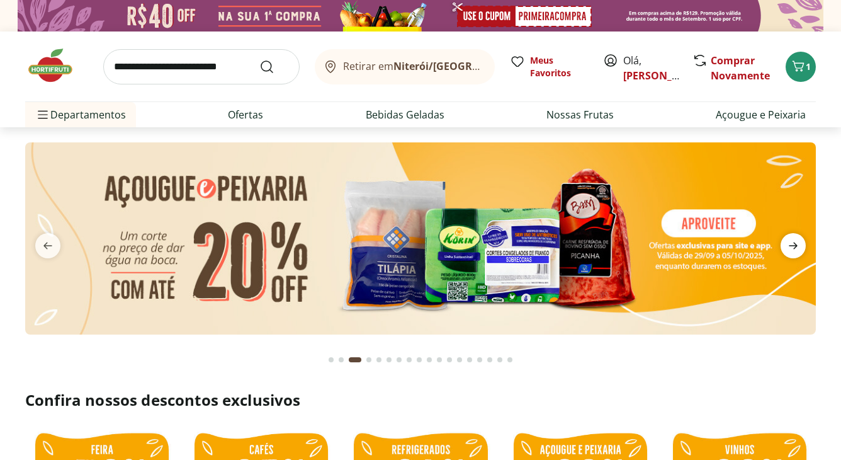
click at [794, 243] on icon "next" at bounding box center [793, 245] width 9 height 7
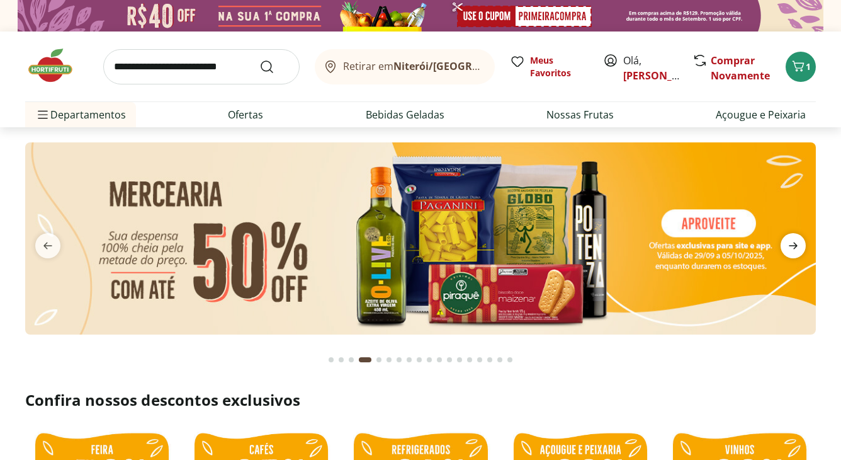
click at [790, 241] on icon "next" at bounding box center [793, 245] width 15 height 15
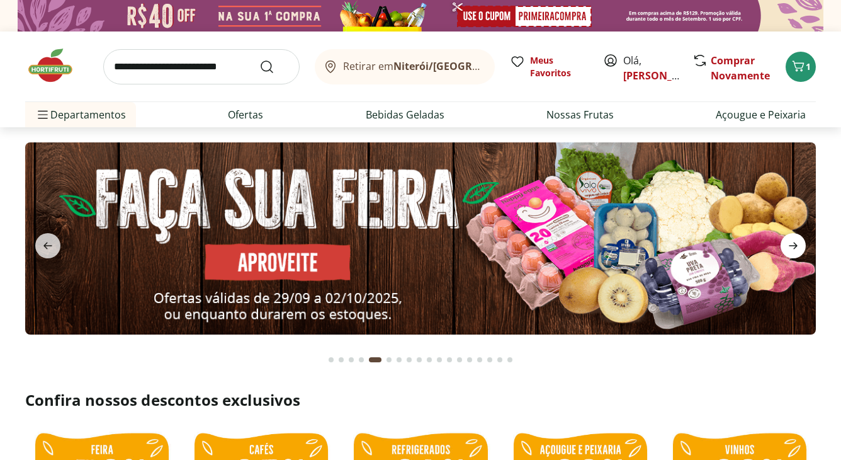
click at [792, 241] on icon "next" at bounding box center [793, 245] width 15 height 15
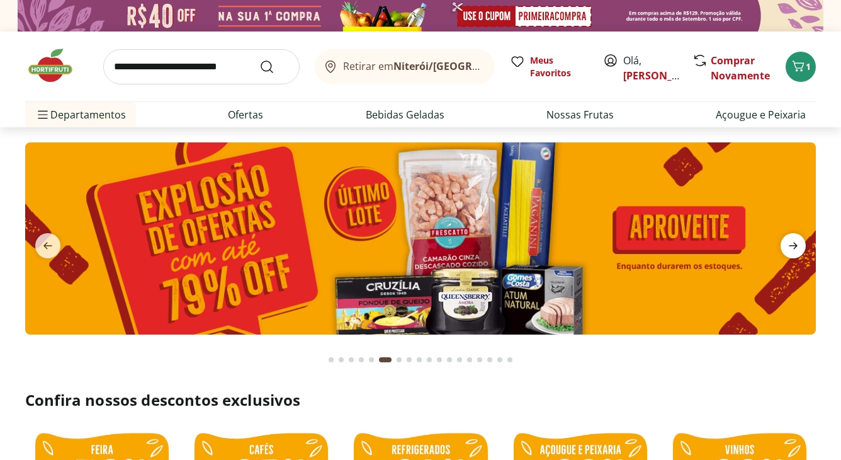
click at [794, 244] on icon "next" at bounding box center [793, 245] width 15 height 15
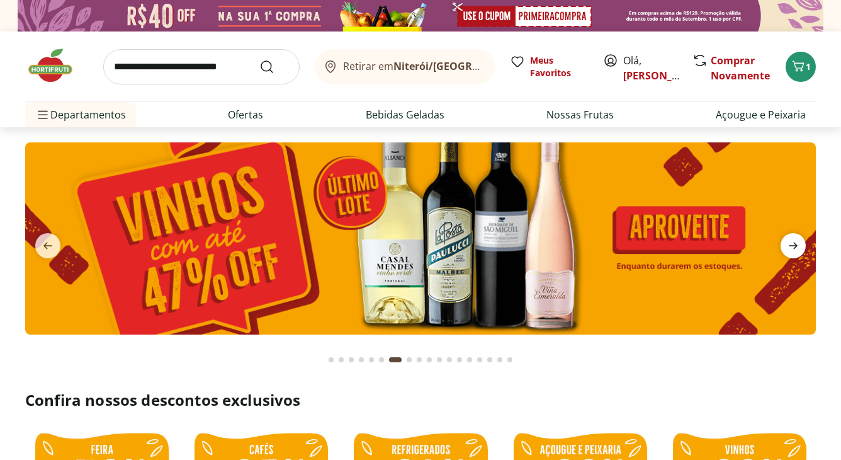
click at [802, 251] on span "next" at bounding box center [793, 245] width 25 height 25
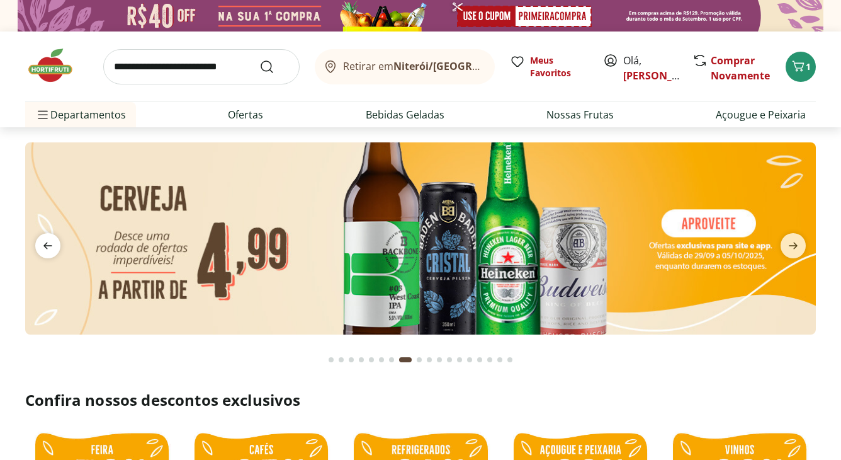
click at [52, 244] on icon "previous" at bounding box center [47, 245] width 15 height 15
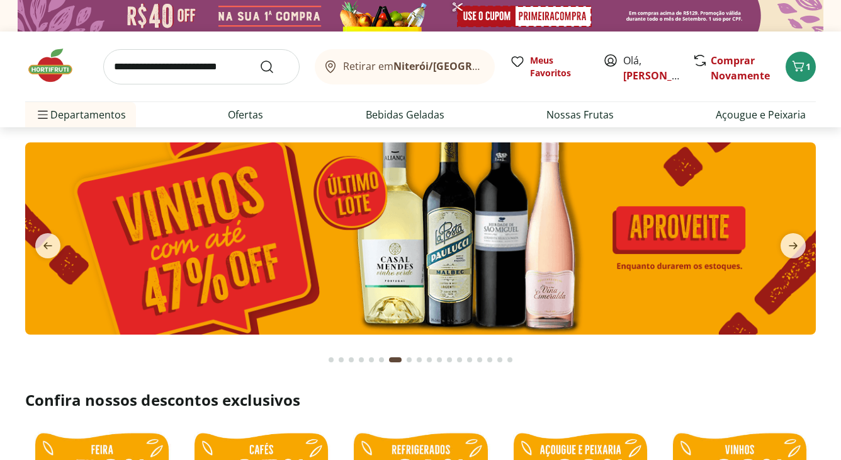
click at [517, 239] on img at bounding box center [420, 237] width 791 height 191
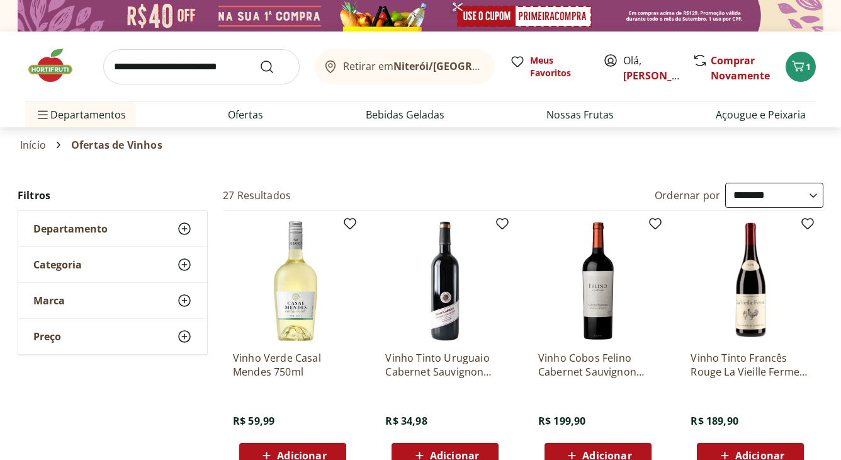
click at [777, 194] on select "**********" at bounding box center [774, 195] width 98 height 25
click at [725, 183] on select "**********" at bounding box center [774, 195] width 98 height 25
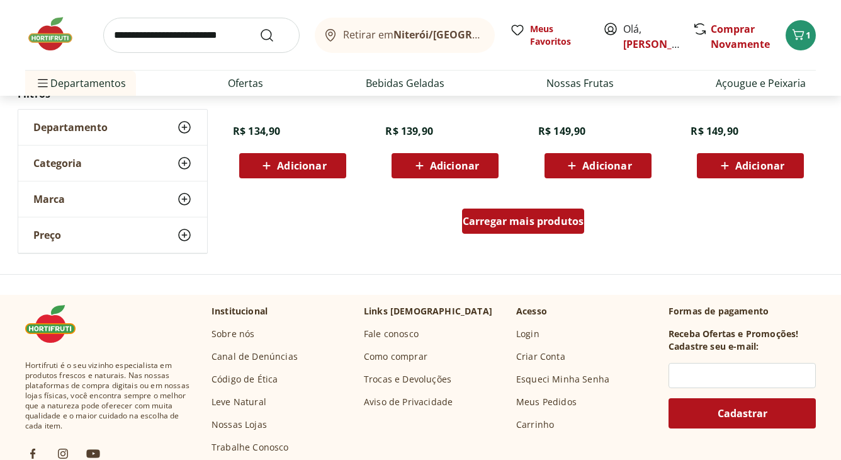
scroll to position [839, 0]
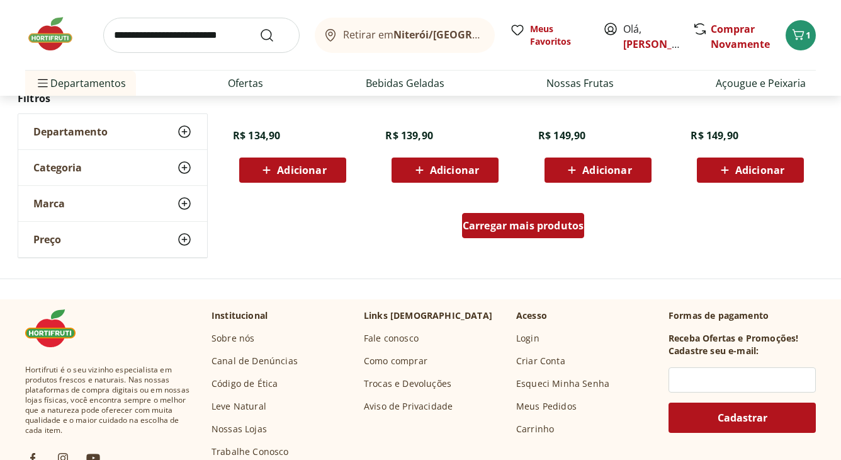
click at [527, 226] on span "Carregar mais produtos" at bounding box center [524, 225] width 122 height 10
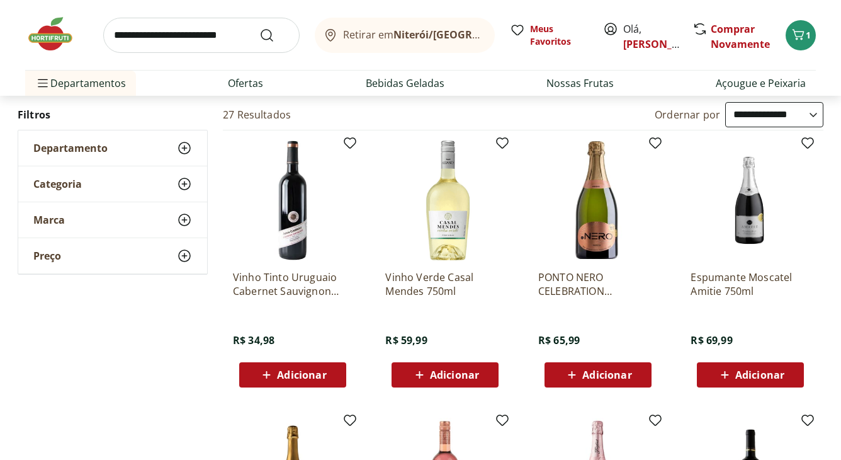
scroll to position [0, 0]
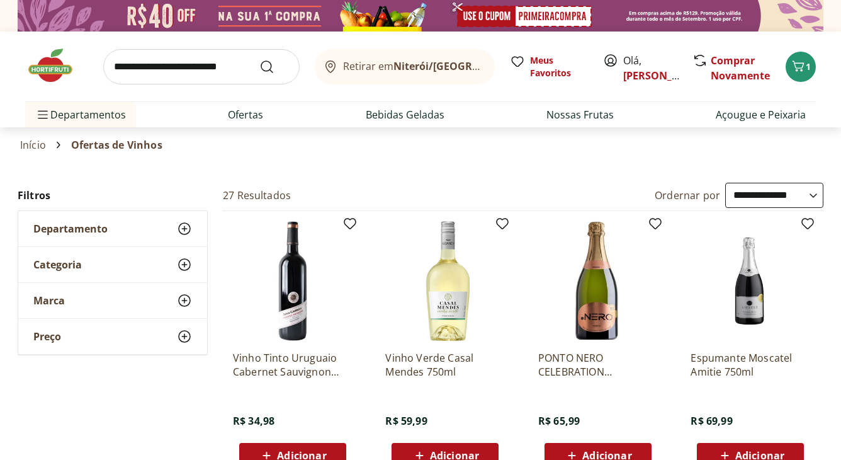
click at [762, 198] on select "**********" at bounding box center [774, 195] width 98 height 25
select select "**********"
click at [725, 183] on select "**********" at bounding box center [774, 195] width 98 height 25
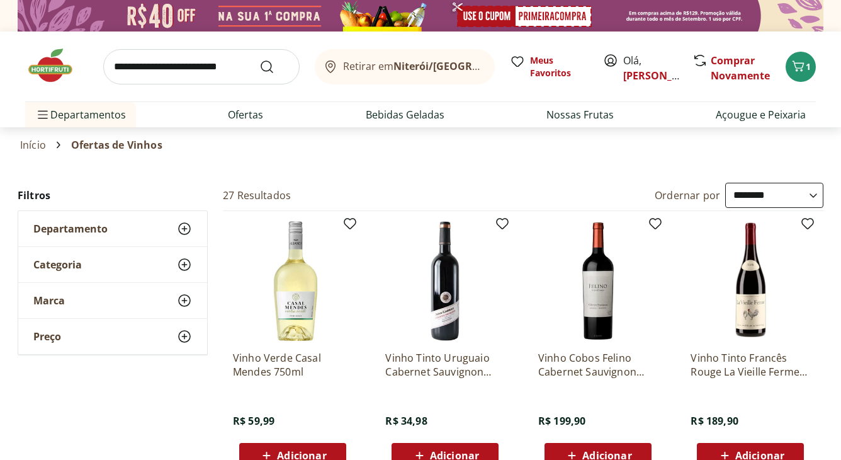
click at [40, 65] on img at bounding box center [56, 66] width 63 height 38
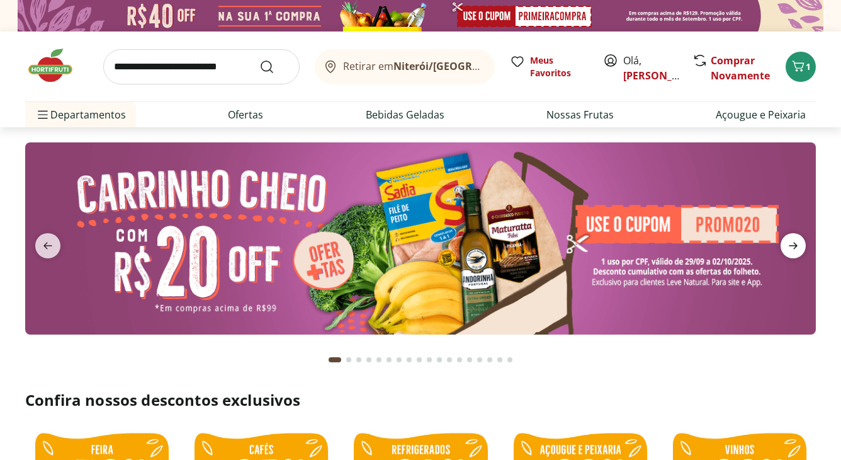
click at [794, 246] on icon "next" at bounding box center [793, 245] width 9 height 7
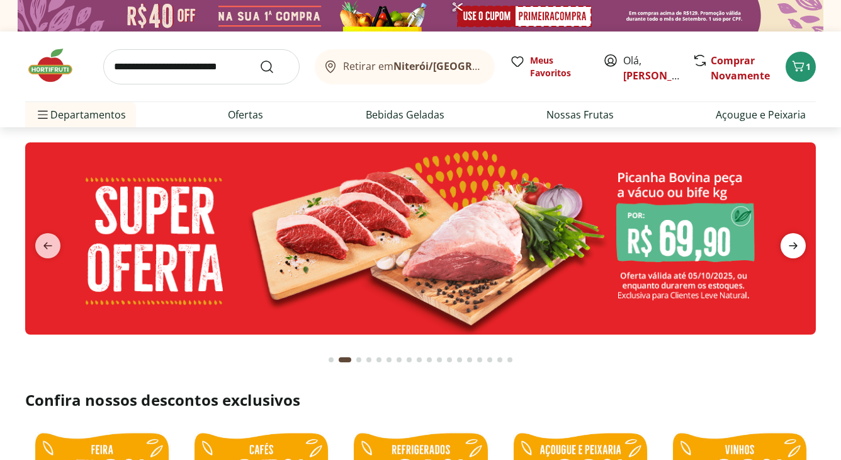
click at [793, 246] on icon "next" at bounding box center [793, 245] width 9 height 7
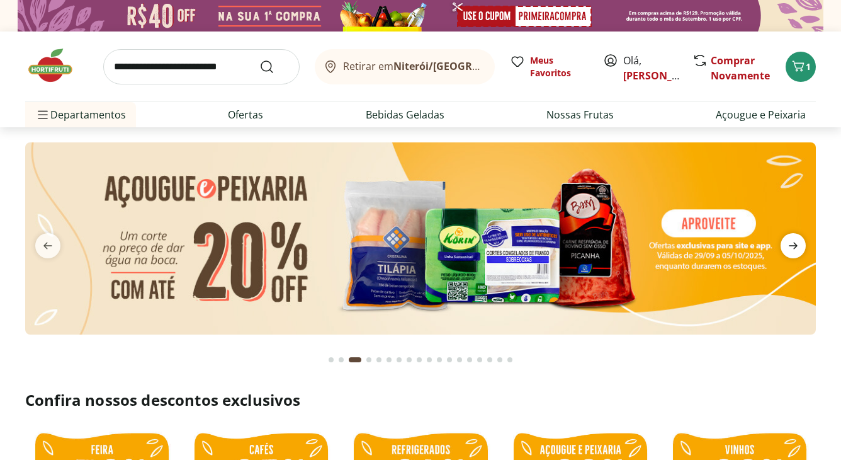
click at [791, 246] on icon "next" at bounding box center [793, 245] width 9 height 7
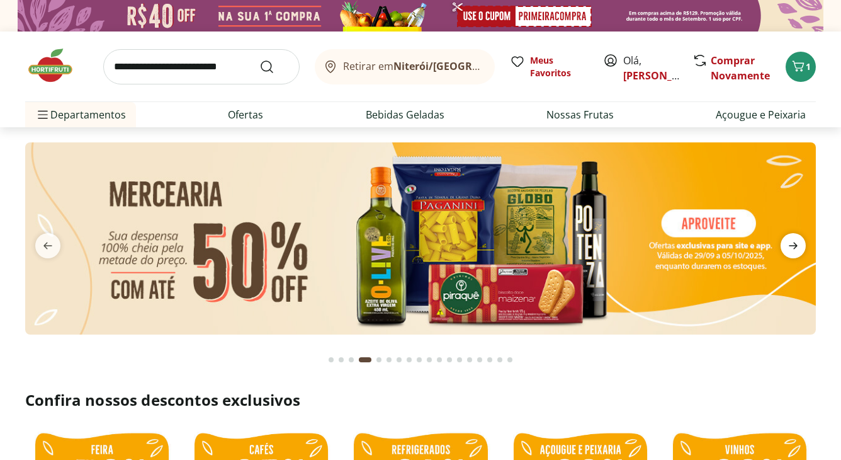
click at [791, 246] on icon "next" at bounding box center [793, 245] width 9 height 7
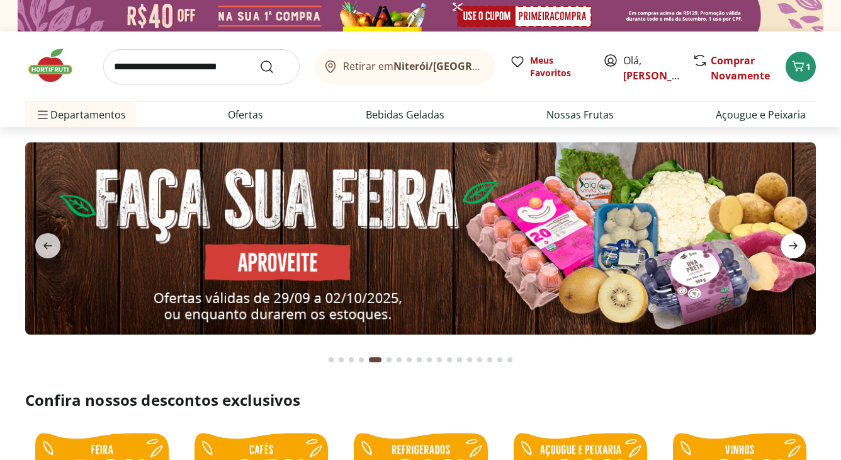
click at [786, 243] on icon "next" at bounding box center [793, 245] width 15 height 15
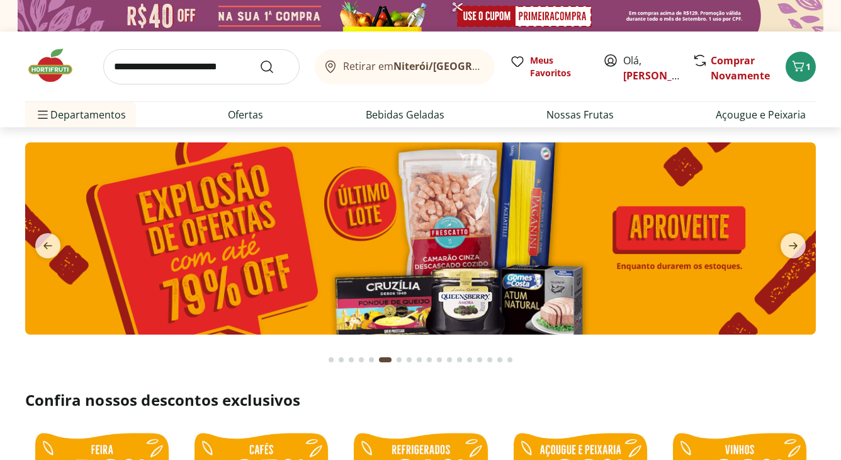
click at [364, 264] on img at bounding box center [420, 237] width 791 height 191
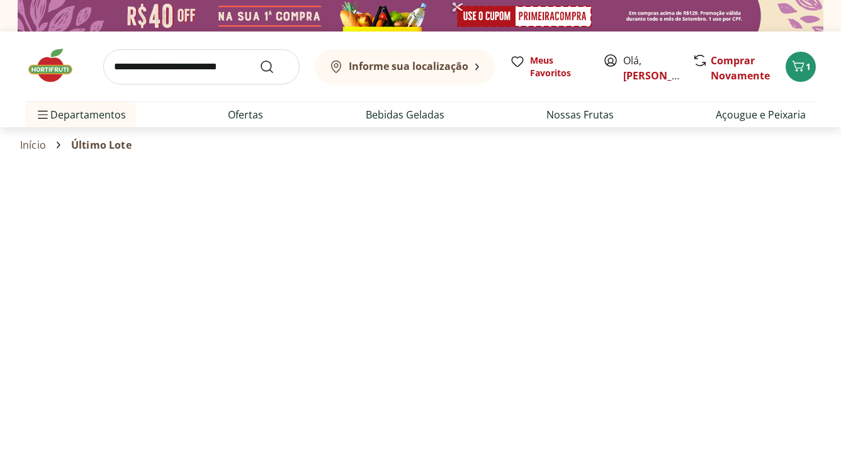
select select "**********"
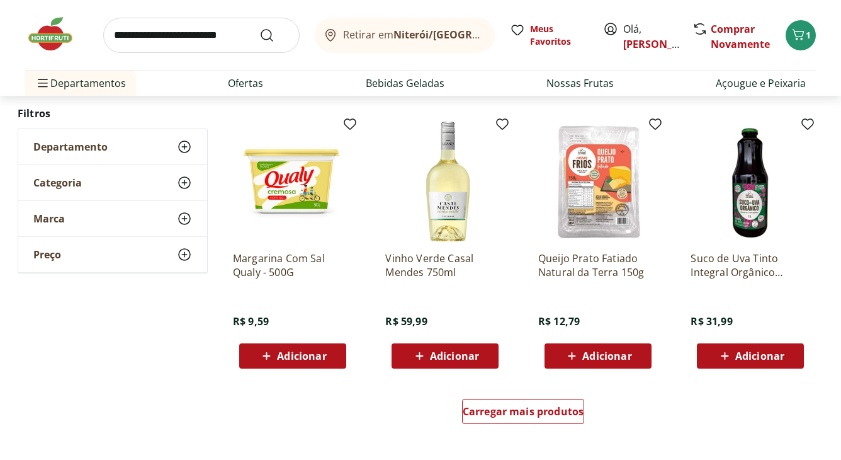
scroll to position [756, 0]
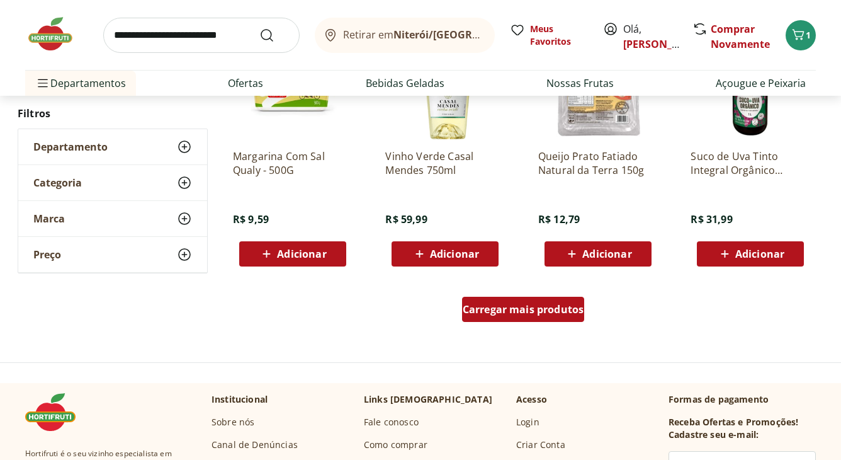
click at [492, 312] on span "Carregar mais produtos" at bounding box center [524, 309] width 122 height 10
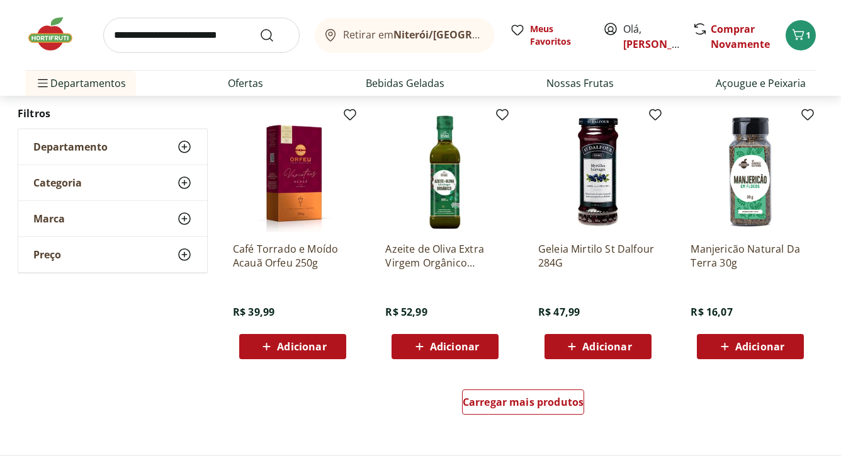
scroll to position [1511, 0]
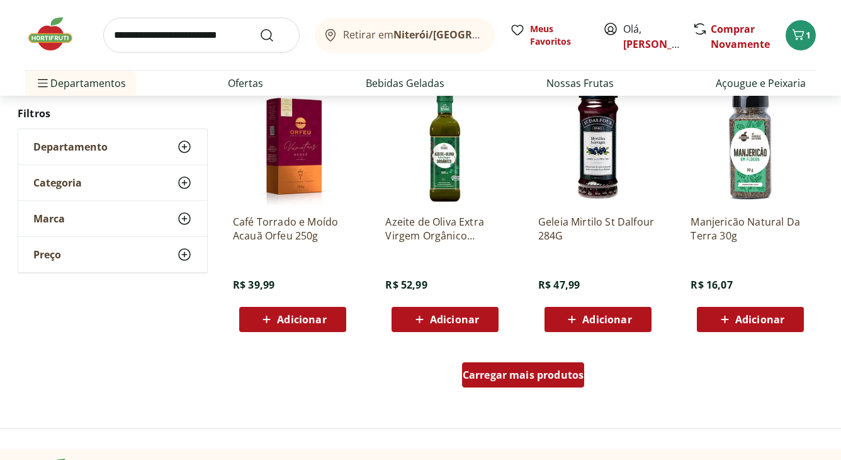
click at [481, 370] on span "Carregar mais produtos" at bounding box center [524, 375] width 122 height 10
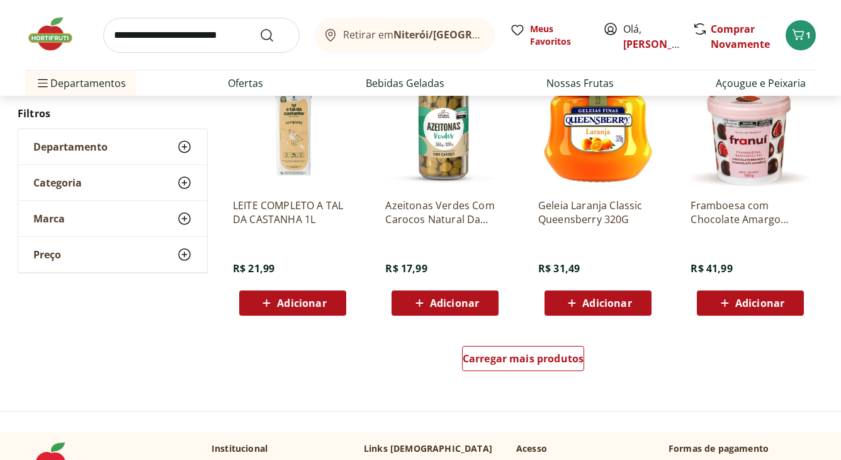
scroll to position [2351, 0]
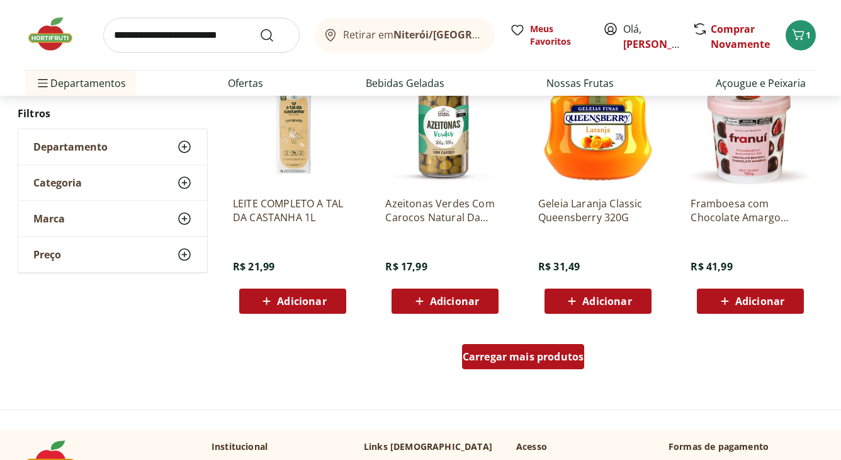
click at [477, 365] on div "Carregar mais produtos" at bounding box center [523, 356] width 123 height 25
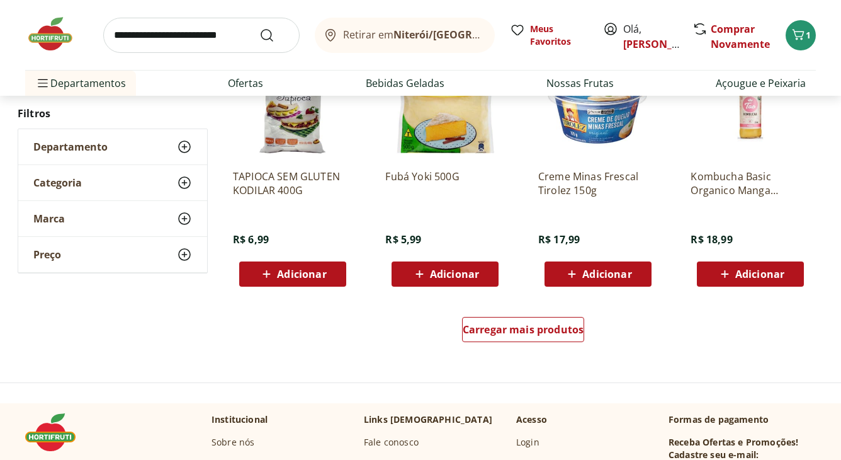
scroll to position [3232, 0]
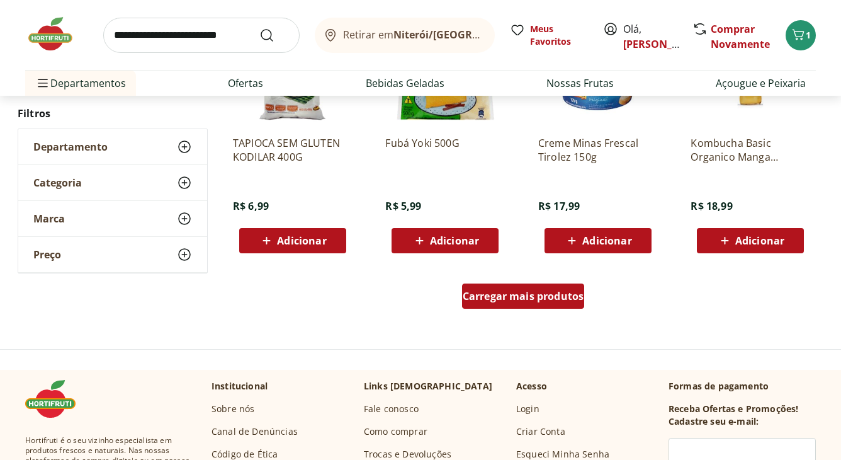
click at [532, 299] on span "Carregar mais produtos" at bounding box center [524, 296] width 122 height 10
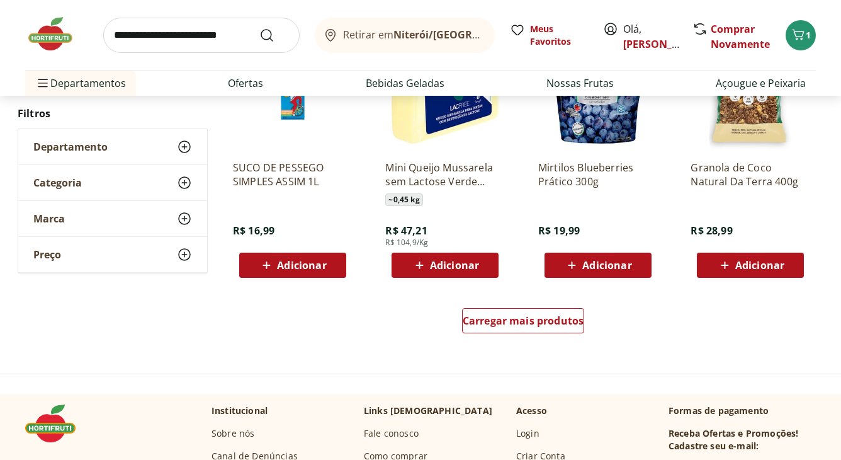
scroll to position [4030, 0]
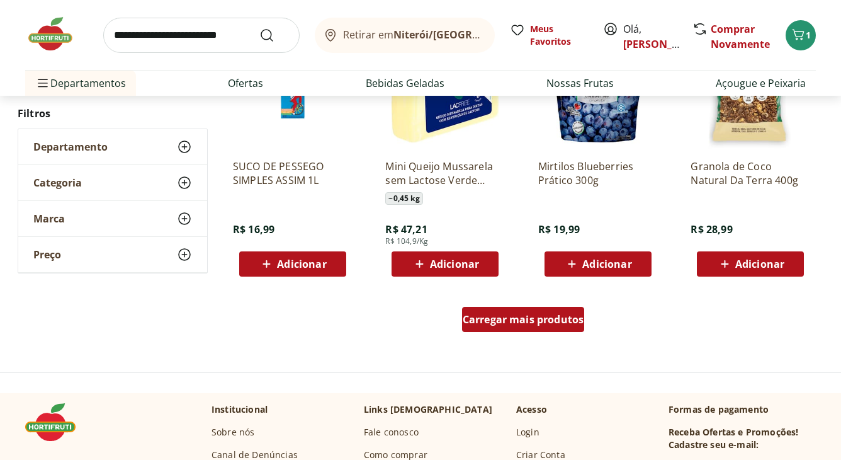
click at [502, 317] on span "Carregar mais produtos" at bounding box center [524, 319] width 122 height 10
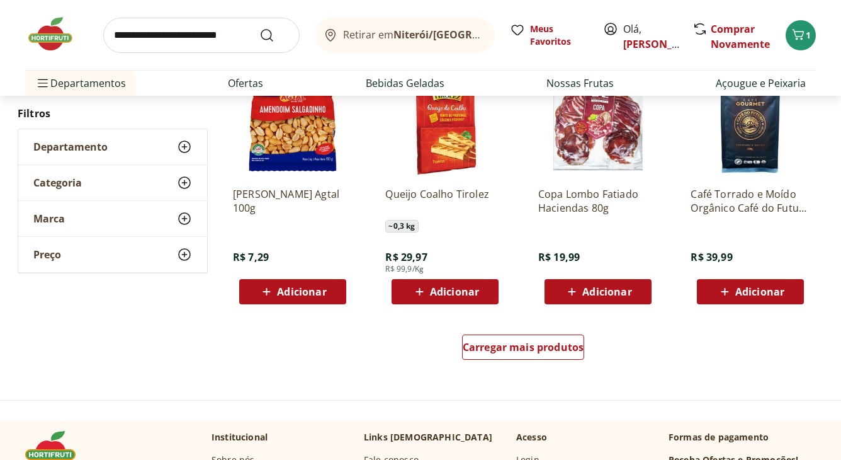
scroll to position [4870, 0]
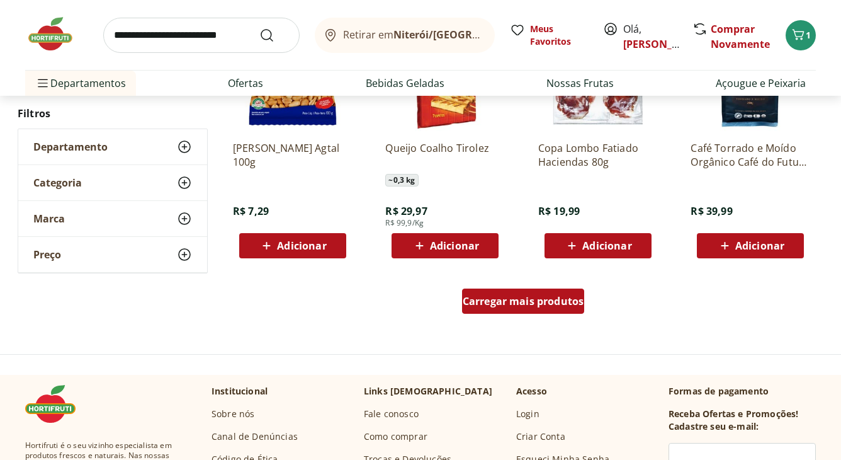
click at [487, 291] on div "Carregar mais produtos" at bounding box center [523, 300] width 123 height 25
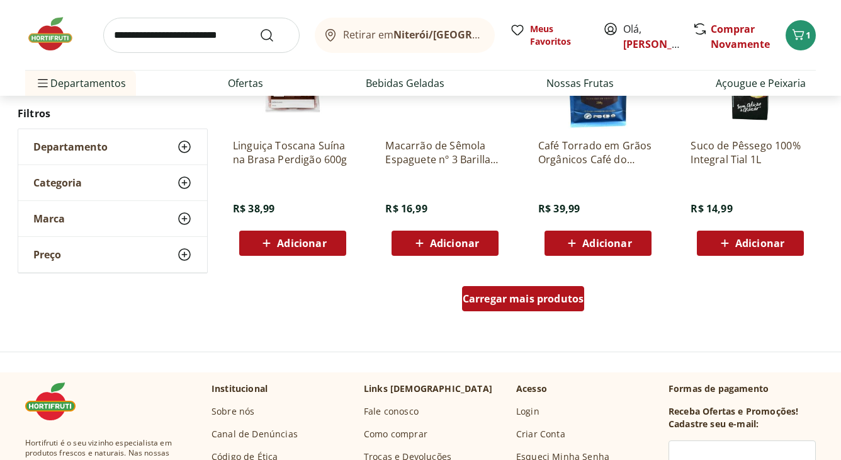
scroll to position [5751, 0]
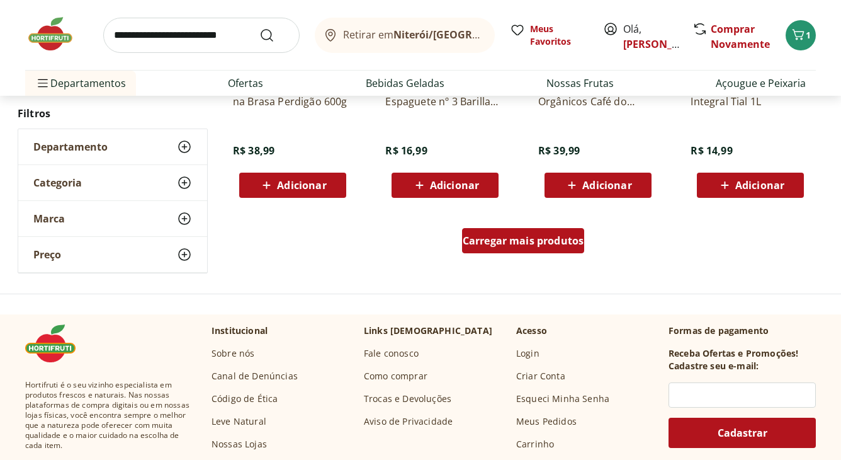
click at [500, 239] on span "Carregar mais produtos" at bounding box center [524, 241] width 122 height 10
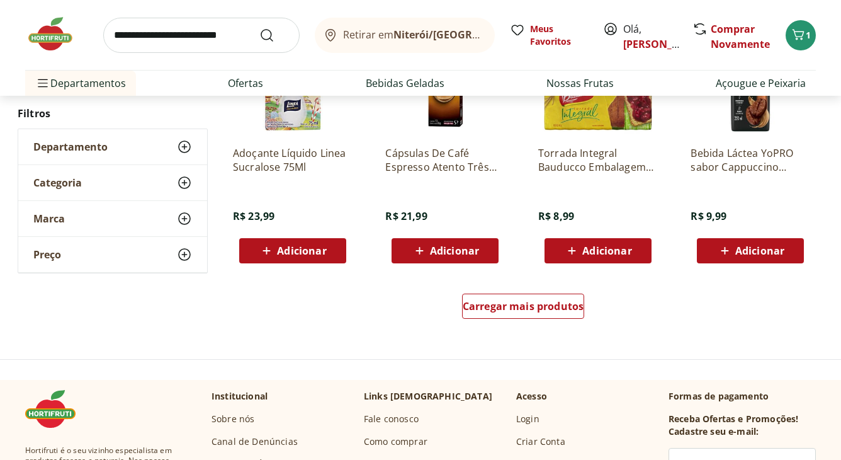
scroll to position [6633, 0]
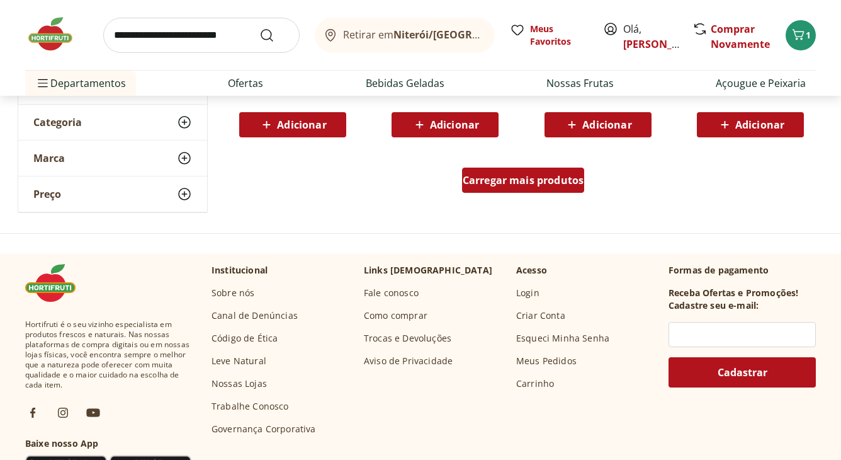
click at [512, 185] on span "Carregar mais produtos" at bounding box center [524, 180] width 122 height 10
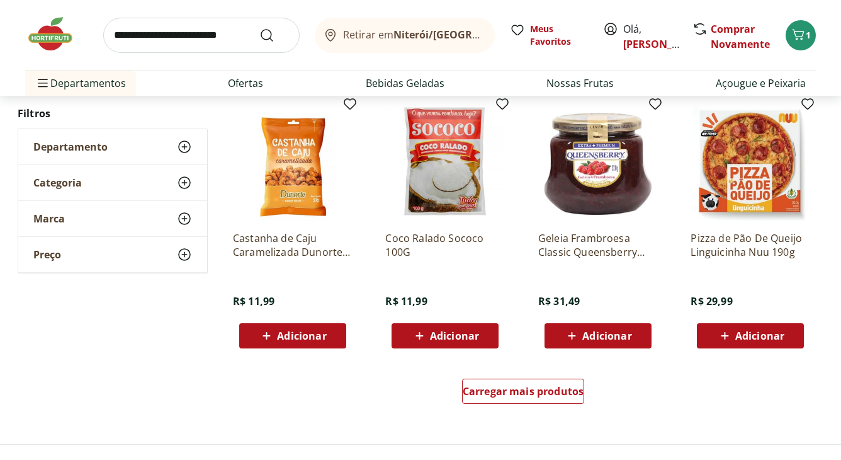
scroll to position [7305, 0]
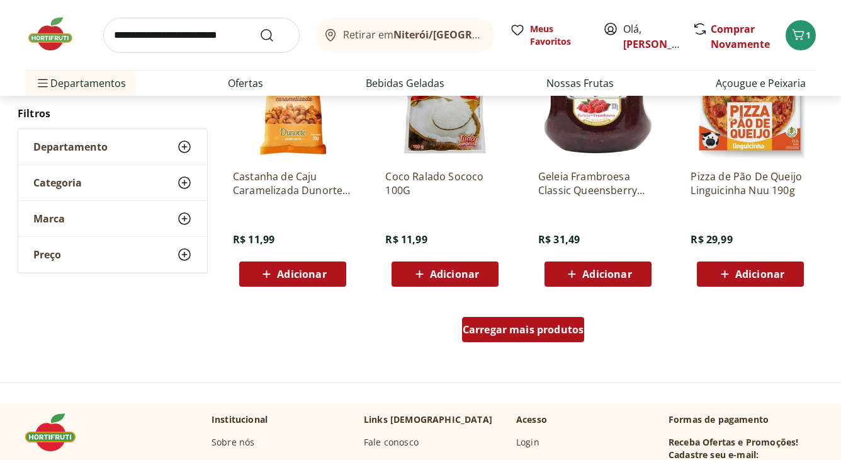
click at [484, 334] on span "Carregar mais produtos" at bounding box center [524, 329] width 122 height 10
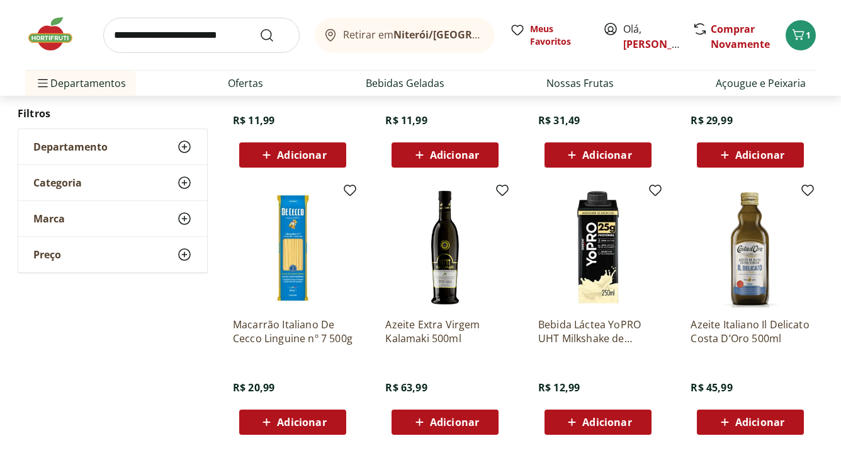
scroll to position [7431, 0]
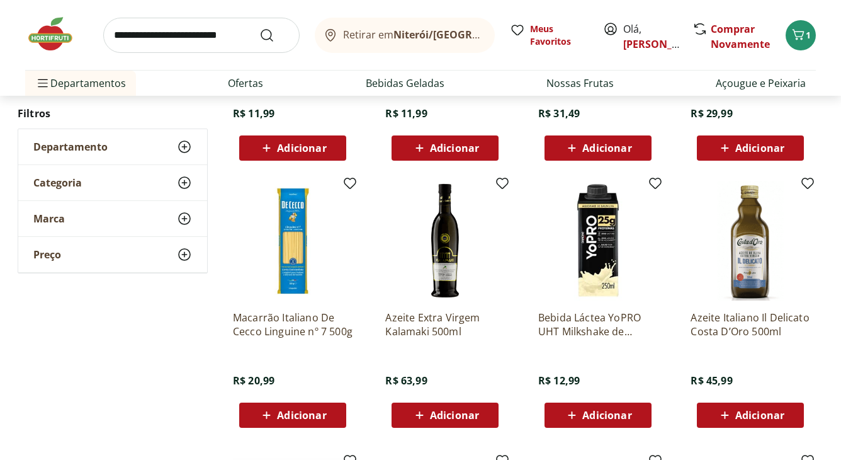
click at [56, 30] on img at bounding box center [56, 34] width 63 height 38
